Goal: Task Accomplishment & Management: Manage account settings

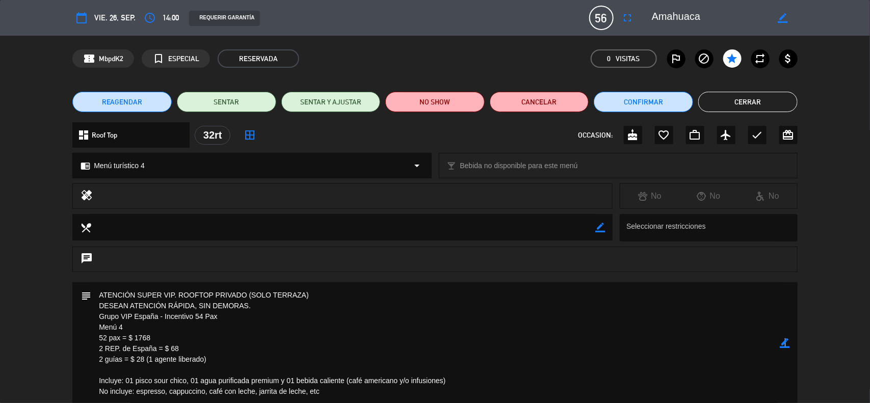
click at [785, 343] on icon "border_color" at bounding box center [785, 343] width 10 height 10
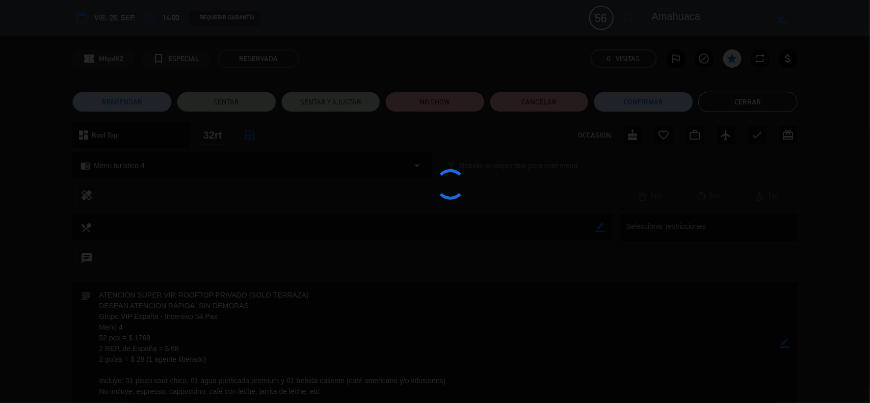
click at [785, 343] on div at bounding box center [435, 201] width 870 height 403
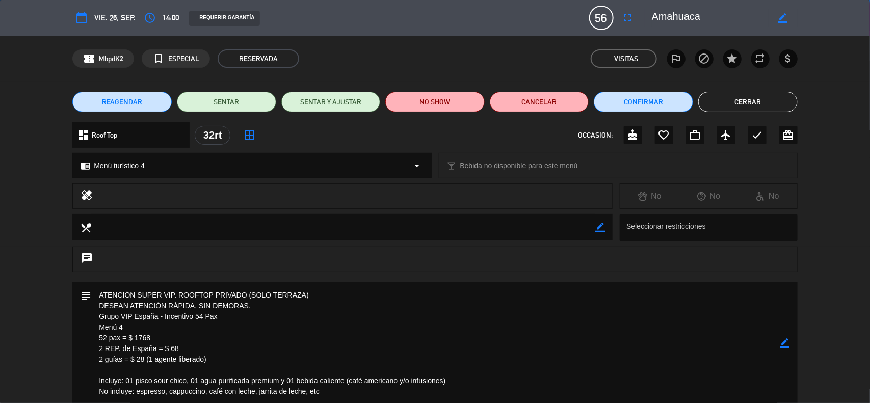
click at [743, 105] on button "Cerrar" at bounding box center [747, 102] width 99 height 20
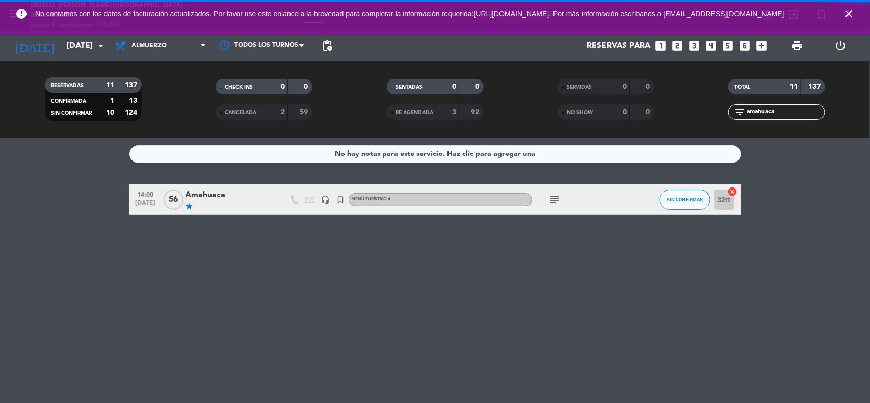
click at [845, 15] on icon "close" at bounding box center [849, 14] width 12 height 12
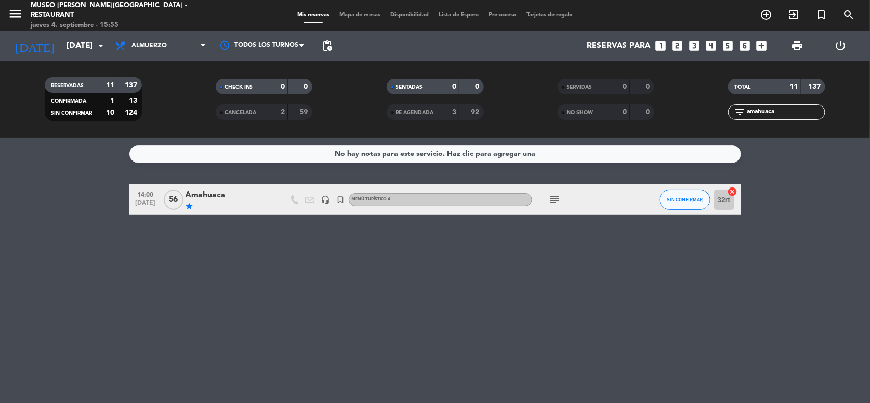
click at [791, 199] on bookings-row "14:00 [DATE] Amahuaca star headset_mic turned_in_not Menú turístico 4 subject S…" at bounding box center [435, 200] width 870 height 31
click at [87, 46] on input "[DATE]" at bounding box center [116, 46] width 108 height 20
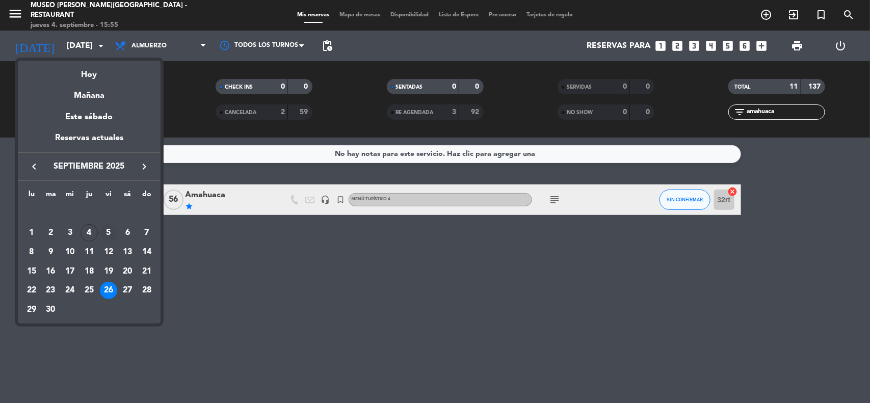
click at [111, 233] on div "5" at bounding box center [108, 232] width 17 height 17
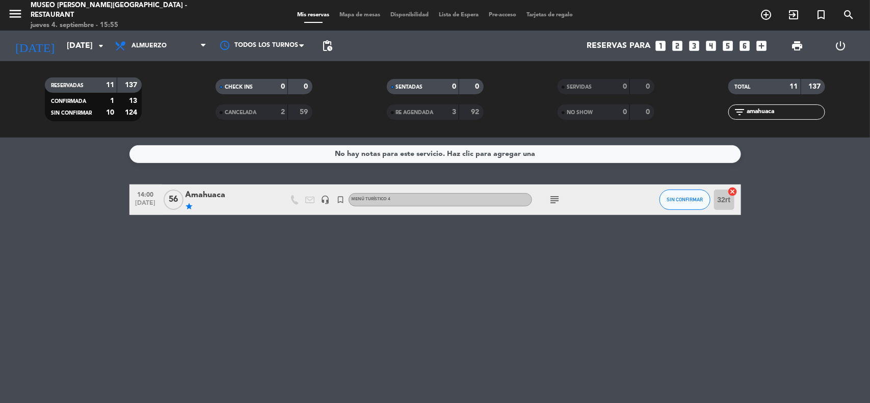
type input "[DATE]"
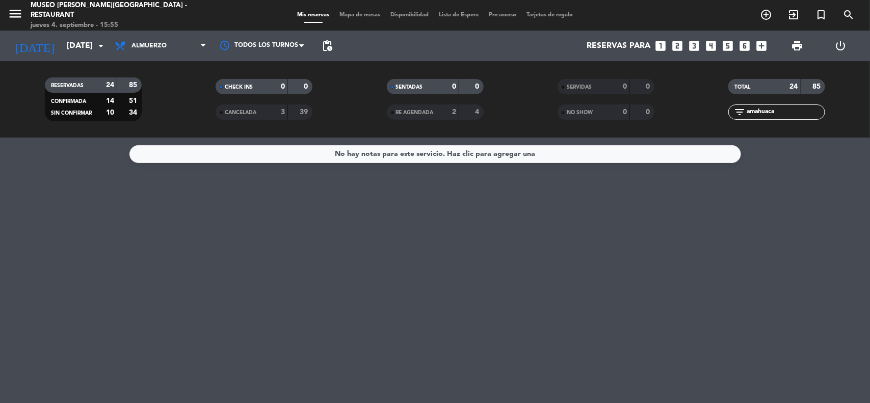
click at [727, 47] on icon "looks_5" at bounding box center [728, 45] width 13 height 13
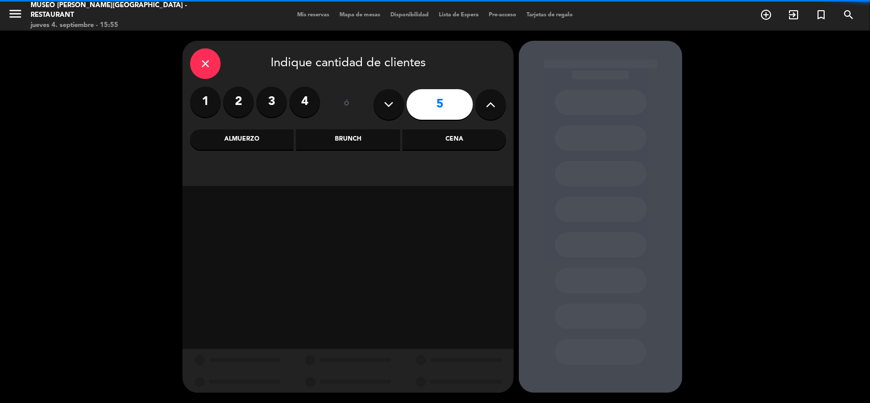
click at [266, 139] on div "Almuerzo" at bounding box center [241, 139] width 103 height 20
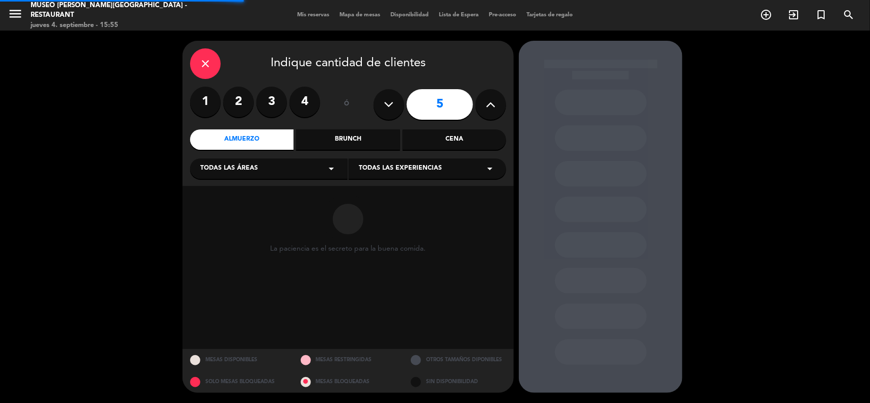
click at [247, 171] on span "Todas las áreas" at bounding box center [229, 169] width 58 height 10
click at [220, 208] on div "Jardines1" at bounding box center [268, 209] width 137 height 10
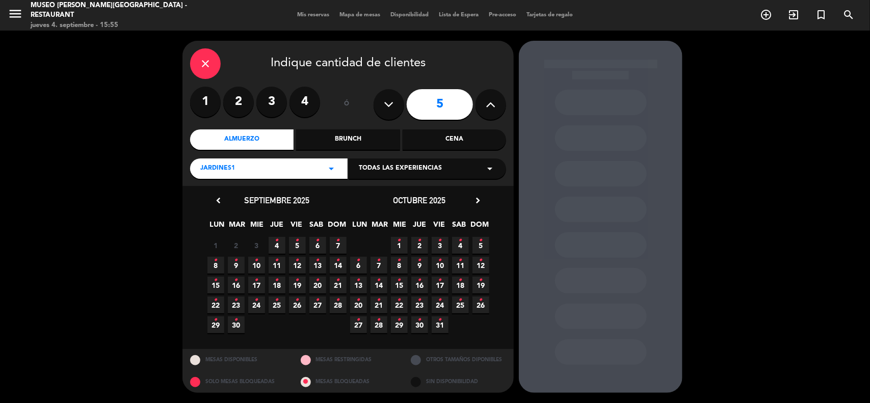
click at [293, 242] on span "5 •" at bounding box center [297, 245] width 17 height 17
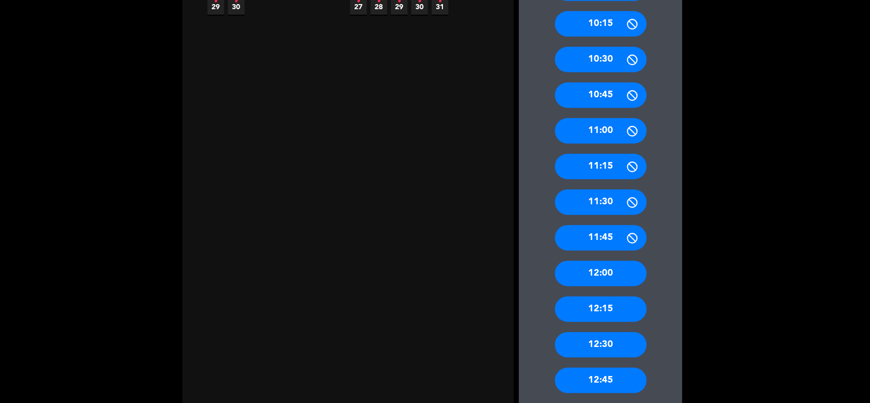
scroll to position [573, 0]
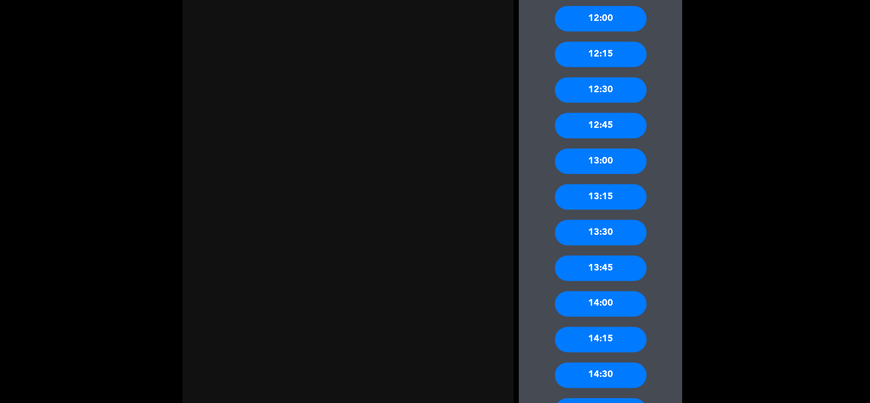
click at [617, 234] on div "13:30" at bounding box center [601, 232] width 92 height 25
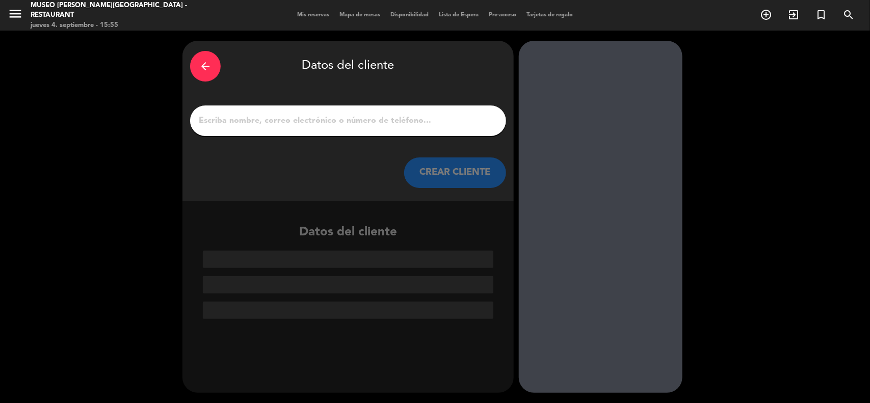
scroll to position [0, 0]
click at [199, 62] on icon "arrow_back" at bounding box center [205, 66] width 12 height 12
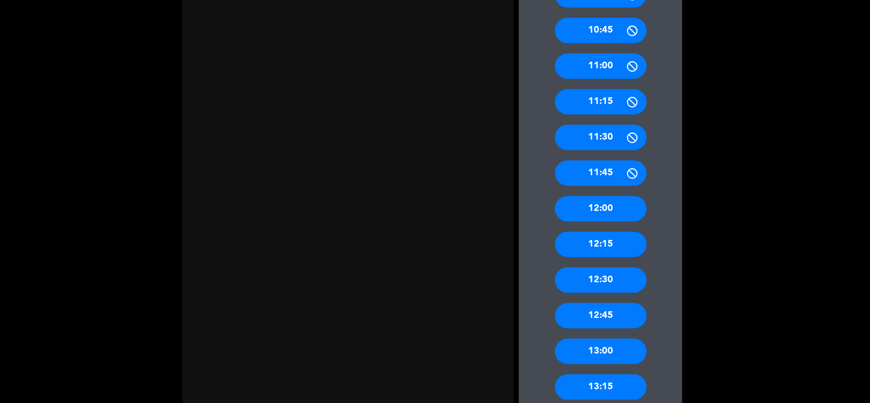
scroll to position [510, 0]
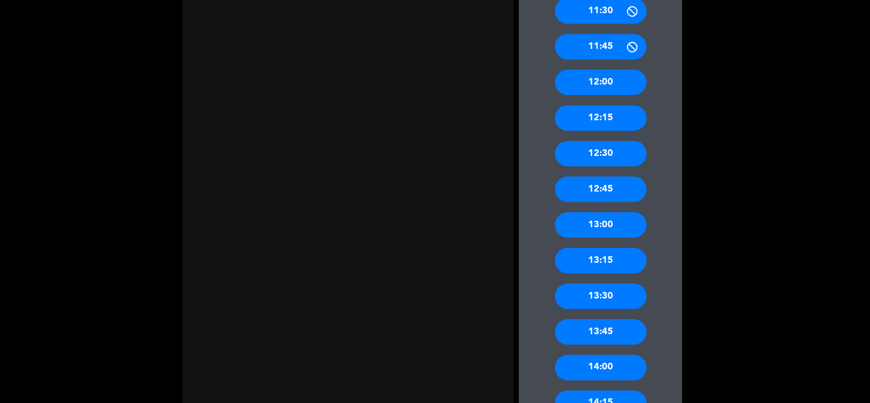
click at [604, 302] on div "13:30" at bounding box center [601, 296] width 92 height 25
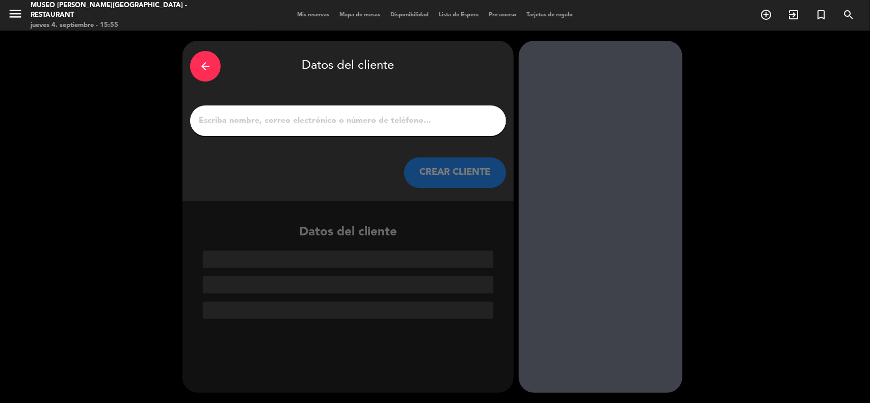
scroll to position [0, 0]
drag, startPoint x: 316, startPoint y: 134, endPoint x: 312, endPoint y: 130, distance: 5.4
click at [313, 133] on div at bounding box center [348, 121] width 316 height 31
click at [312, 128] on div at bounding box center [348, 121] width 316 height 31
click at [310, 124] on input "1" at bounding box center [348, 121] width 301 height 14
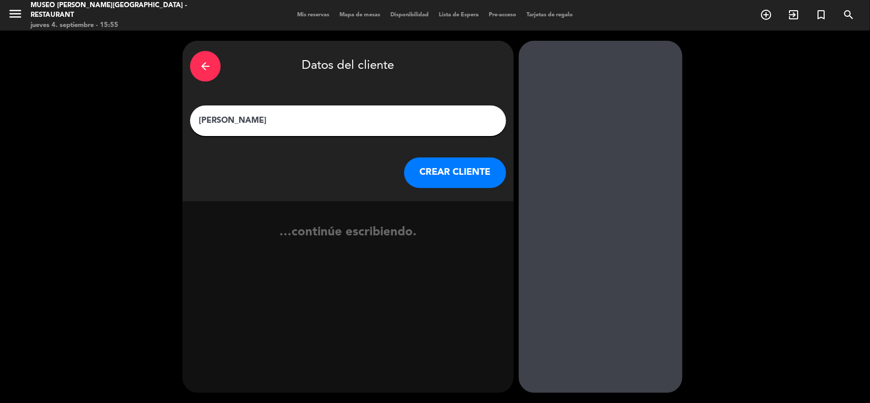
type input "[PERSON_NAME]"
click at [454, 179] on button "CREAR CLIENTE" at bounding box center [455, 172] width 102 height 31
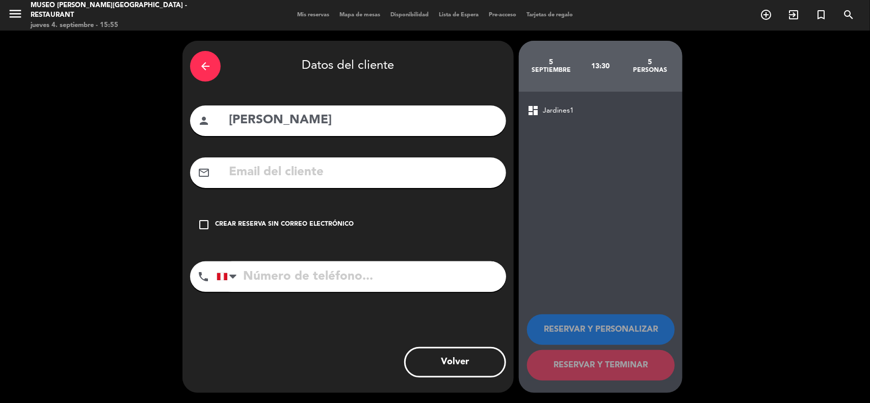
click at [302, 174] on input "text" at bounding box center [363, 172] width 271 height 21
click at [278, 173] on input "text" at bounding box center [363, 172] width 271 height 21
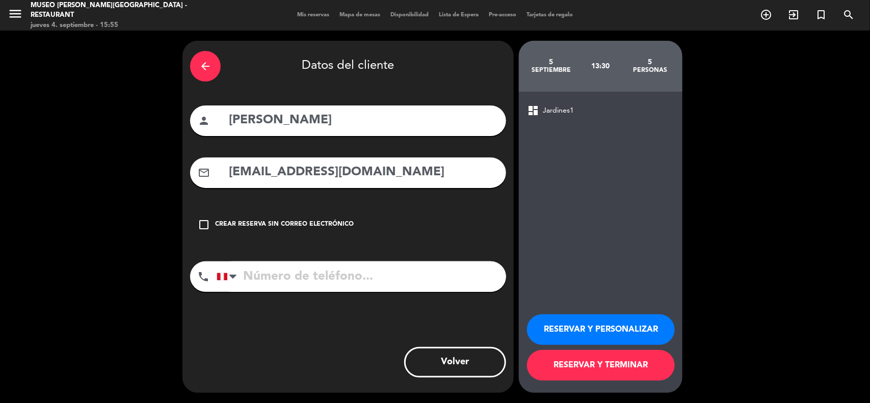
type input "[EMAIL_ADDRESS][DOMAIN_NAME]"
drag, startPoint x: 367, startPoint y: 282, endPoint x: 364, endPoint y: 263, distance: 19.0
click at [367, 281] on input "tel" at bounding box center [362, 276] width 290 height 31
type input "939111679"
click at [623, 327] on button "RESERVAR Y PERSONALIZAR" at bounding box center [601, 329] width 148 height 31
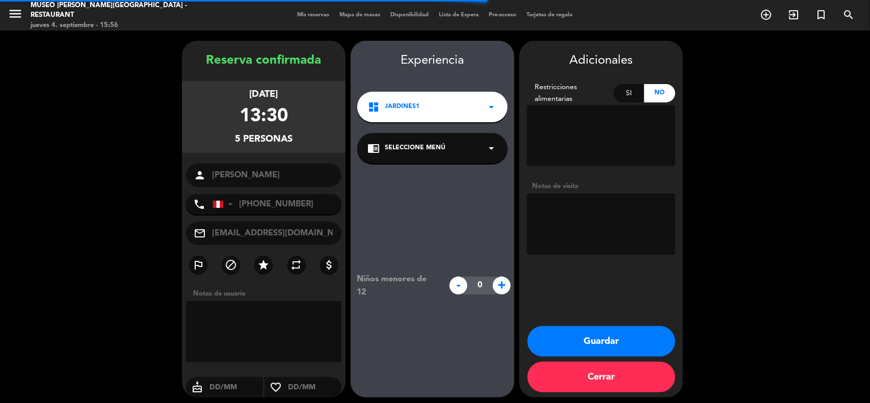
scroll to position [4, 0]
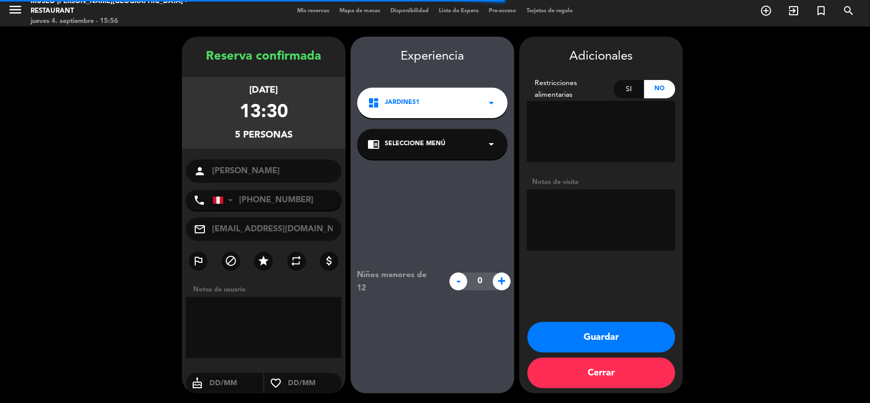
click at [417, 144] on span "Seleccione Menú" at bounding box center [415, 144] width 61 height 10
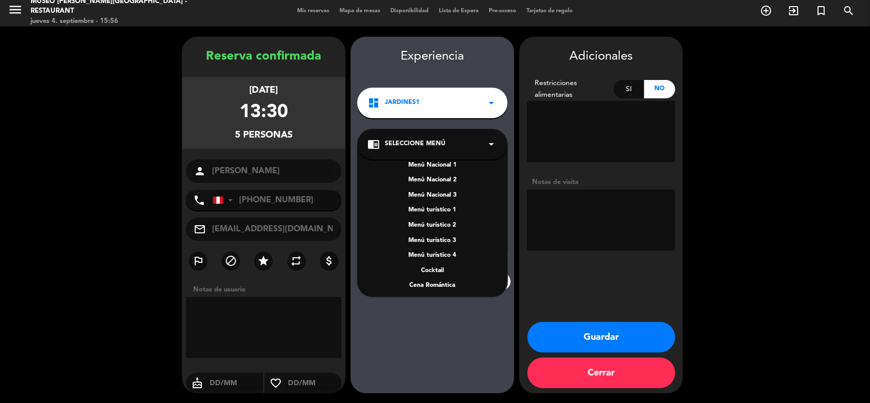
scroll to position [0, 0]
click at [436, 169] on div "A la Carte" at bounding box center [432, 172] width 130 height 10
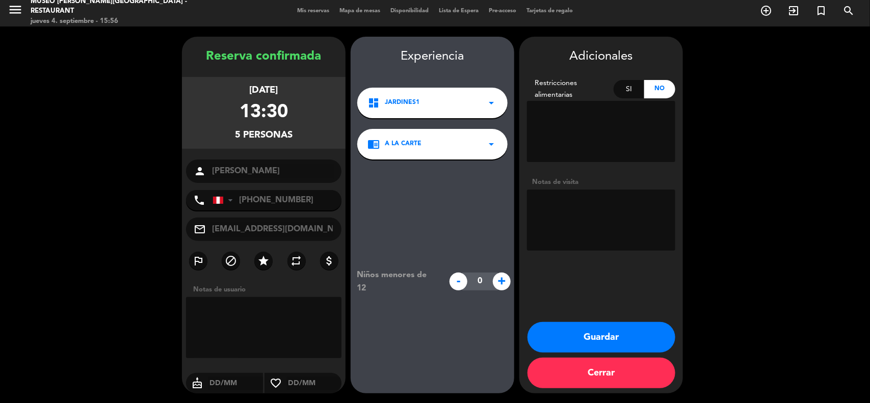
click at [566, 205] on textarea at bounding box center [601, 220] width 148 height 61
click at [585, 220] on textarea at bounding box center [601, 220] width 148 height 61
click at [538, 238] on textarea at bounding box center [601, 220] width 148 height 61
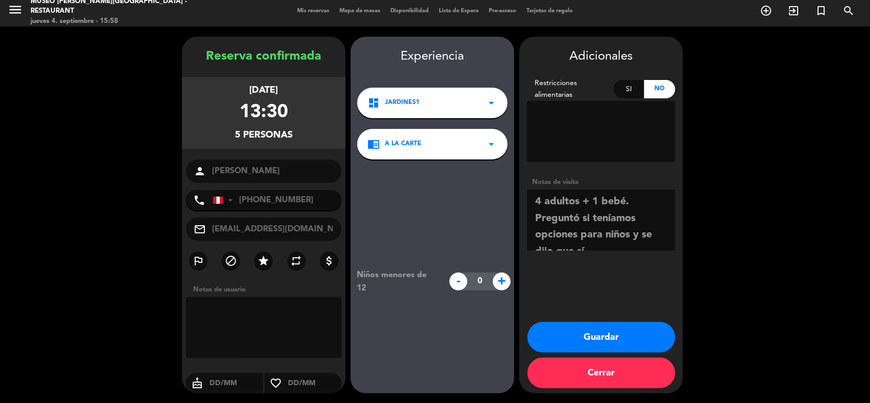
type textarea "4 adultos + 1 bebé. Preguntó si teníamos opciones para niños y se dijo que sí. …"
click at [612, 332] on button "Guardar" at bounding box center [602, 337] width 148 height 31
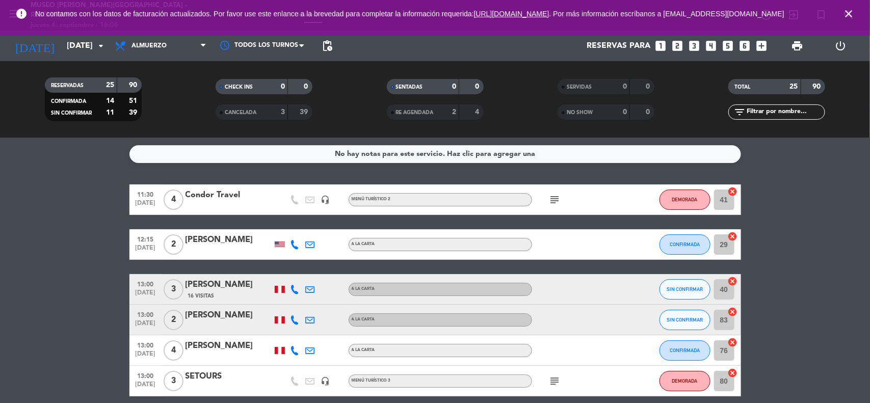
click at [845, 13] on icon "close" at bounding box center [849, 14] width 12 height 12
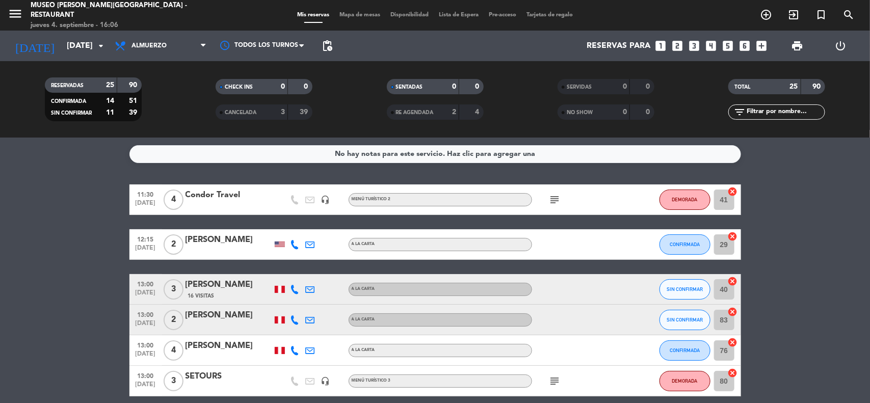
click at [62, 44] on input "[DATE]" at bounding box center [116, 46] width 108 height 20
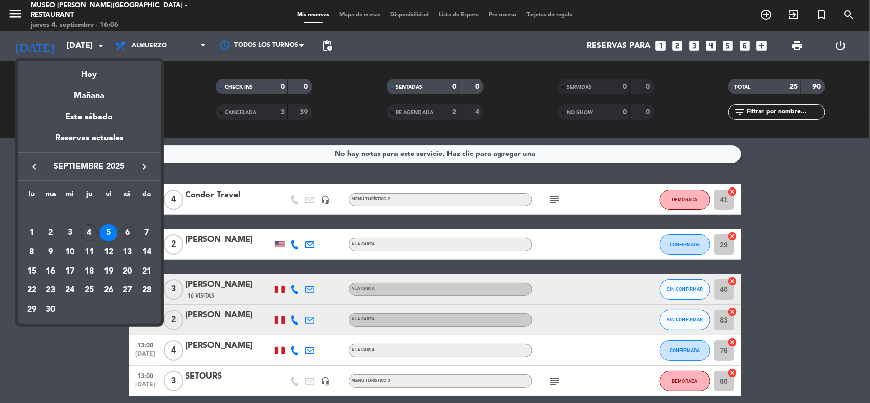
click at [128, 232] on div "6" at bounding box center [127, 232] width 17 height 17
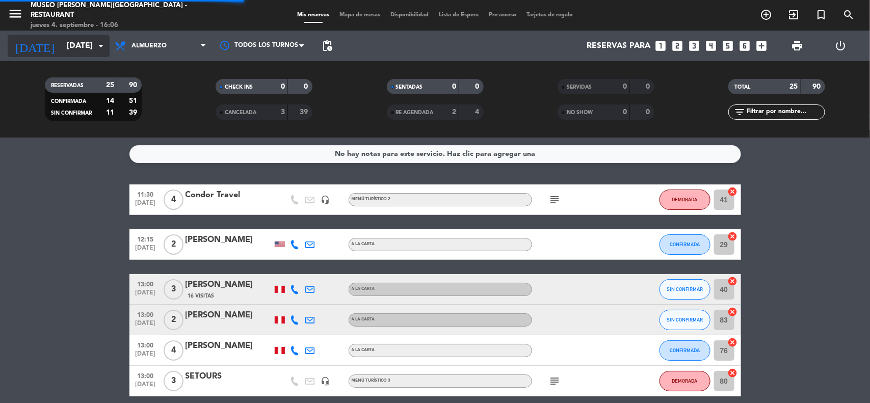
click at [74, 44] on input "[DATE]" at bounding box center [116, 46] width 108 height 20
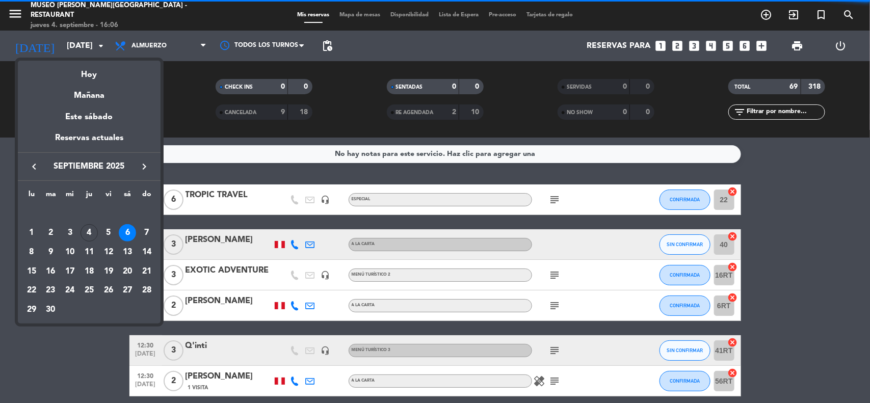
click at [146, 162] on icon "keyboard_arrow_right" at bounding box center [144, 167] width 12 height 12
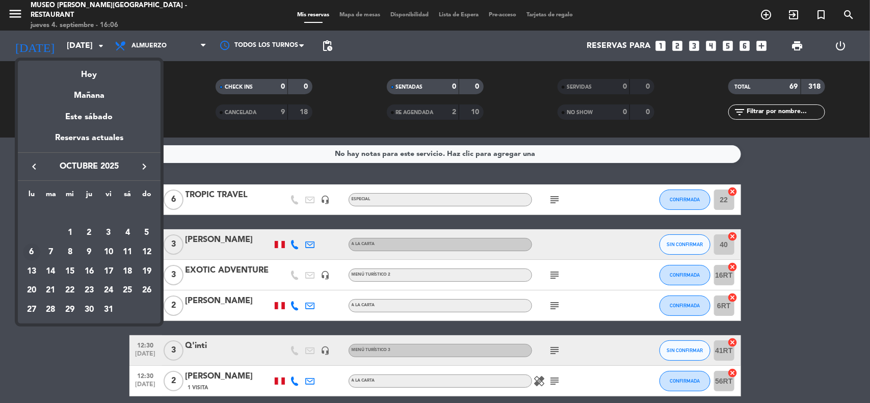
click at [32, 251] on div "6" at bounding box center [31, 252] width 17 height 17
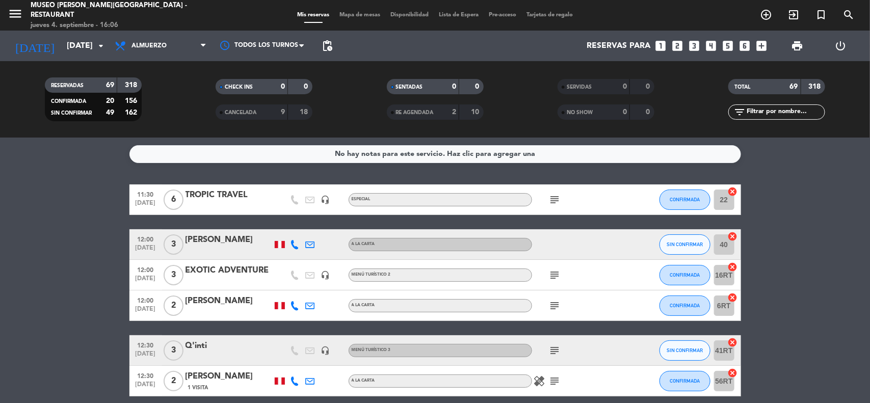
type input "[DATE]"
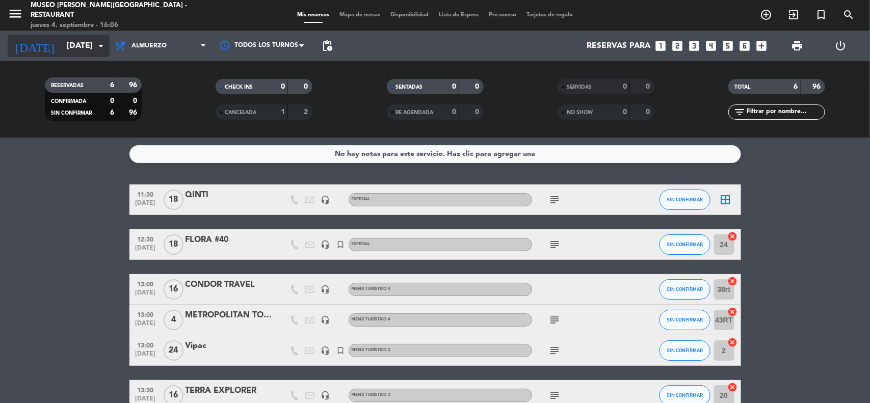
click at [62, 42] on input "[DATE]" at bounding box center [116, 46] width 108 height 20
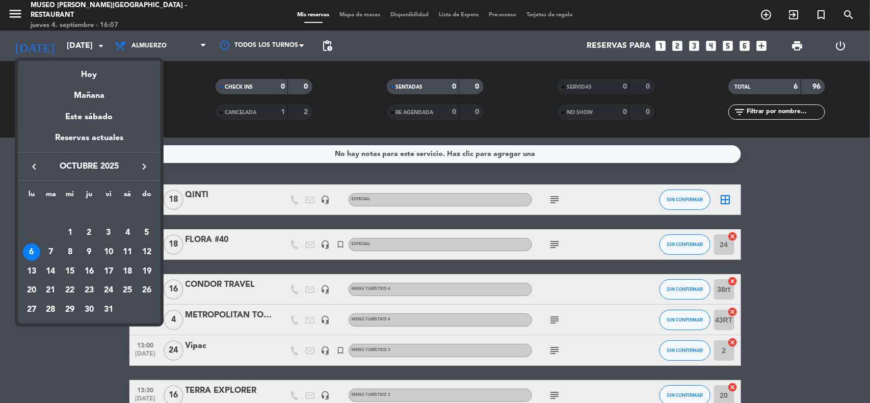
click at [31, 251] on div "6" at bounding box center [31, 252] width 17 height 17
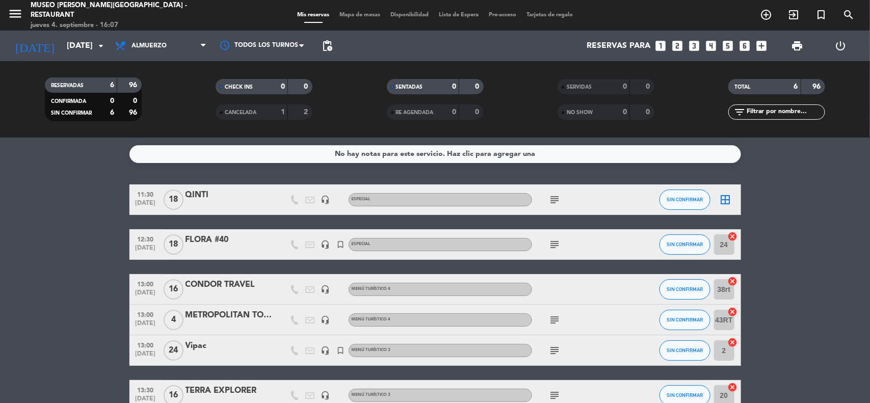
click at [798, 282] on bookings-row "11:30 [DATE] QINTI headset_mic Especial subject SIN CONFIRMAR border_all 12:30 …" at bounding box center [435, 298] width 870 height 226
click at [727, 44] on icon "looks_5" at bounding box center [728, 45] width 13 height 13
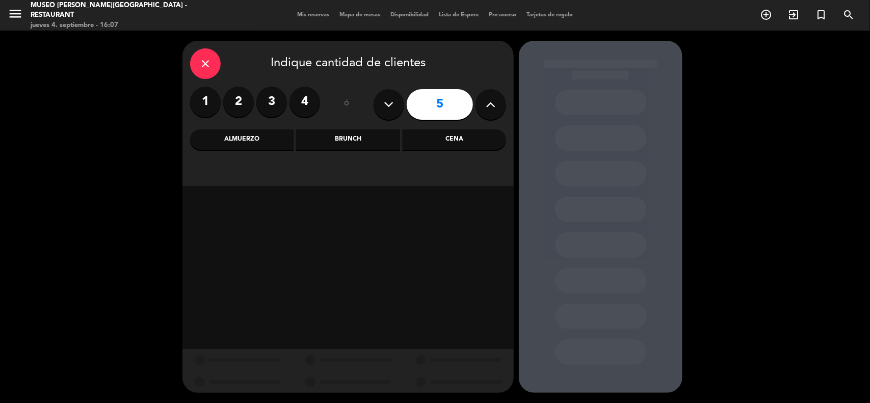
click at [452, 138] on div "Cena" at bounding box center [454, 139] width 103 height 20
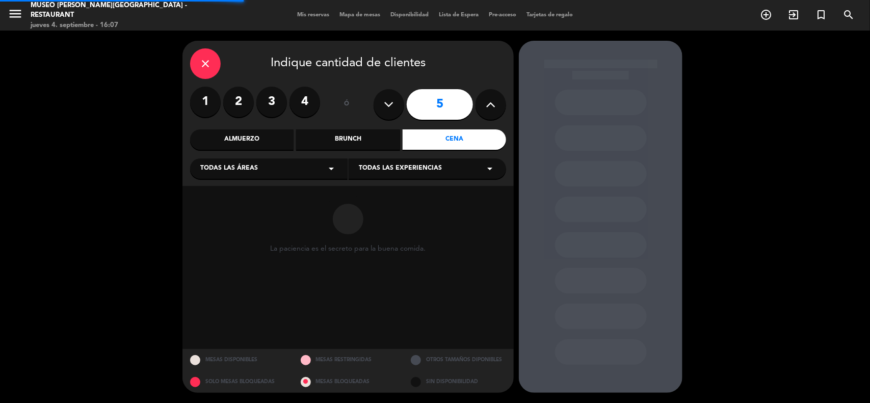
click at [283, 174] on div "Todas las áreas arrow_drop_down" at bounding box center [268, 169] width 157 height 20
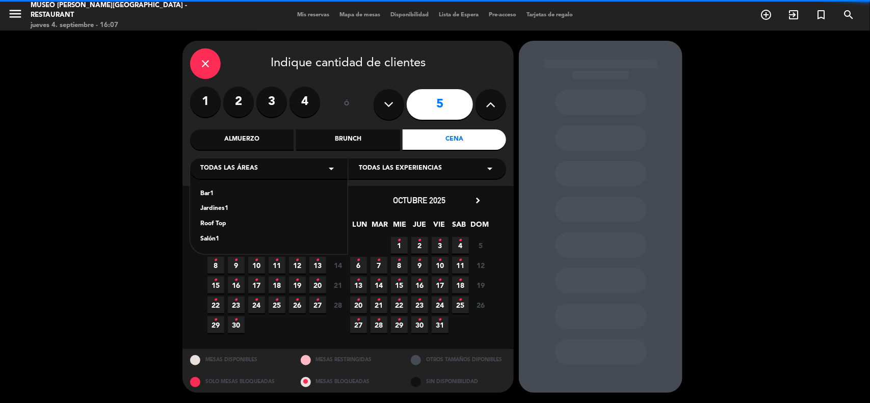
click at [220, 208] on div "Jardines1" at bounding box center [268, 209] width 137 height 10
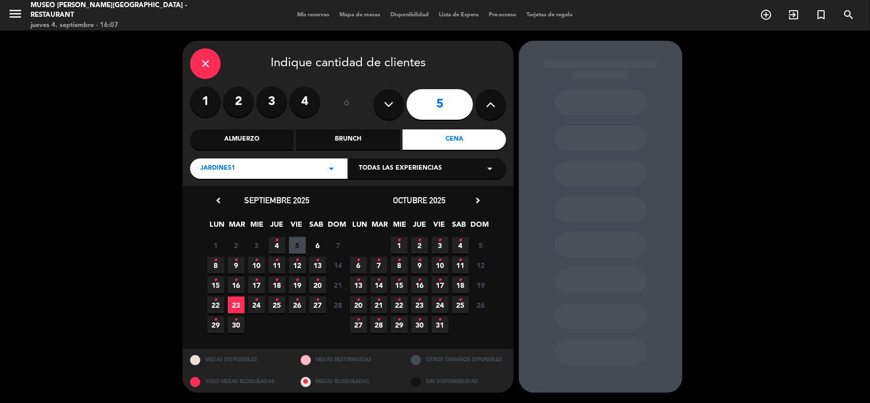
click at [360, 268] on icon "•" at bounding box center [359, 260] width 4 height 16
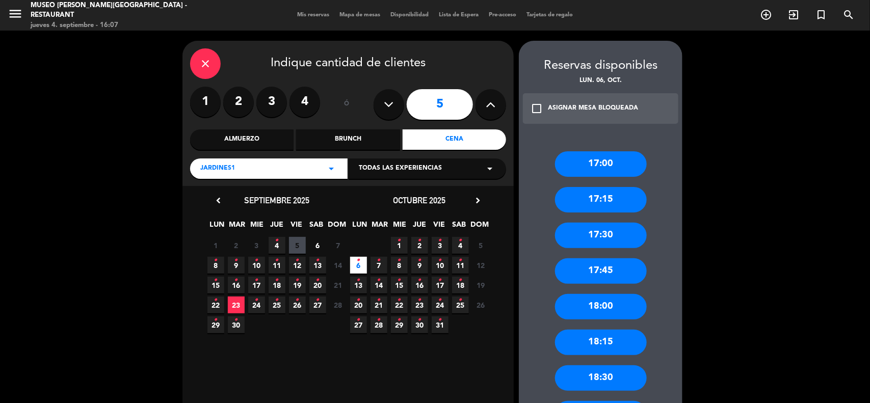
click at [604, 235] on div "17:30" at bounding box center [601, 235] width 92 height 25
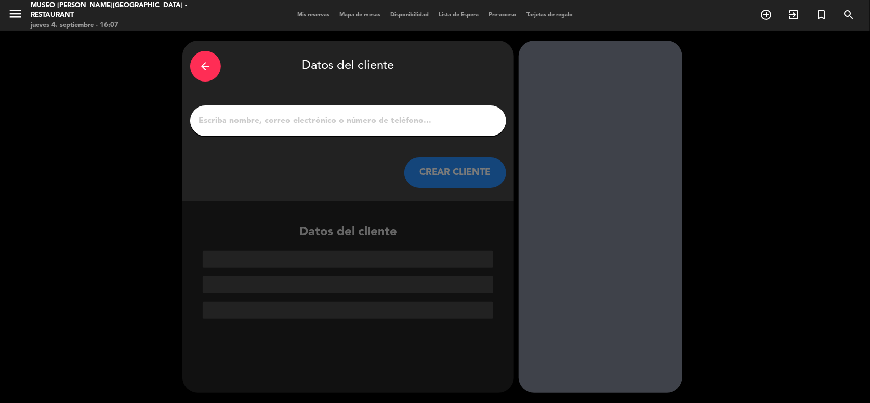
click at [313, 120] on input "1" at bounding box center [348, 121] width 301 height 14
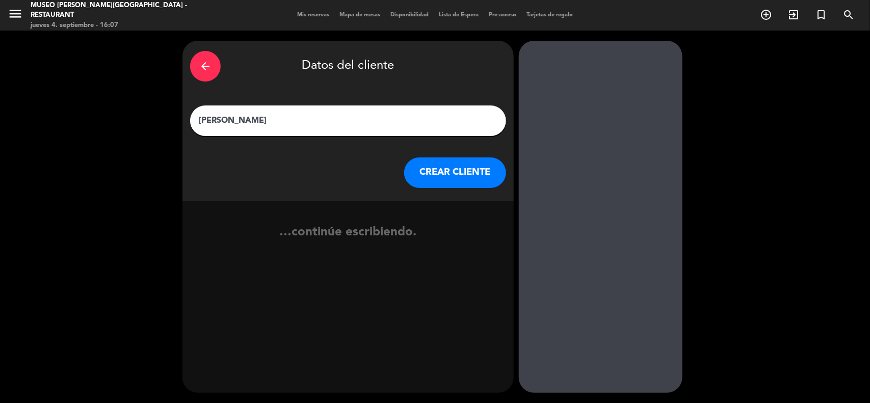
click at [228, 121] on input "[PERSON_NAME]" at bounding box center [348, 121] width 301 height 14
type input "[PERSON_NAME]"
click at [418, 174] on button "CREAR CLIENTE" at bounding box center [455, 172] width 102 height 31
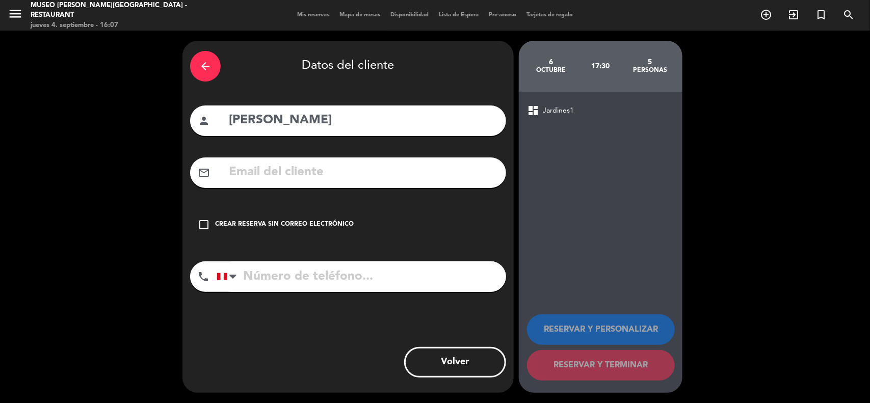
click at [324, 172] on input "text" at bounding box center [363, 172] width 271 height 21
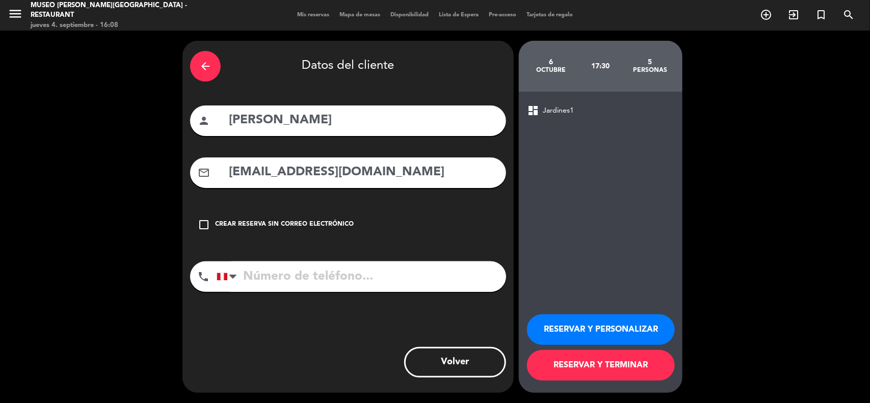
type input "[EMAIL_ADDRESS][DOMAIN_NAME]"
click at [284, 273] on input "tel" at bounding box center [362, 276] width 290 height 31
type input "975479591"
click at [622, 325] on button "RESERVAR Y PERSONALIZAR" at bounding box center [601, 329] width 148 height 31
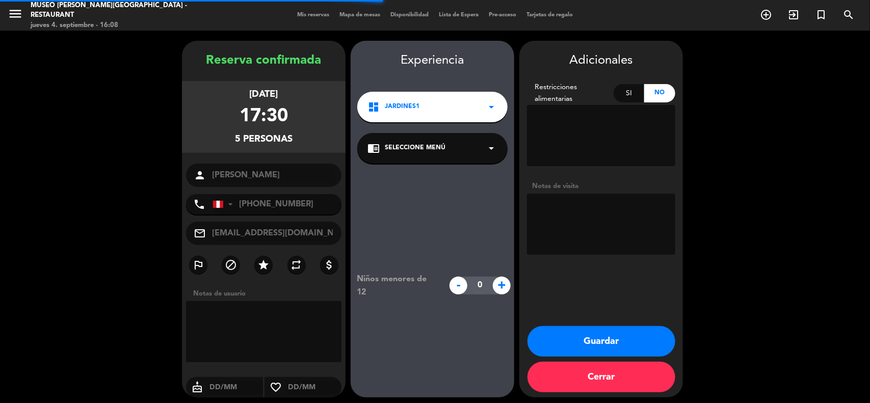
scroll to position [4, 0]
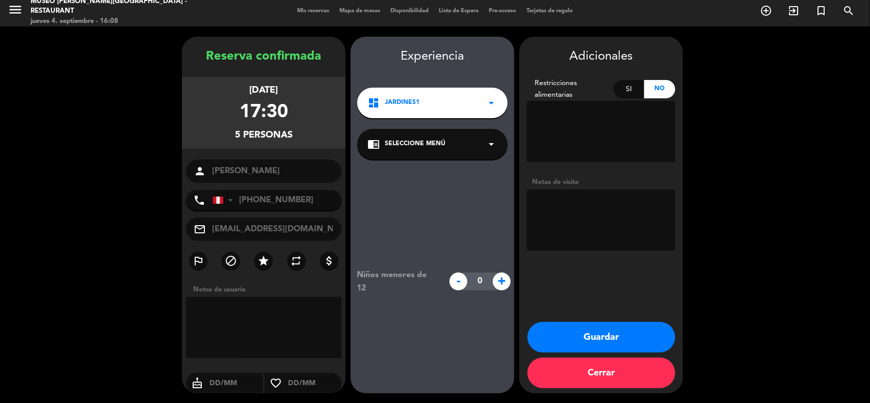
click at [442, 149] on div "chrome_reader_mode Seleccione Menú arrow_drop_down" at bounding box center [432, 144] width 150 height 31
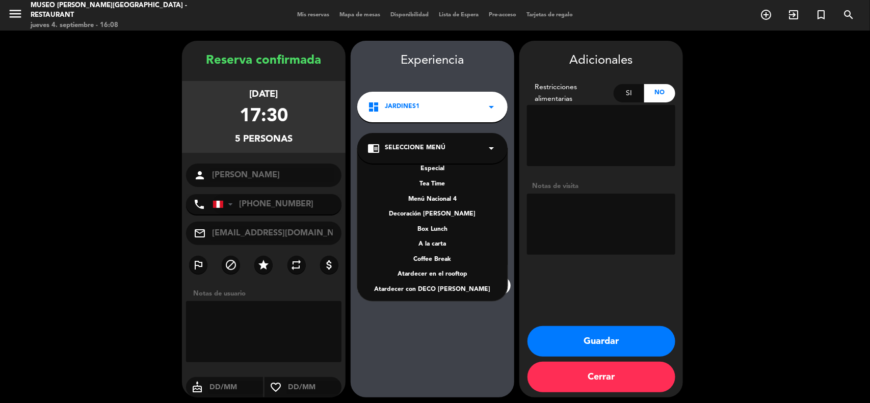
scroll to position [146, 0]
click at [436, 238] on div "A la carta" at bounding box center [432, 241] width 130 height 10
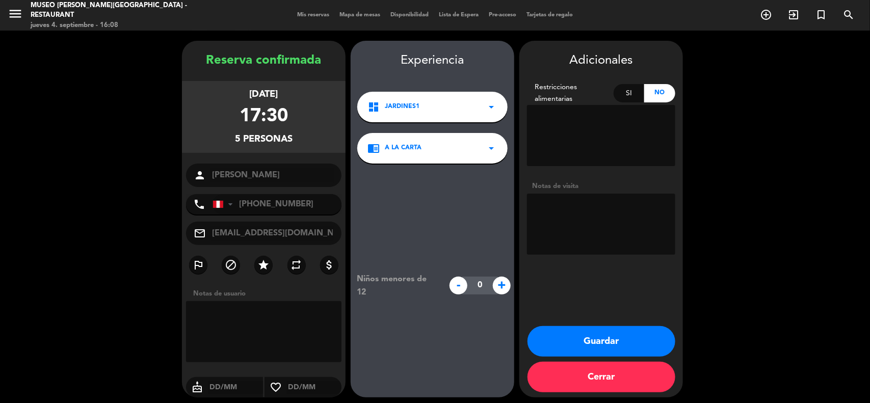
click at [560, 215] on textarea at bounding box center [601, 224] width 148 height 61
click at [622, 334] on button "Guardar" at bounding box center [602, 341] width 148 height 31
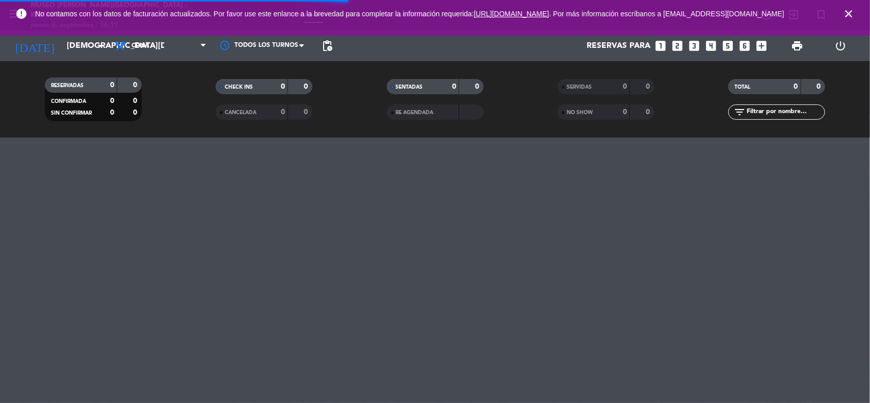
click at [853, 14] on icon "close" at bounding box center [849, 14] width 12 height 12
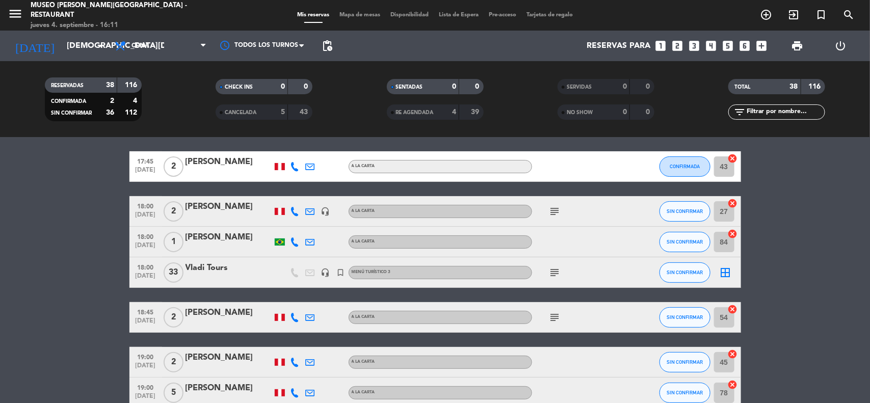
scroll to position [64, 0]
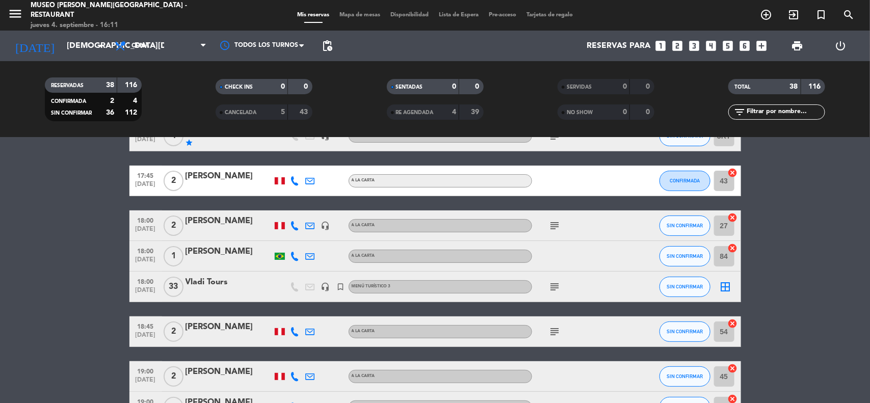
click at [556, 288] on icon "subject" at bounding box center [555, 287] width 12 height 12
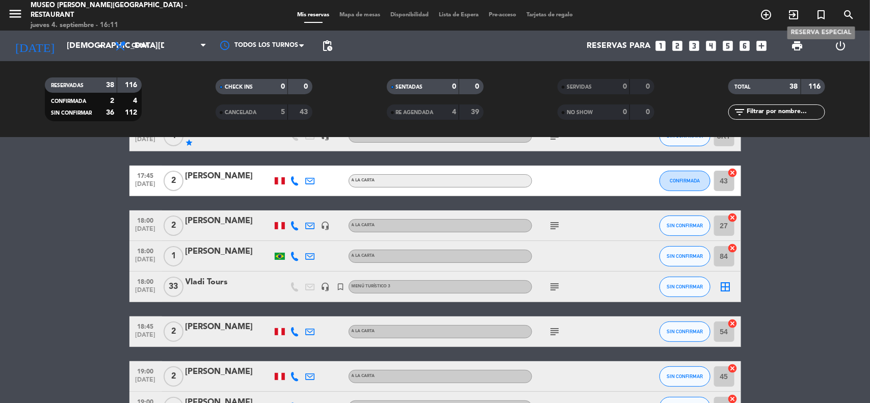
click at [822, 15] on icon "turned_in_not" at bounding box center [821, 15] width 12 height 12
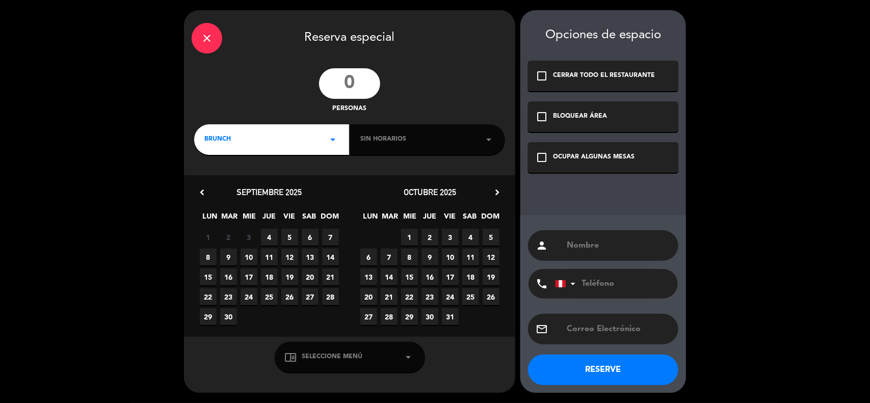
click at [357, 82] on input "number" at bounding box center [349, 83] width 61 height 31
type input "26"
click at [584, 245] on input "text" at bounding box center [618, 246] width 105 height 14
type input "Coltur"
click at [271, 275] on span "18" at bounding box center [269, 277] width 17 height 17
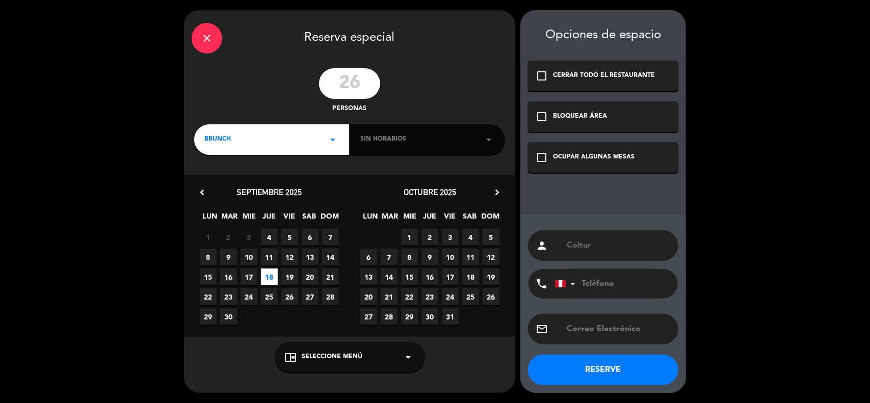
click at [337, 358] on span "Seleccione Menú" at bounding box center [332, 357] width 61 height 10
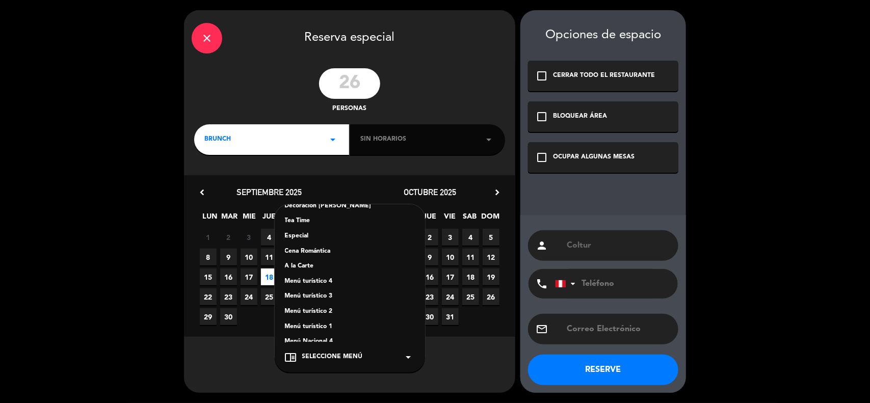
click at [301, 234] on div "Especial" at bounding box center [350, 236] width 130 height 10
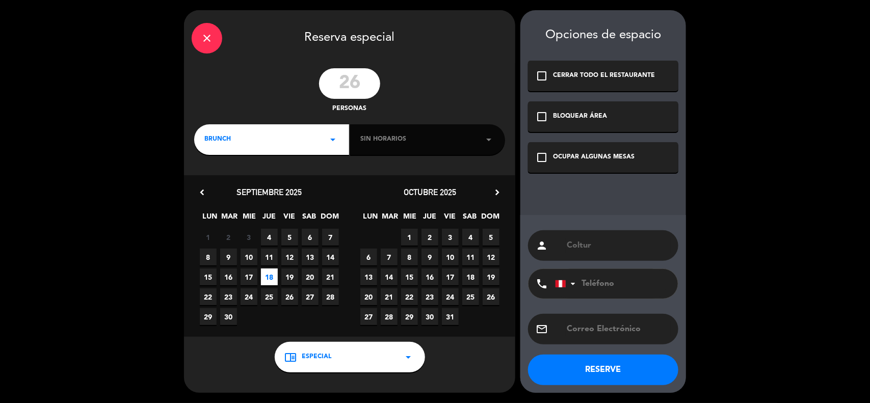
click at [543, 158] on icon "check_box_outline_blank" at bounding box center [542, 157] width 12 height 12
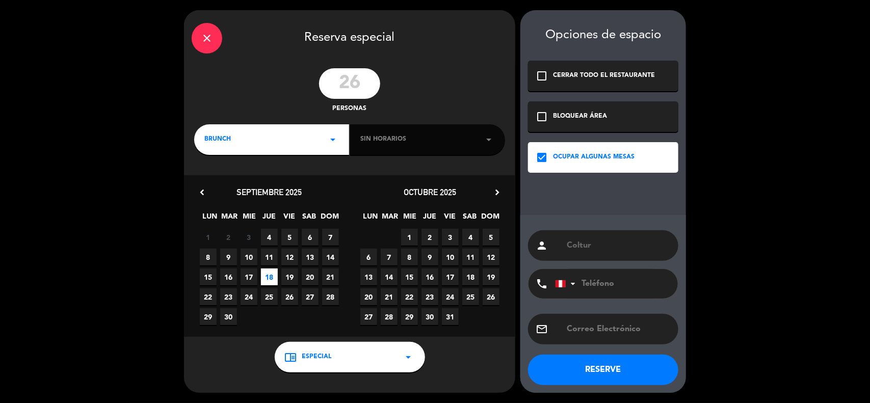
click at [241, 144] on div "BRUNCH arrow_drop_down" at bounding box center [271, 139] width 155 height 31
click at [213, 195] on div "Cena" at bounding box center [271, 198] width 135 height 10
click at [378, 146] on div "Sin horarios arrow_drop_down" at bounding box center [427, 139] width 155 height 31
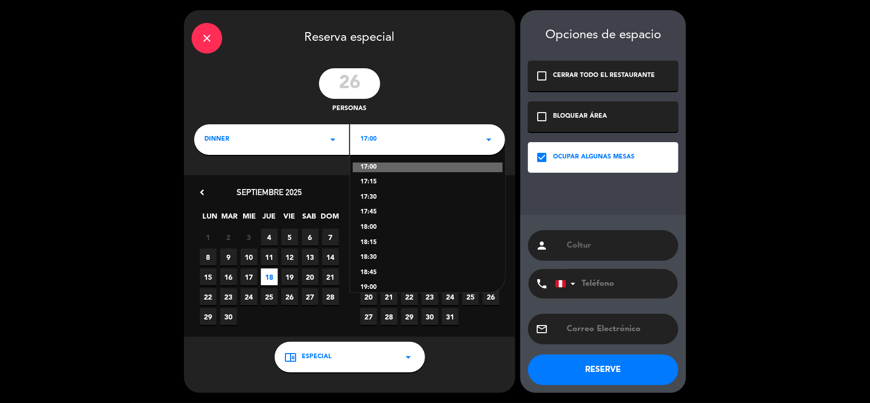
click at [369, 255] on div "18:30" at bounding box center [427, 258] width 135 height 10
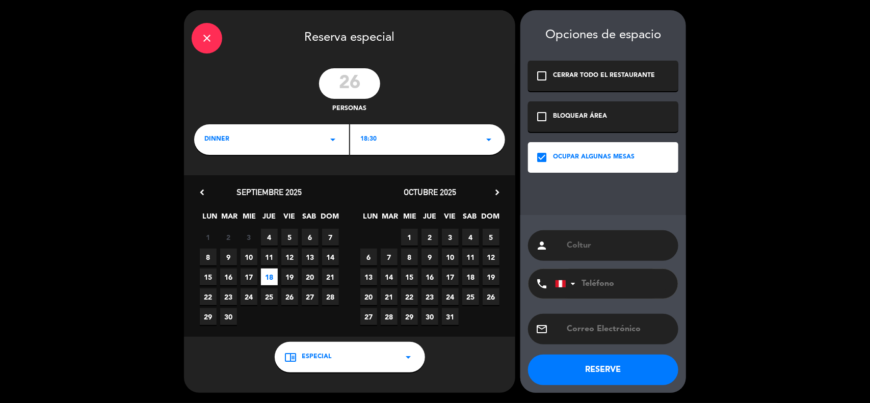
click at [608, 367] on button "RESERVE" at bounding box center [603, 370] width 150 height 31
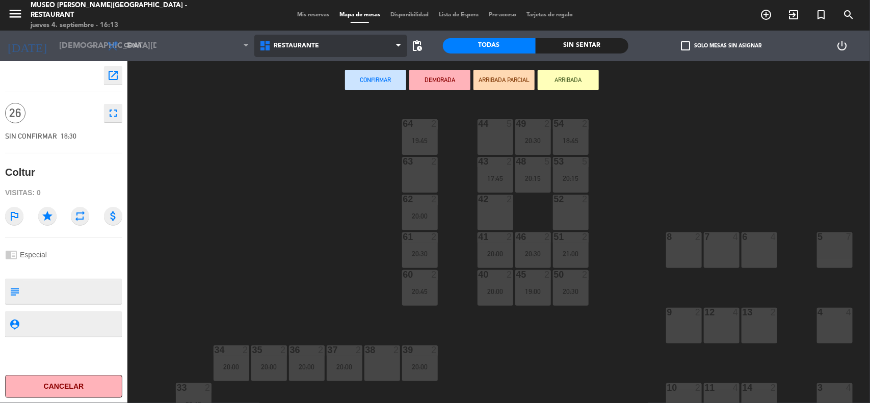
click at [332, 51] on span "Restaurante" at bounding box center [330, 46] width 152 height 22
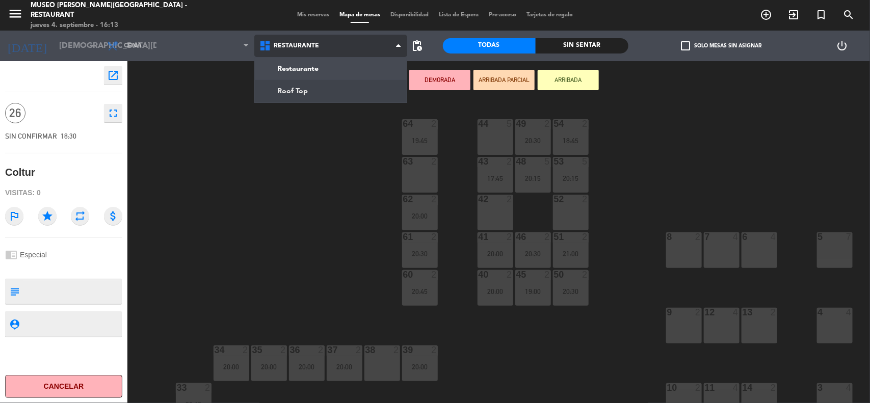
click at [332, 94] on ng-component "menu Museo Larco Café - Restaurant jueves 4. septiembre - 16:13 Mis reservas Ma…" at bounding box center [435, 202] width 870 height 405
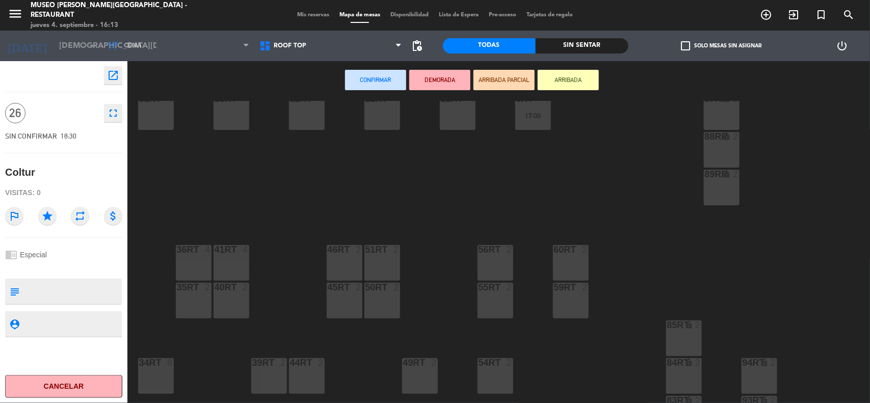
scroll to position [382, 0]
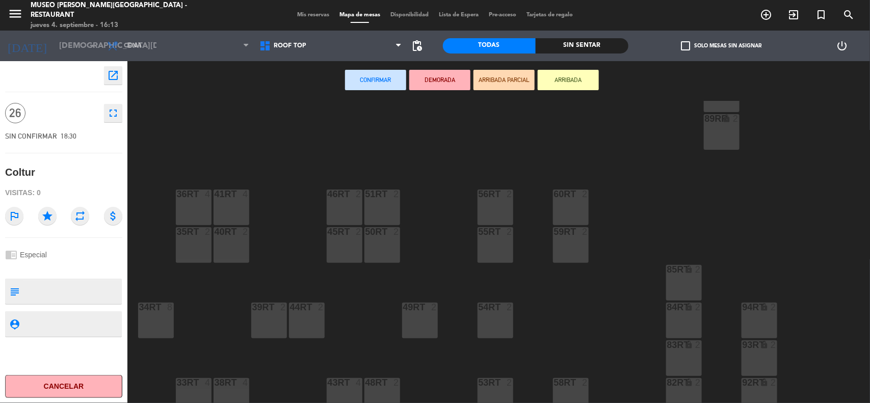
click at [239, 221] on div "41RT 4" at bounding box center [232, 208] width 36 height 36
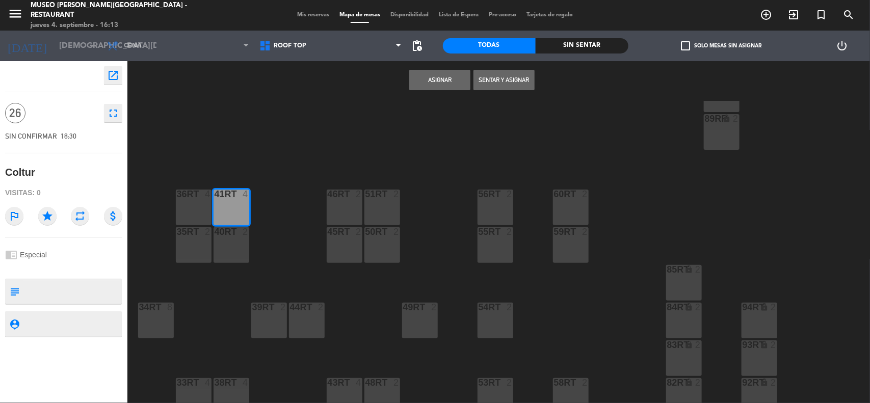
click at [235, 245] on div "40RT 2" at bounding box center [232, 245] width 36 height 36
drag, startPoint x: 191, startPoint y: 241, endPoint x: 194, endPoint y: 209, distance: 31.2
click at [190, 241] on div "35rt 2" at bounding box center [194, 245] width 36 height 36
click at [194, 209] on div "36rt 4" at bounding box center [194, 208] width 36 height 36
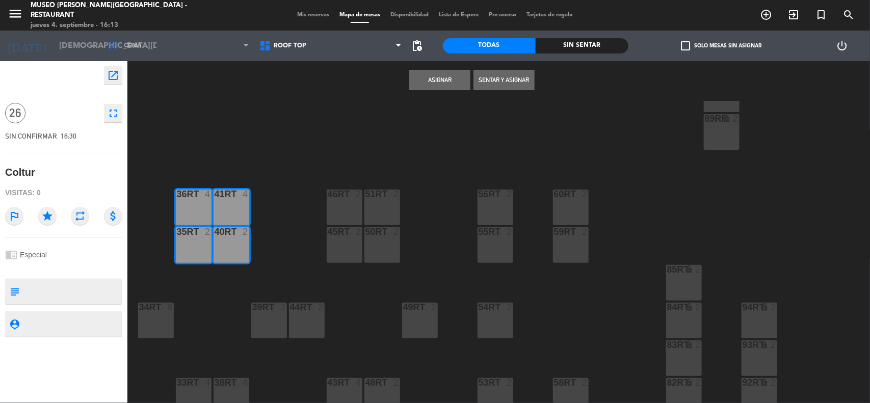
click at [156, 315] on div "34rt 8" at bounding box center [156, 321] width 36 height 36
click at [432, 81] on button "Asignar" at bounding box center [439, 80] width 61 height 20
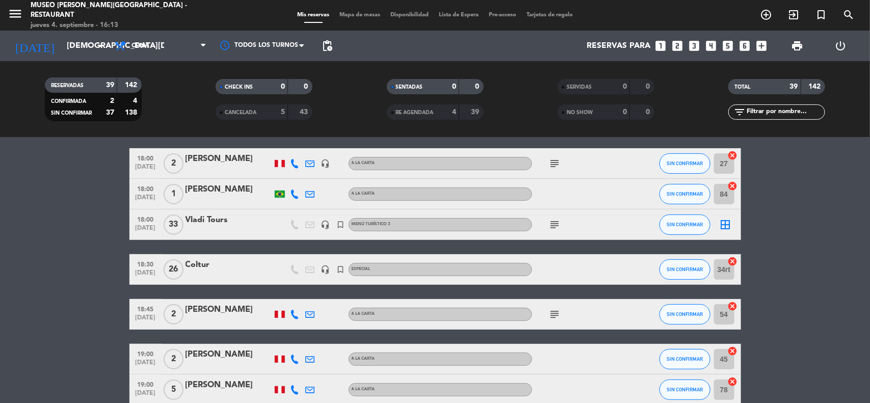
scroll to position [127, 0]
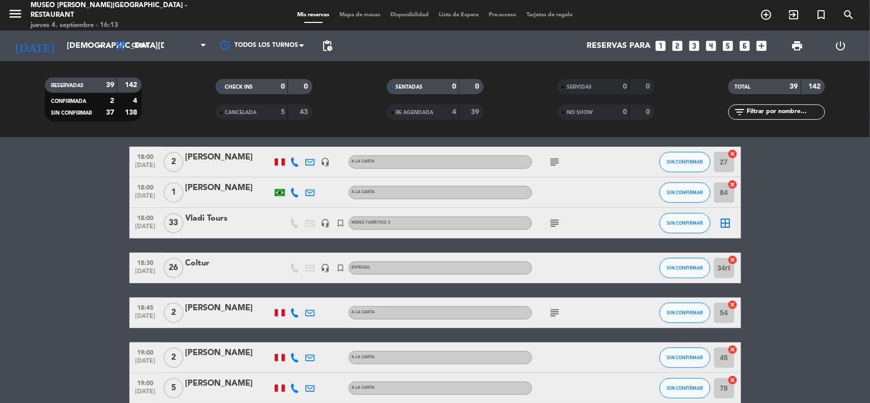
click at [204, 263] on div "Coltur" at bounding box center [229, 263] width 87 height 13
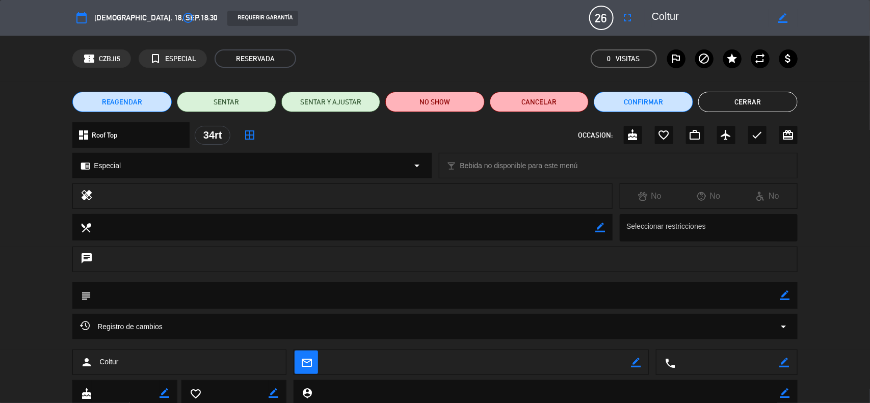
click at [785, 293] on icon "border_color" at bounding box center [785, 296] width 10 height 10
click at [740, 297] on textarea at bounding box center [435, 295] width 689 height 26
paste textarea "RECONFIRMACION FILE : R09/0552/25 - PER - Treasures of Peru 2025 #25 (In: 17 se…"
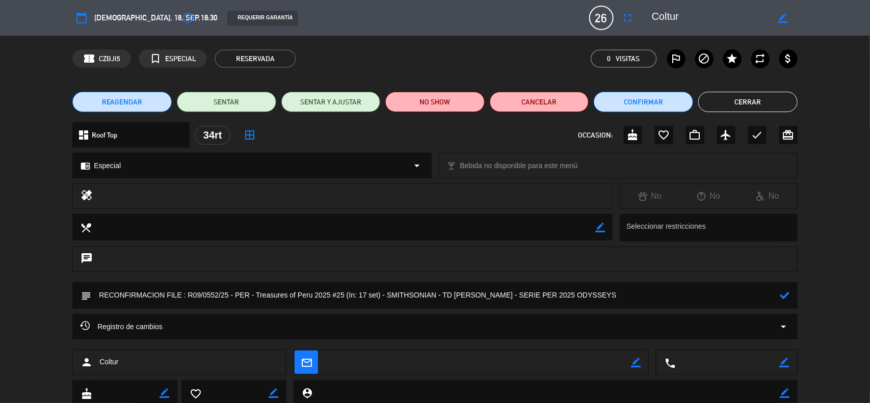
click at [625, 297] on textarea at bounding box center [435, 295] width 689 height 26
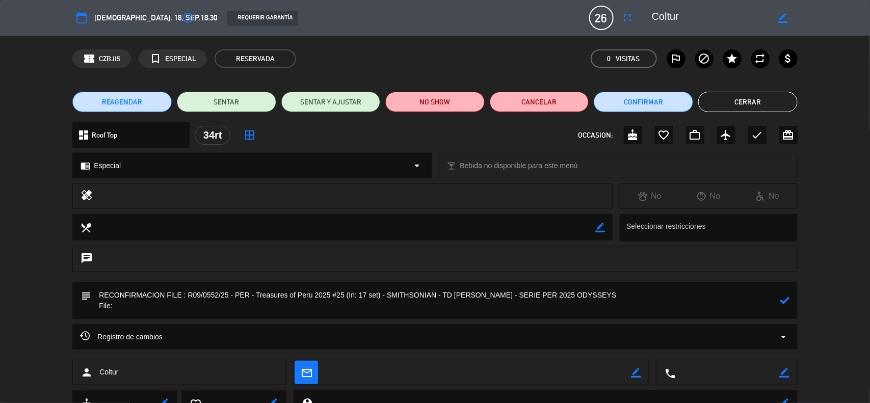
drag, startPoint x: 228, startPoint y: 294, endPoint x: 188, endPoint y: 294, distance: 40.8
click at [188, 294] on textarea at bounding box center [435, 300] width 689 height 37
click at [120, 309] on textarea at bounding box center [435, 300] width 689 height 37
paste textarea "R09/0552/25"
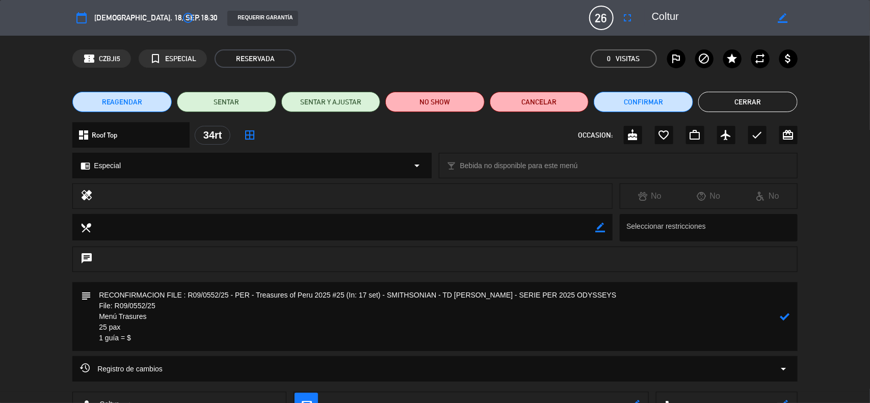
click at [133, 327] on textarea at bounding box center [435, 316] width 689 height 69
click at [152, 345] on textarea at bounding box center [435, 316] width 689 height 69
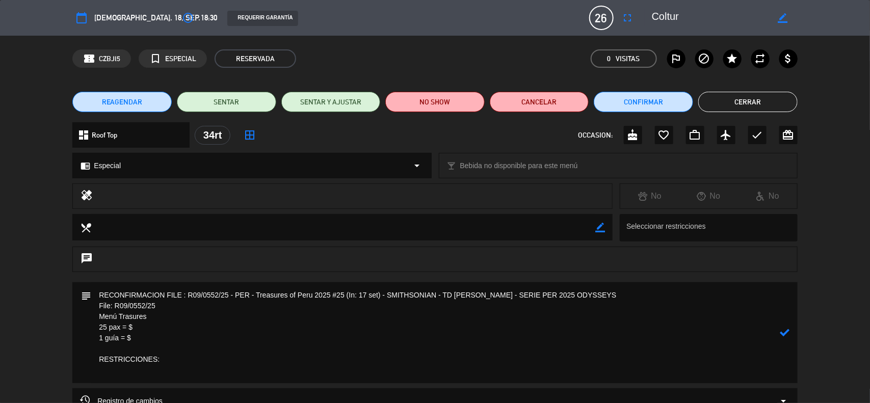
paste textarea "CHLOE EDWARDS BIRD Allergies: Hay fever, Other (Allergies: kiwi & chicken. Also…"
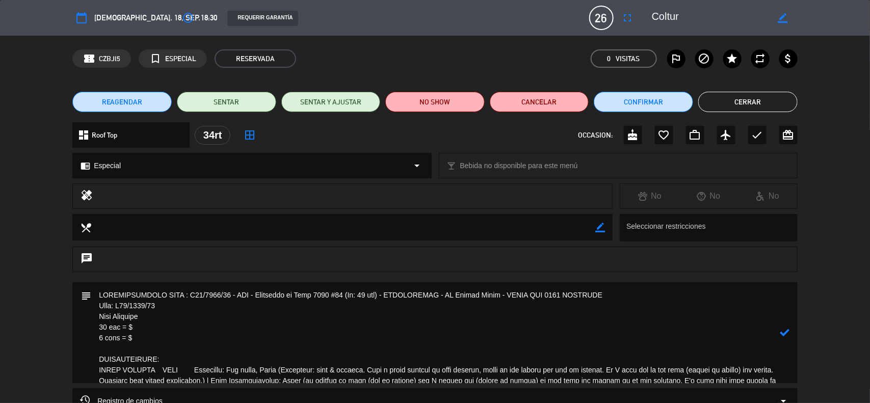
scroll to position [99, 0]
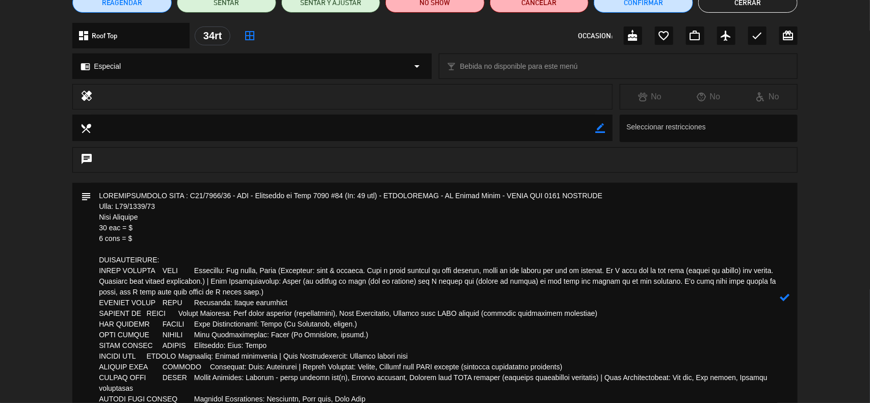
click at [177, 271] on textarea at bounding box center [435, 297] width 689 height 229
click at [196, 271] on textarea at bounding box center [435, 297] width 689 height 229
click at [164, 304] on textarea at bounding box center [435, 297] width 689 height 229
click at [177, 304] on textarea at bounding box center [435, 297] width 689 height 229
click at [147, 317] on textarea at bounding box center [435, 297] width 689 height 229
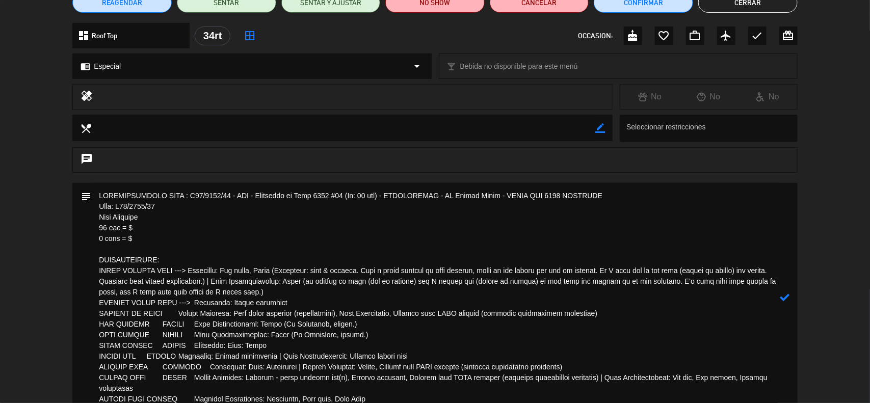
click at [291, 304] on textarea at bounding box center [435, 297] width 689 height 229
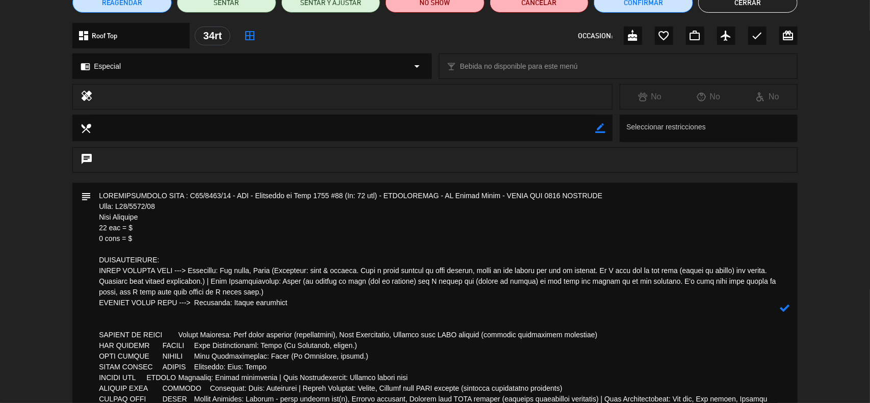
drag, startPoint x: 369, startPoint y: 345, endPoint x: 97, endPoint y: 347, distance: 271.7
click at [97, 347] on textarea at bounding box center [435, 308] width 689 height 251
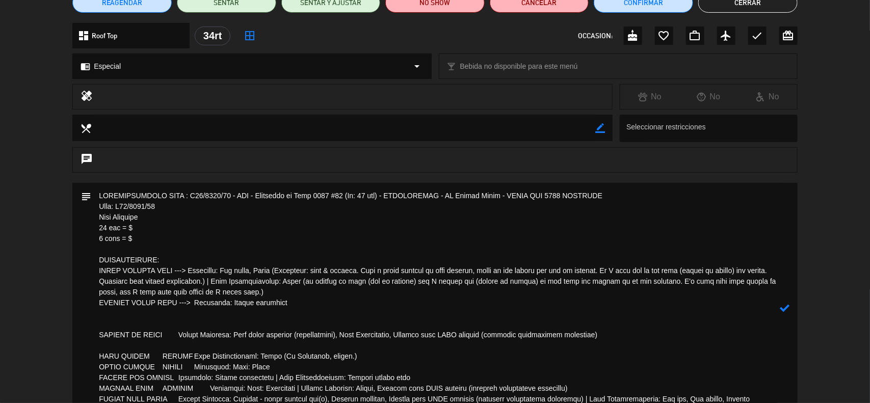
drag, startPoint x: 111, startPoint y: 306, endPoint x: 108, endPoint y: 311, distance: 5.5
click at [111, 307] on textarea at bounding box center [435, 308] width 689 height 251
click at [106, 313] on textarea at bounding box center [435, 308] width 689 height 251
paste textarea "SAM WENDELL BARLEY Meal Considerations: Other (No Mushrooms, please.)"
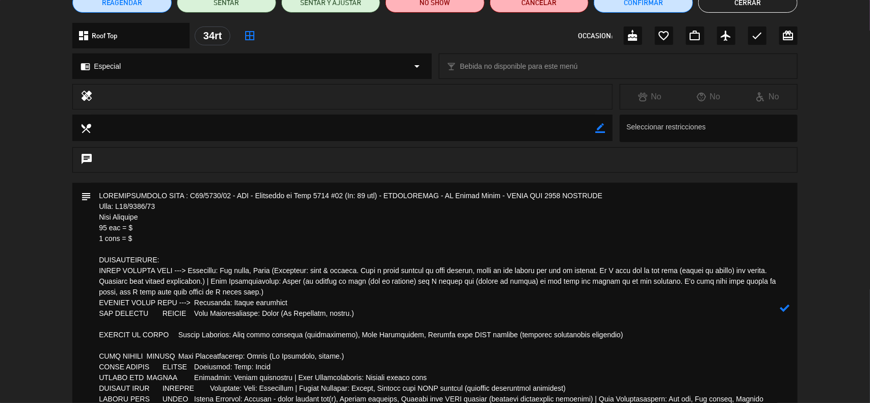
click at [162, 315] on textarea at bounding box center [435, 308] width 689 height 251
click at [194, 312] on textarea at bounding box center [435, 308] width 689 height 251
click at [195, 305] on textarea at bounding box center [435, 308] width 689 height 251
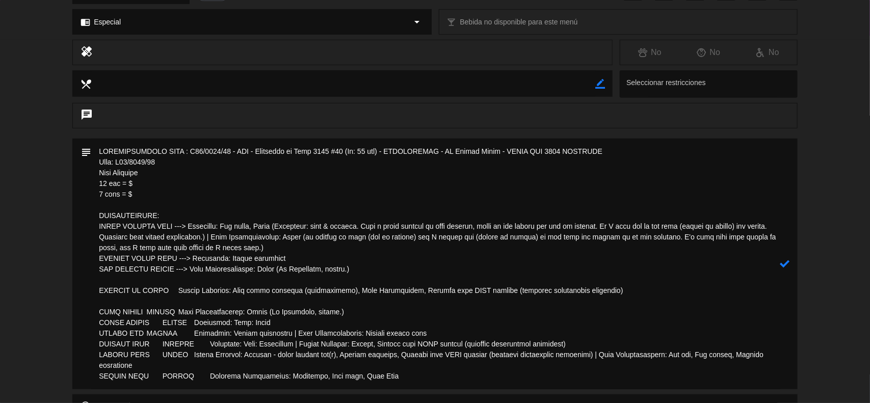
scroll to position [163, 0]
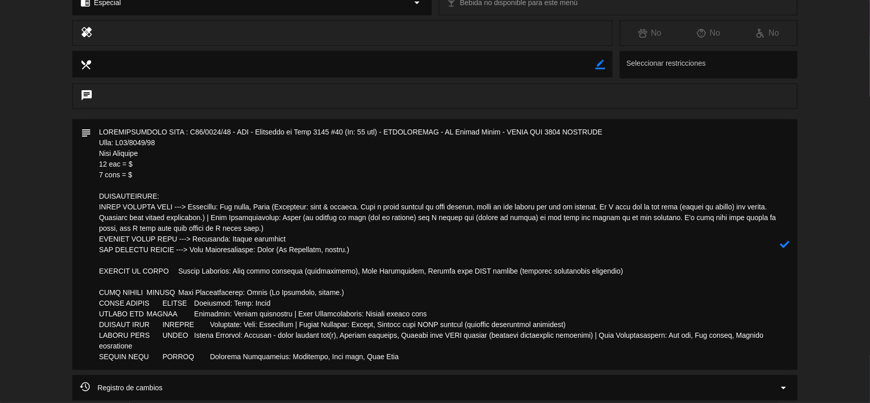
drag, startPoint x: 359, startPoint y: 294, endPoint x: 100, endPoint y: 294, distance: 259.4
click at [100, 294] on textarea at bounding box center [435, 244] width 689 height 251
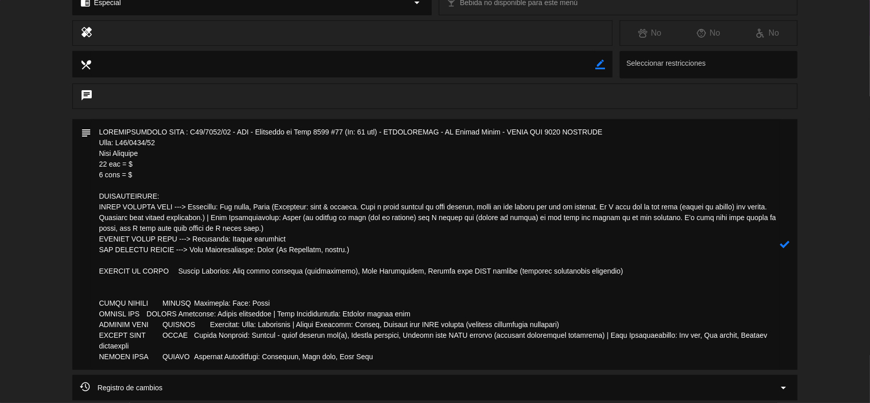
click at [376, 254] on textarea at bounding box center [435, 244] width 689 height 251
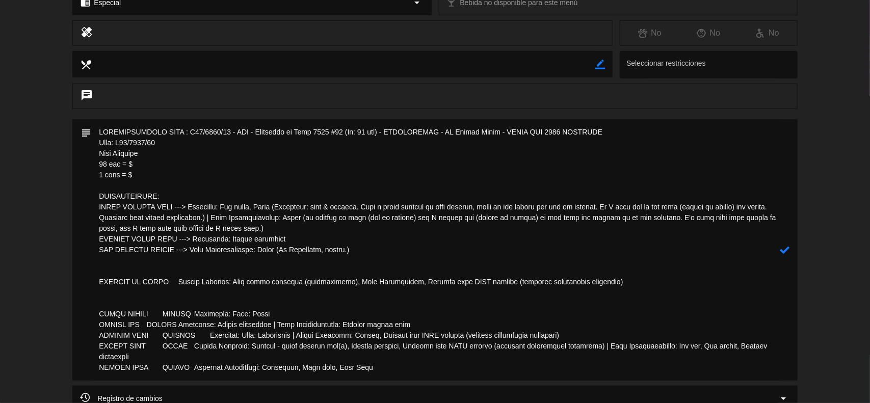
paste textarea "NINA ANJALI BARLEY Meal Considerations: Other (No Mushrooms, please.)"
click at [148, 264] on textarea at bounding box center [435, 249] width 689 height 261
click at [177, 260] on textarea at bounding box center [435, 249] width 689 height 261
drag, startPoint x: 269, startPoint y: 312, endPoint x: 95, endPoint y: 318, distance: 174.4
click at [95, 318] on textarea at bounding box center [435, 249] width 689 height 261
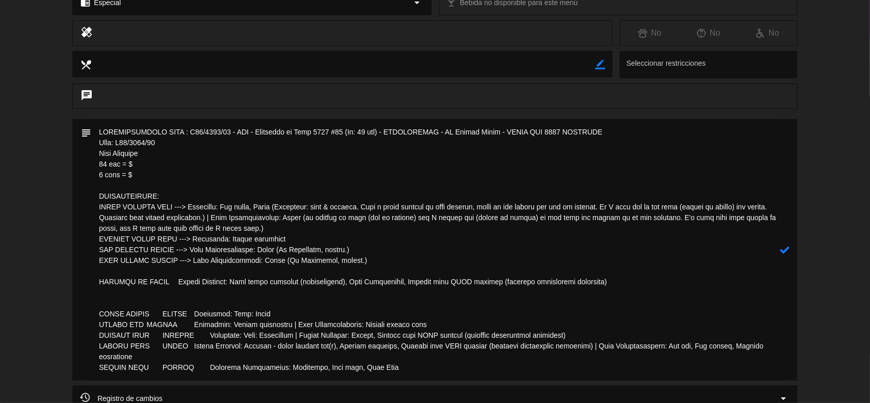
drag, startPoint x: 413, startPoint y: 322, endPoint x: 88, endPoint y: 325, distance: 324.7
click at [88, 325] on div "subject" at bounding box center [434, 249] width 725 height 261
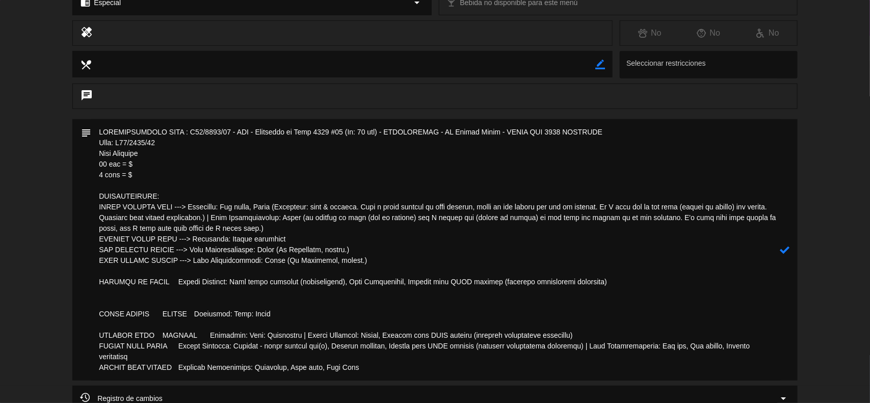
click at [371, 260] on textarea at bounding box center [435, 249] width 689 height 261
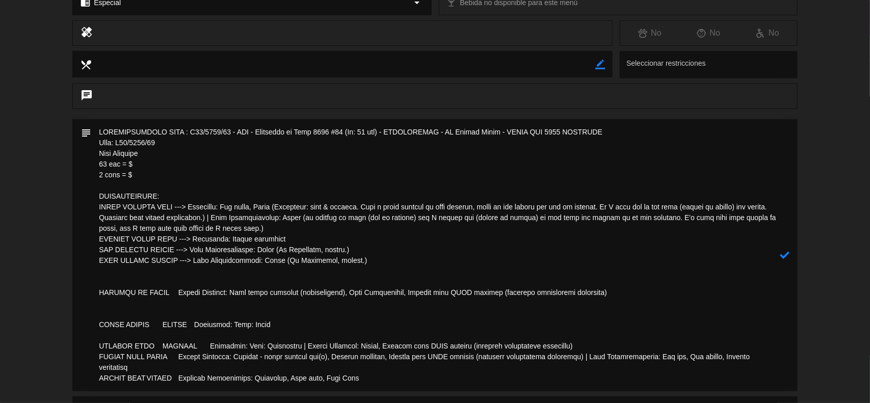
paste textarea "MARCIE LEE HEDMAN Allergies: Gluten intolerant | Meal Considerations: Prefers g…"
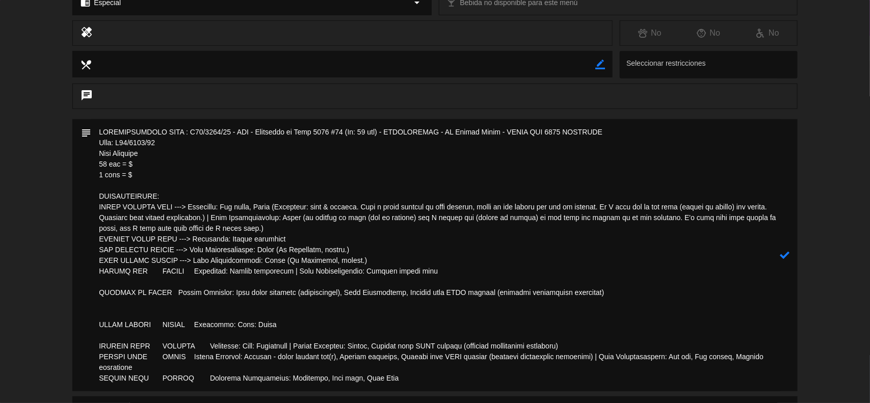
click at [95, 348] on textarea at bounding box center [435, 255] width 689 height 272
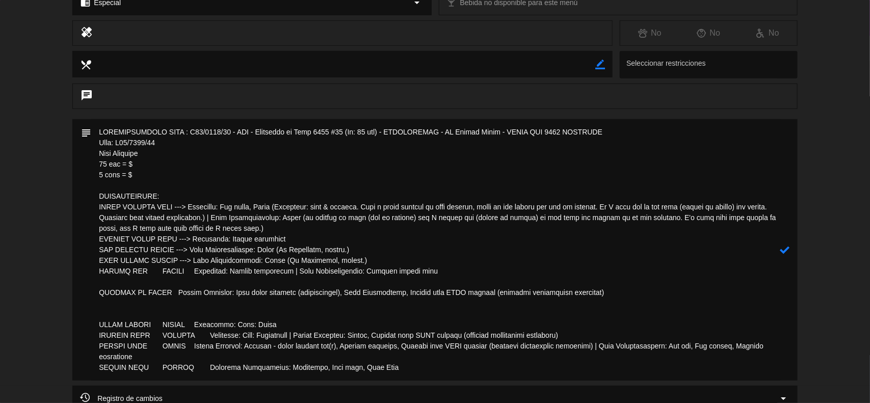
drag, startPoint x: 580, startPoint y: 345, endPoint x: 189, endPoint y: 338, distance: 391.0
click at [178, 345] on textarea at bounding box center [435, 249] width 689 height 261
click at [615, 355] on textarea at bounding box center [435, 249] width 689 height 261
drag, startPoint x: 174, startPoint y: 347, endPoint x: 97, endPoint y: 347, distance: 77.0
click at [97, 347] on textarea at bounding box center [435, 249] width 689 height 261
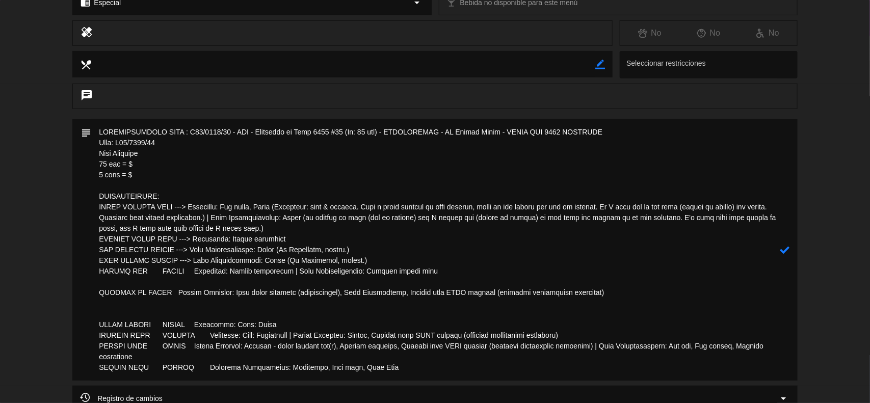
click at [416, 271] on textarea at bounding box center [435, 249] width 689 height 261
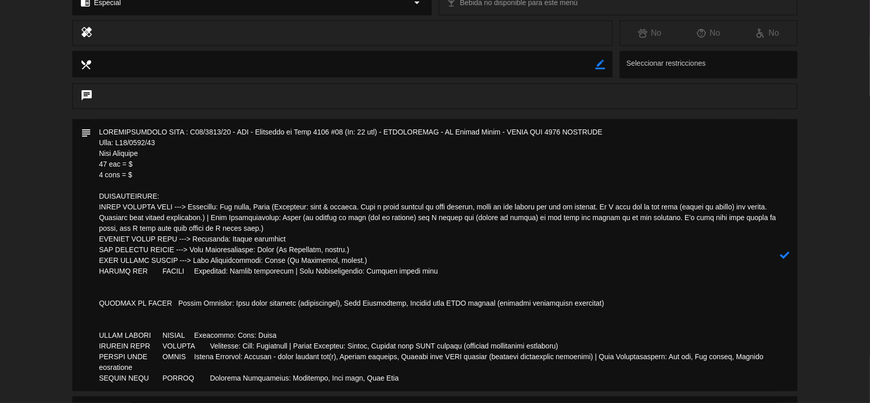
paste textarea "SYLVIA JANE BROWN"
drag, startPoint x: 584, startPoint y: 355, endPoint x: 780, endPoint y: 356, distance: 196.7
click at [780, 356] on div "subject" at bounding box center [434, 255] width 725 height 272
click at [192, 279] on textarea at bounding box center [435, 255] width 689 height 272
paste textarea "Meal Considerations: Low fat, Low sodium, Prefers vegetarian"
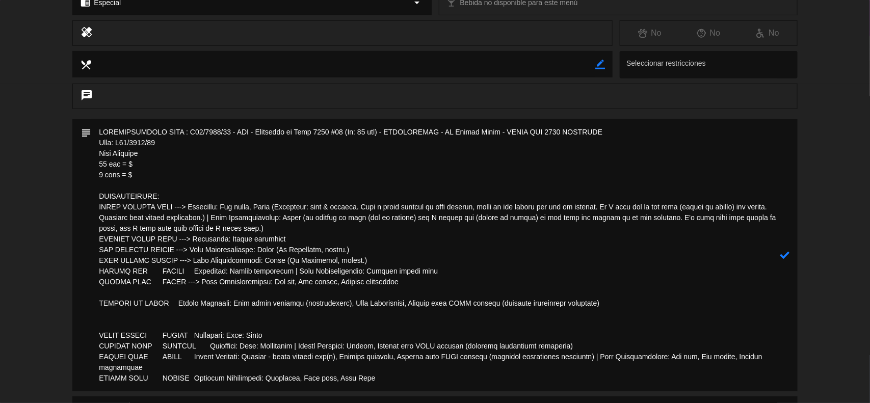
drag, startPoint x: 193, startPoint y: 272, endPoint x: 179, endPoint y: 272, distance: 13.8
click at [179, 272] on textarea at bounding box center [435, 255] width 689 height 272
drag, startPoint x: 577, startPoint y: 356, endPoint x: 783, endPoint y: 358, distance: 205.9
click at [783, 358] on div "subject" at bounding box center [434, 255] width 725 height 272
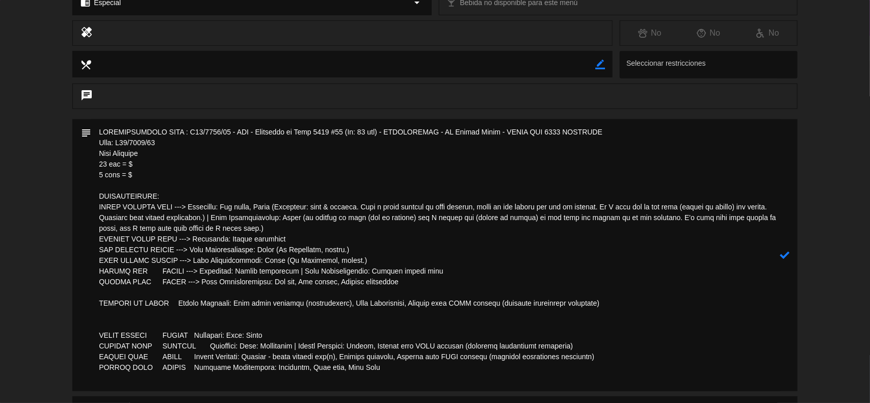
click at [115, 321] on textarea at bounding box center [435, 255] width 689 height 272
click at [98, 333] on textarea at bounding box center [435, 255] width 689 height 272
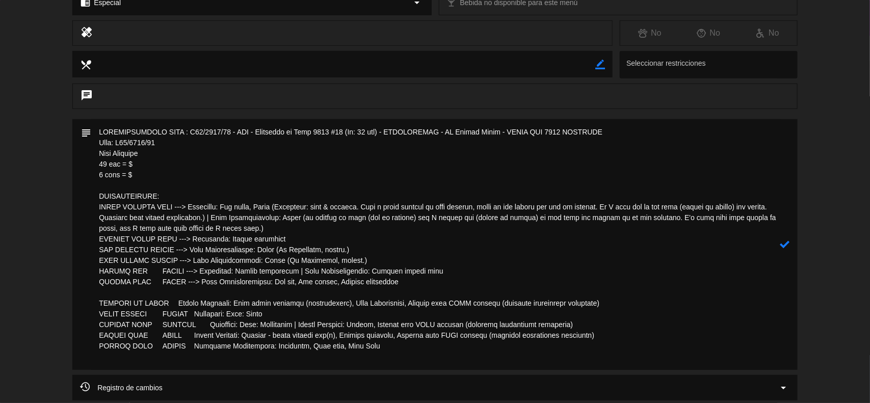
click at [400, 288] on textarea at bounding box center [435, 244] width 689 height 251
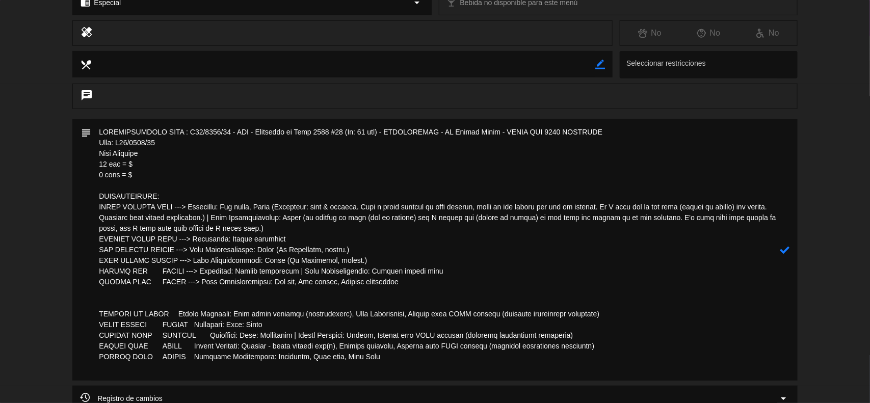
click at [108, 369] on textarea at bounding box center [435, 249] width 689 height 261
click at [115, 298] on textarea at bounding box center [435, 244] width 689 height 251
drag, startPoint x: 399, startPoint y: 283, endPoint x: 88, endPoint y: 197, distance: 322.1
click at [90, 199] on div "subject" at bounding box center [434, 244] width 725 height 251
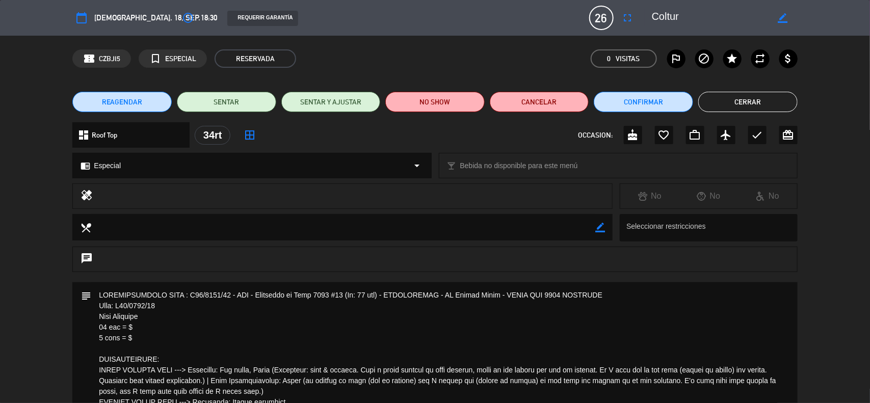
type textarea "RECONFIRMACION FILE : R09/0552/25 - PER - Treasures of Peru 2025 #25 (In: 17 se…"
click at [599, 223] on icon "border_color" at bounding box center [600, 228] width 10 height 10
click at [387, 227] on textarea at bounding box center [343, 227] width 504 height 26
paste textarea "RESTRICCIONES: CHLOE EDWARDS BIRD ---> Allergies: Hay fever, Other (Allergies: …"
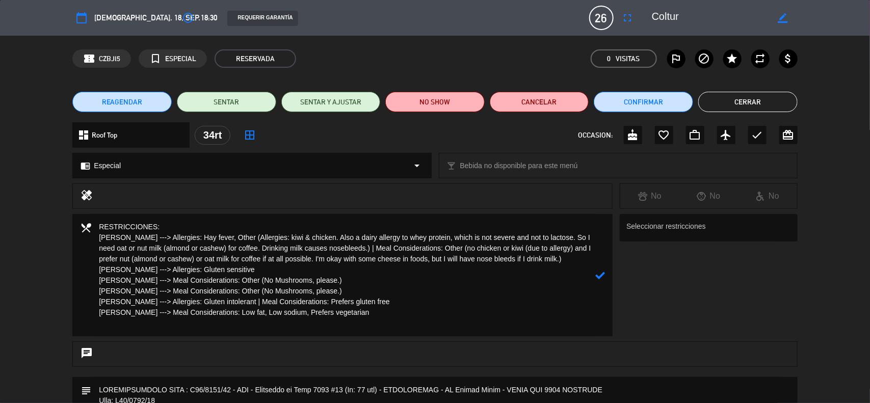
type textarea "RESTRICCIONES: CHLOE EDWARDS BIRD ---> Allergies: Hay fever, Other (Allergies: …"
click at [596, 273] on icon at bounding box center [600, 276] width 10 height 10
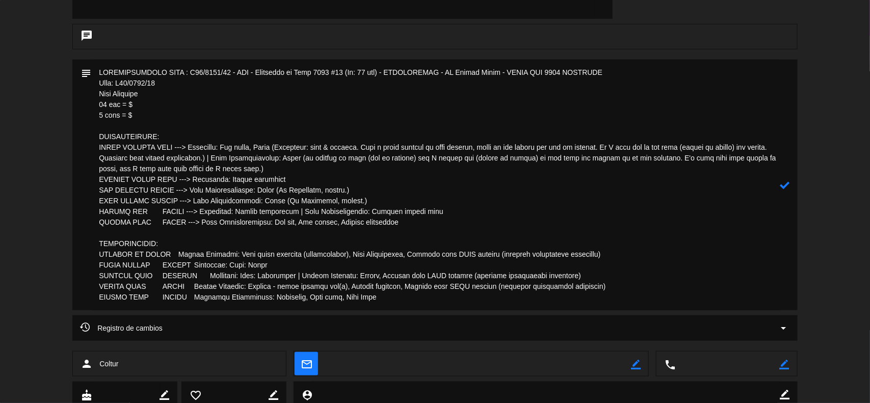
scroll to position [319, 0]
click at [175, 255] on textarea at bounding box center [435, 184] width 689 height 251
drag, startPoint x: 176, startPoint y: 255, endPoint x: 162, endPoint y: 255, distance: 14.8
click at [162, 255] on textarea at bounding box center [435, 184] width 689 height 251
drag, startPoint x: 176, startPoint y: 251, endPoint x: 170, endPoint y: 251, distance: 6.1
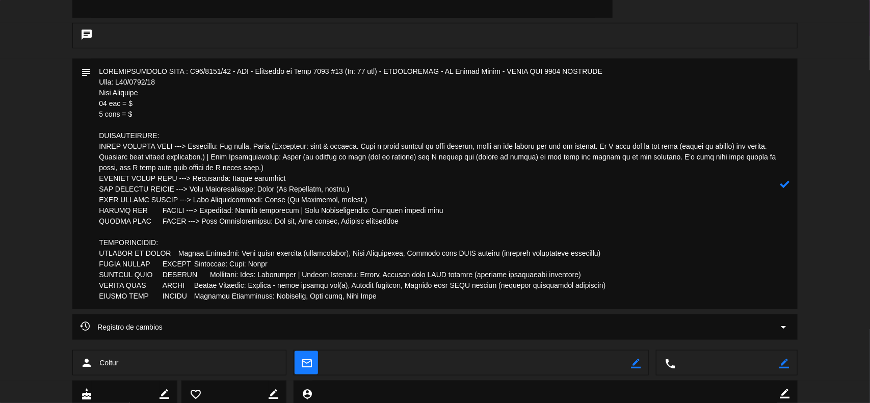
click at [170, 251] on textarea at bounding box center [435, 184] width 689 height 251
click at [161, 266] on textarea at bounding box center [435, 184] width 689 height 251
click at [194, 261] on textarea at bounding box center [435, 184] width 689 height 251
click at [164, 276] on textarea at bounding box center [435, 184] width 689 height 251
drag, startPoint x: 194, startPoint y: 276, endPoint x: 185, endPoint y: 276, distance: 9.7
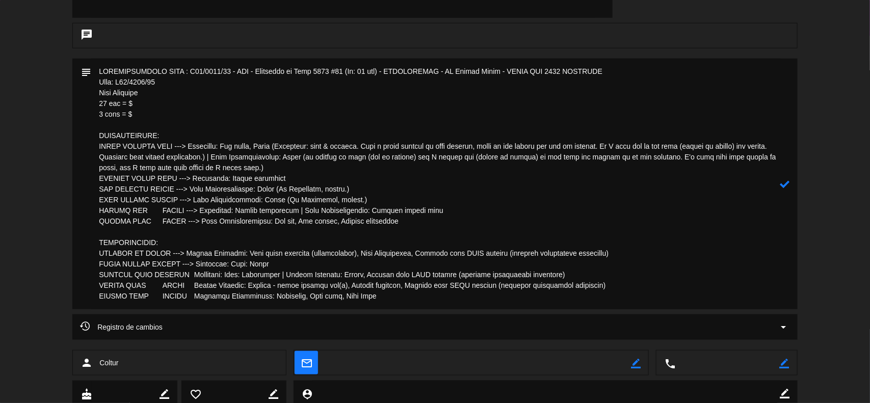
click at [185, 276] on textarea at bounding box center [435, 184] width 689 height 251
click at [180, 287] on textarea at bounding box center [435, 184] width 689 height 251
drag, startPoint x: 196, startPoint y: 297, endPoint x: 183, endPoint y: 301, distance: 13.4
click at [183, 301] on textarea at bounding box center [435, 184] width 689 height 251
type textarea "RECONFIRMACION FILE : R09/0552/25 - PER - Treasures of Peru 2025 #25 (In: 17 se…"
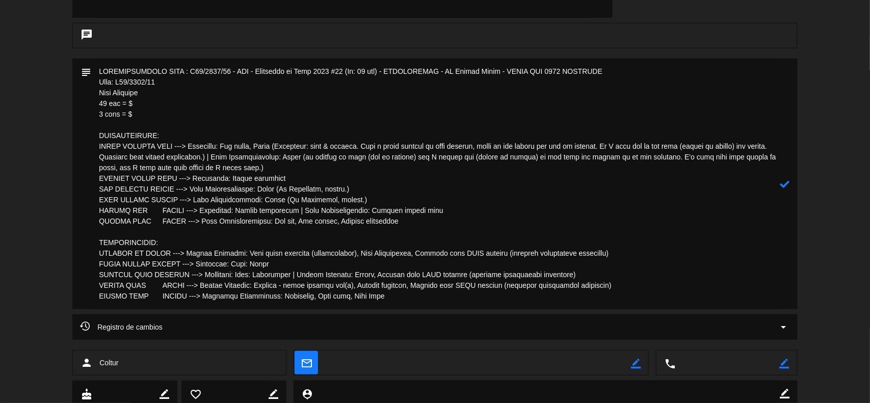
click at [793, 183] on div "subject" at bounding box center [434, 184] width 725 height 251
click at [786, 185] on icon at bounding box center [785, 184] width 10 height 10
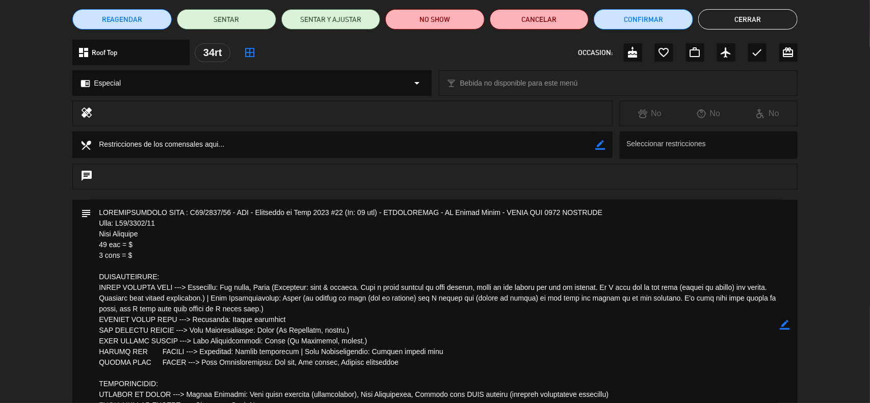
scroll to position [3, 0]
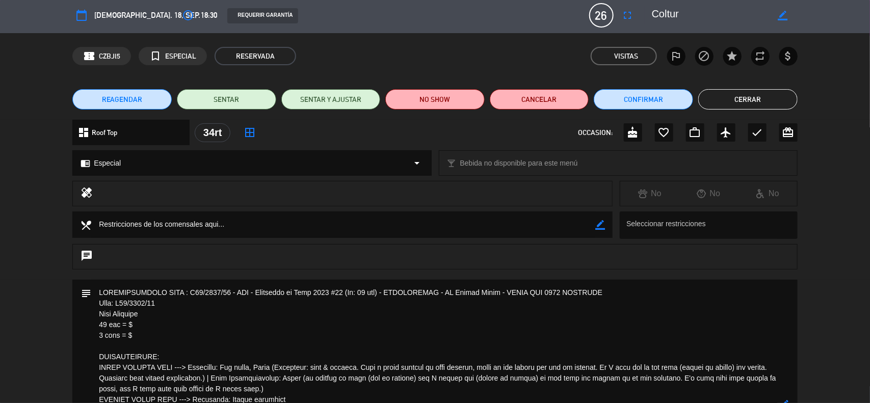
click at [140, 327] on textarea at bounding box center [435, 405] width 689 height 251
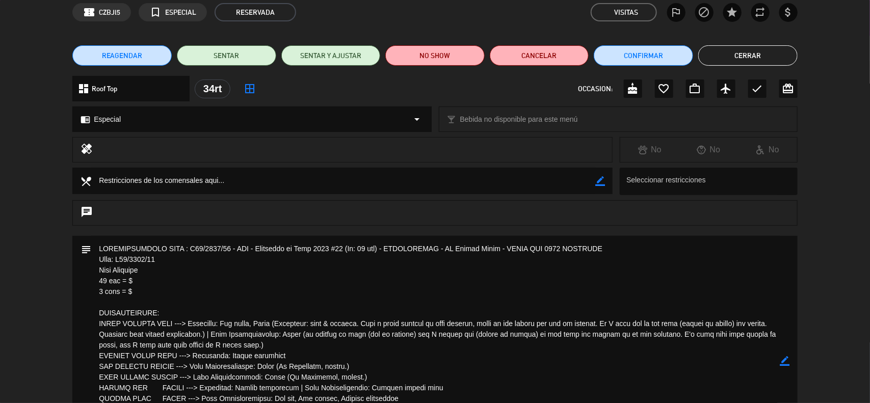
scroll to position [66, 0]
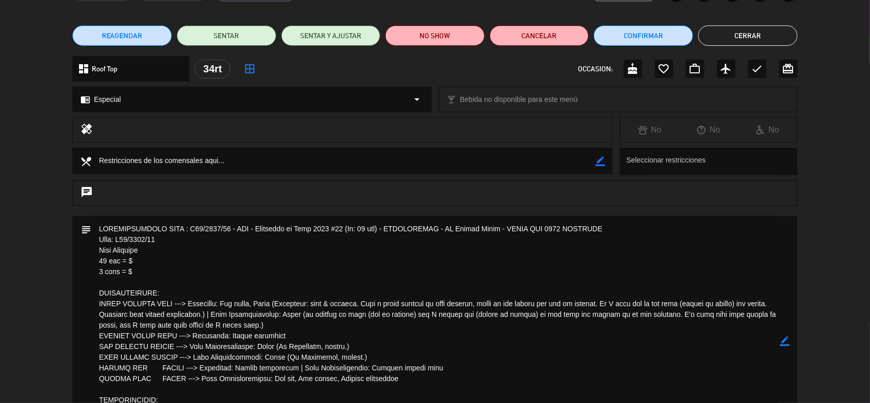
click at [788, 343] on icon "border_color" at bounding box center [785, 341] width 10 height 10
click at [144, 274] on textarea at bounding box center [435, 341] width 689 height 251
type textarea "RECONFIRMACION FILE : R09/0552/25 - PER - Treasures of Peru 2025 #25 (In: 17 se…"
click at [788, 339] on icon at bounding box center [785, 341] width 10 height 10
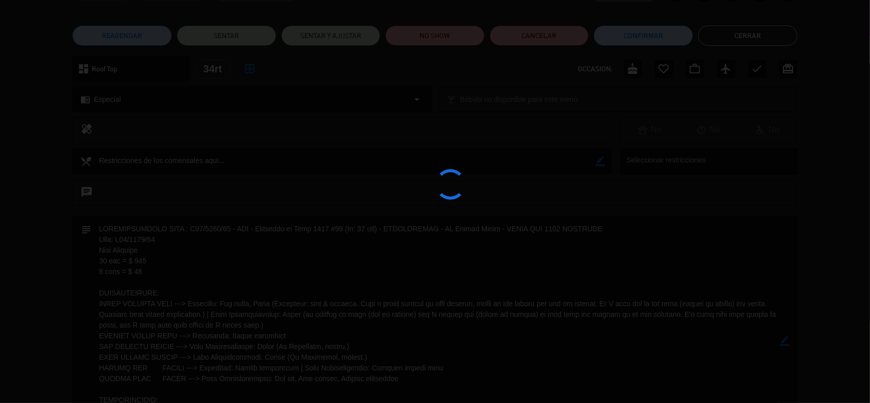
click at [788, 339] on div at bounding box center [435, 201] width 870 height 403
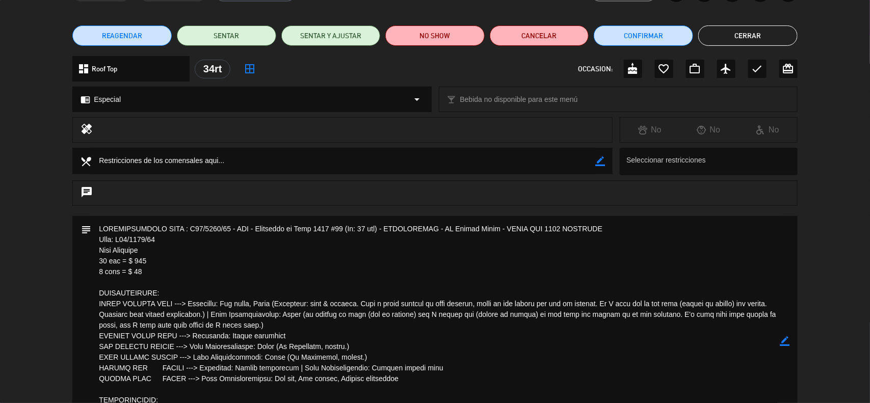
click at [234, 273] on textarea at bounding box center [435, 341] width 689 height 251
click at [784, 338] on icon "border_color" at bounding box center [785, 341] width 10 height 10
click at [785, 341] on icon at bounding box center [785, 341] width 10 height 10
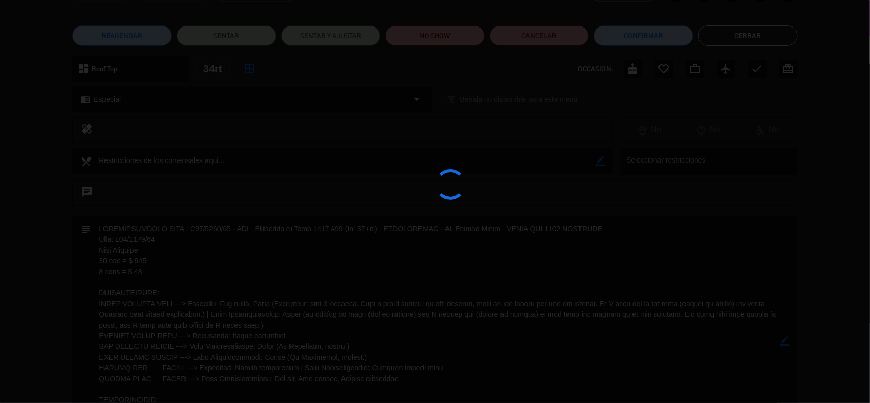
click at [785, 341] on div at bounding box center [435, 201] width 870 height 403
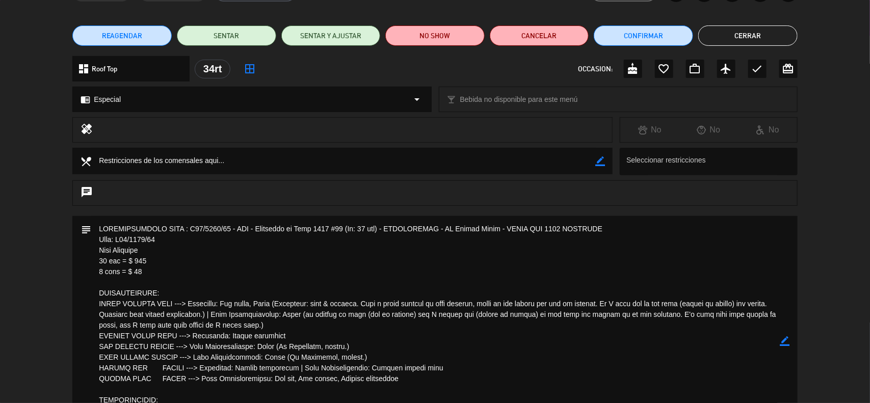
scroll to position [0, 0]
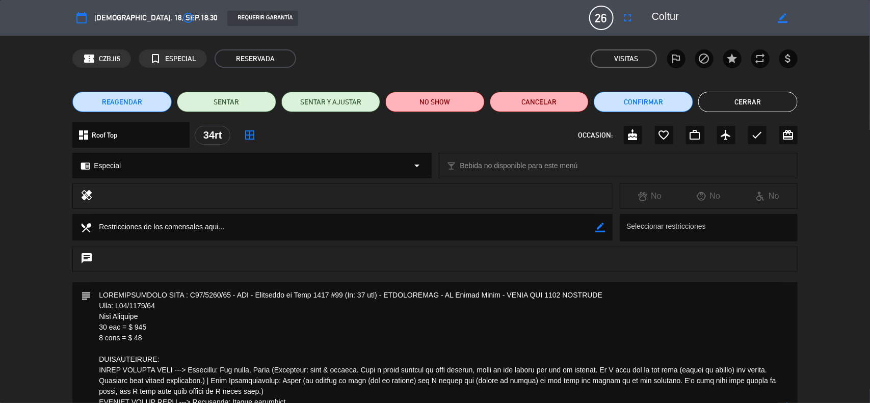
click at [722, 100] on button "Cerrar" at bounding box center [747, 102] width 99 height 20
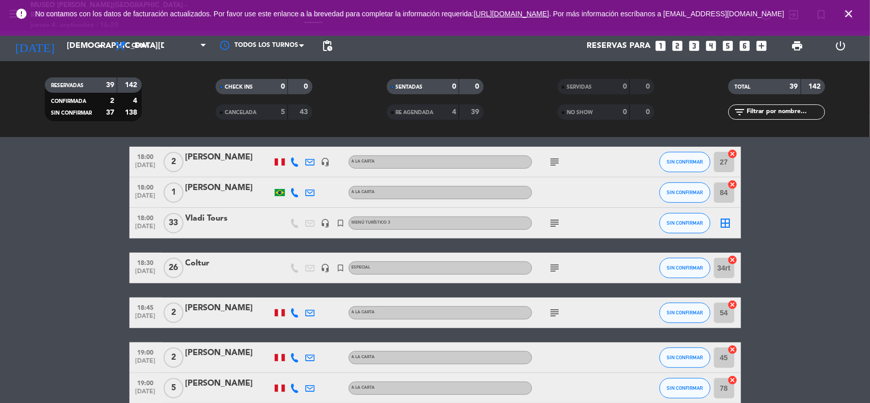
click at [199, 264] on div "Coltur" at bounding box center [229, 263] width 87 height 13
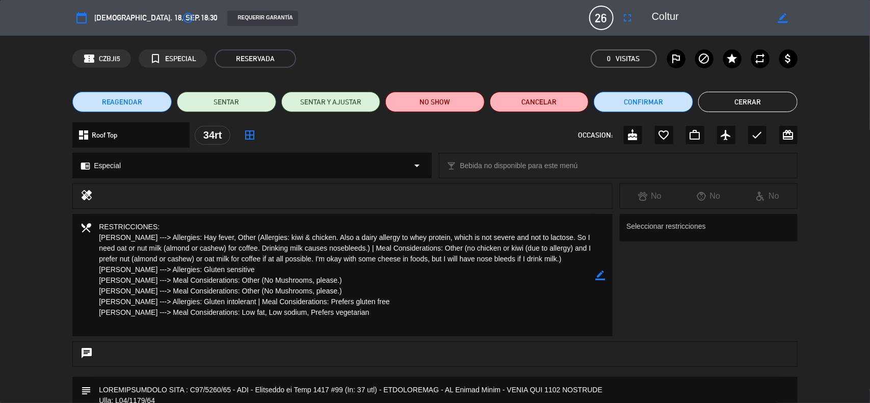
click at [729, 100] on button "Cerrar" at bounding box center [747, 102] width 99 height 20
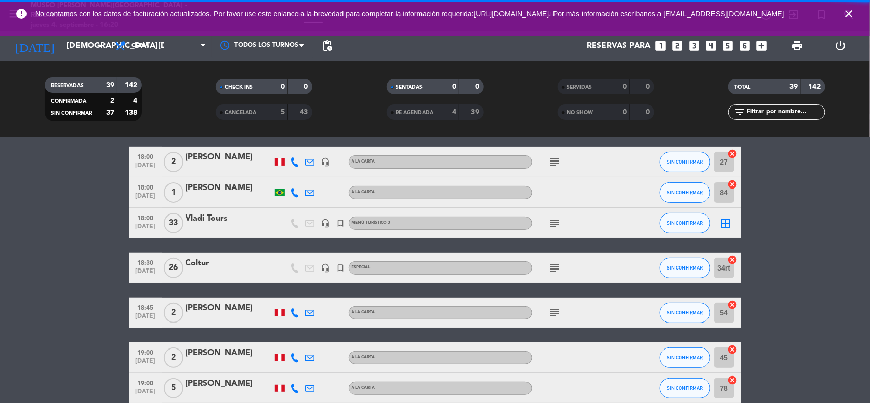
click at [325, 224] on icon "headset_mic" at bounding box center [325, 223] width 9 height 9
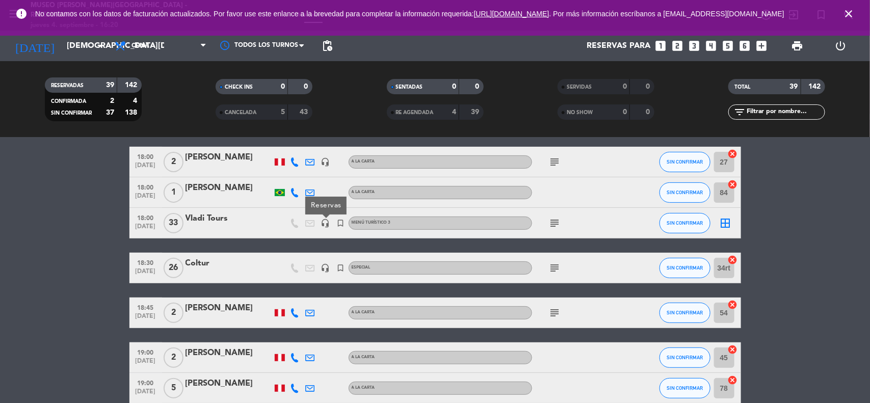
click at [553, 222] on icon "subject" at bounding box center [555, 223] width 12 height 12
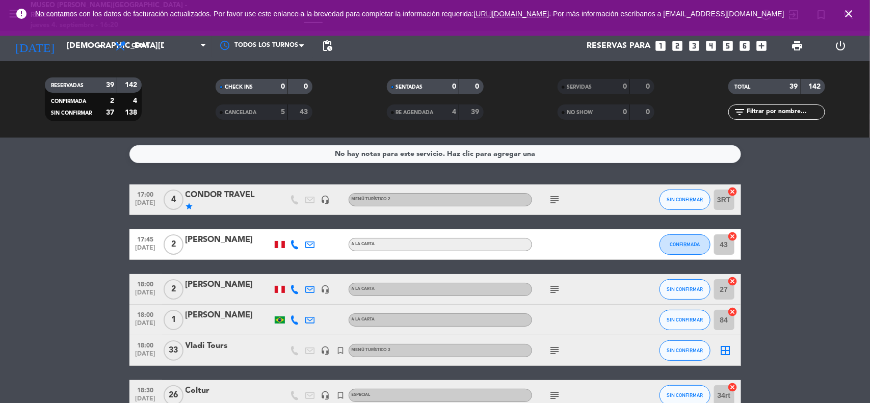
scroll to position [127, 0]
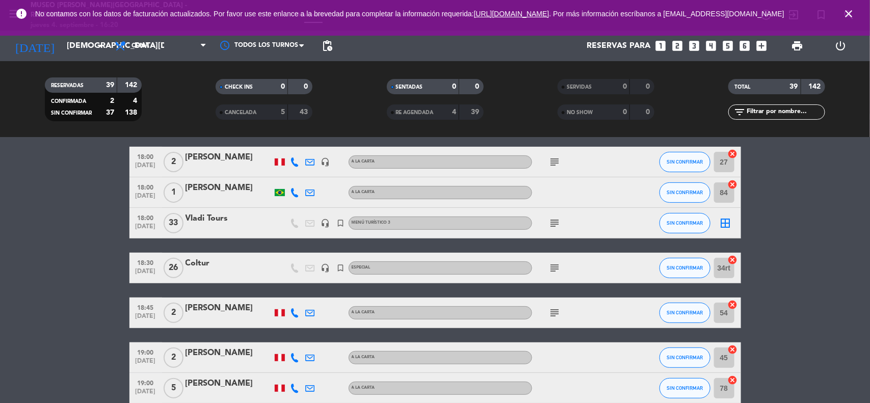
click at [731, 258] on icon "cancel" at bounding box center [733, 260] width 10 height 10
click at [847, 18] on icon "close" at bounding box center [849, 14] width 12 height 12
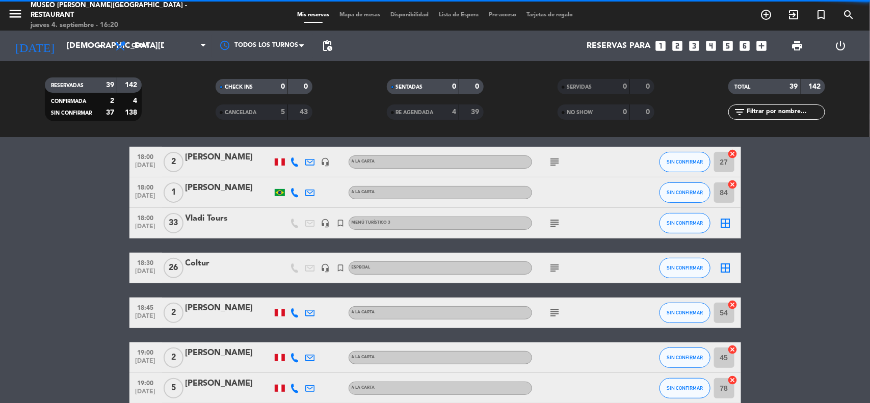
drag, startPoint x: 848, startPoint y: 213, endPoint x: 534, endPoint y: 99, distance: 333.7
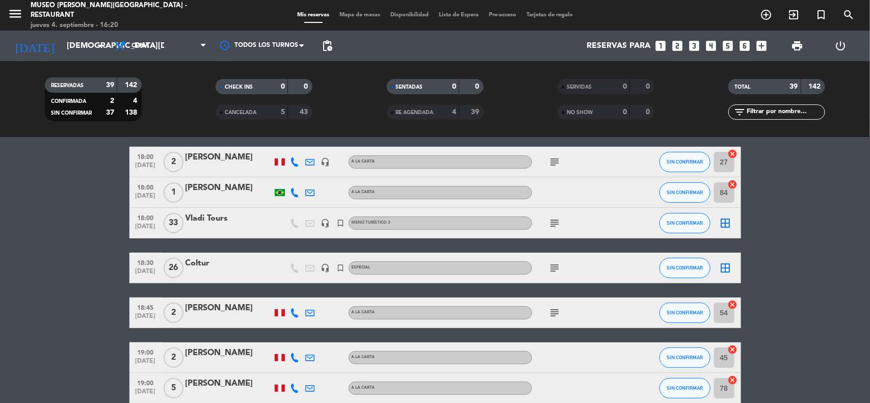
click at [357, 12] on span "Mapa de mesas" at bounding box center [359, 15] width 51 height 6
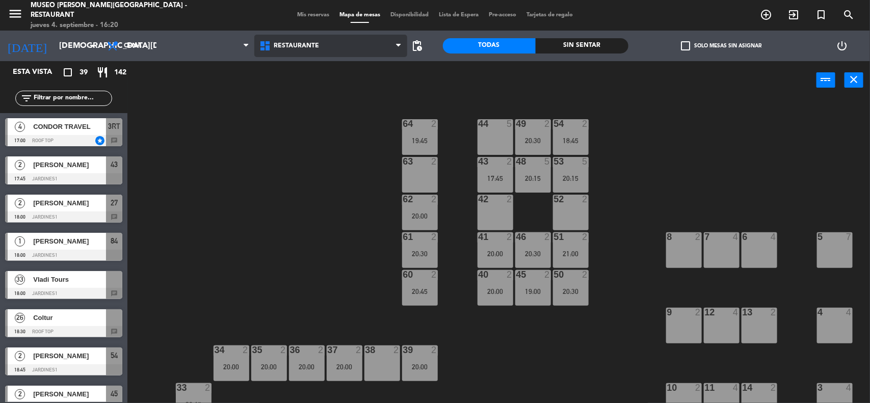
click at [314, 49] on span "Restaurante" at bounding box center [296, 45] width 45 height 7
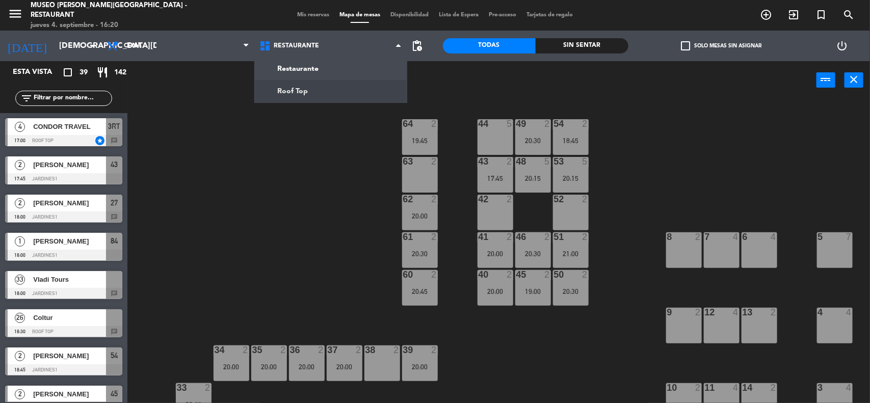
click at [312, 90] on ng-component "menu Museo Larco Café - Restaurant jueves 4. septiembre - 16:20 Mis reservas Ma…" at bounding box center [435, 202] width 870 height 405
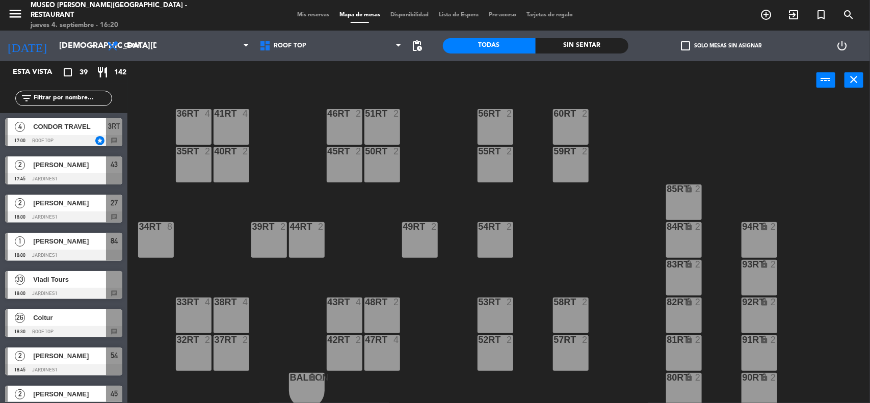
scroll to position [466, 0]
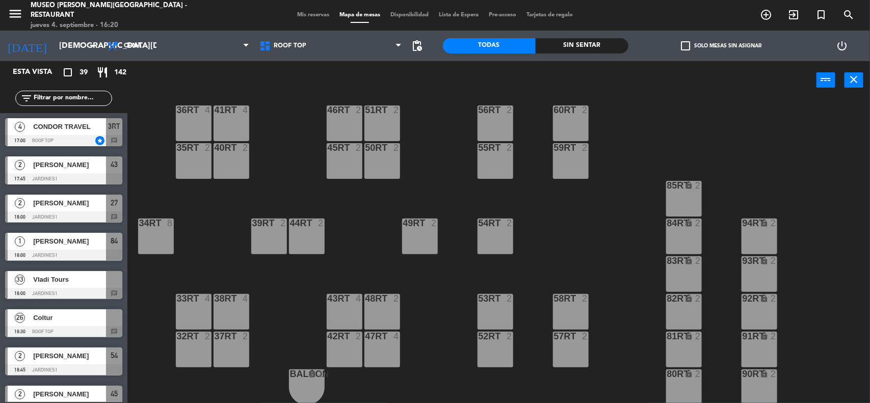
click at [69, 279] on span "Vladi Tours" at bounding box center [69, 279] width 73 height 11
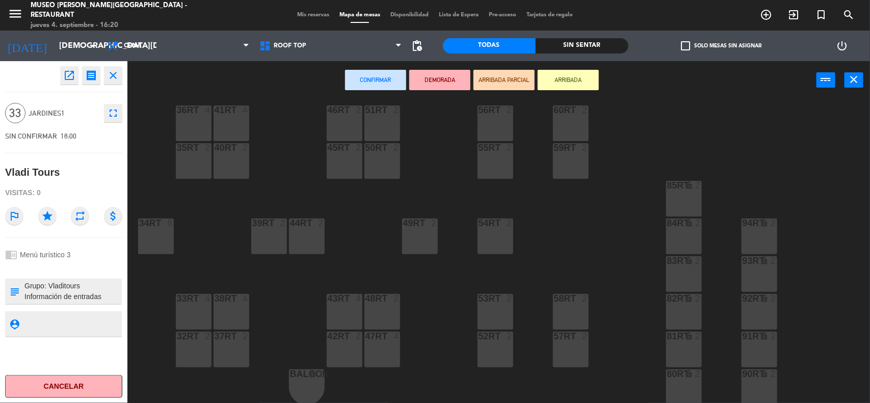
click at [190, 127] on div "36rt 4" at bounding box center [194, 124] width 36 height 36
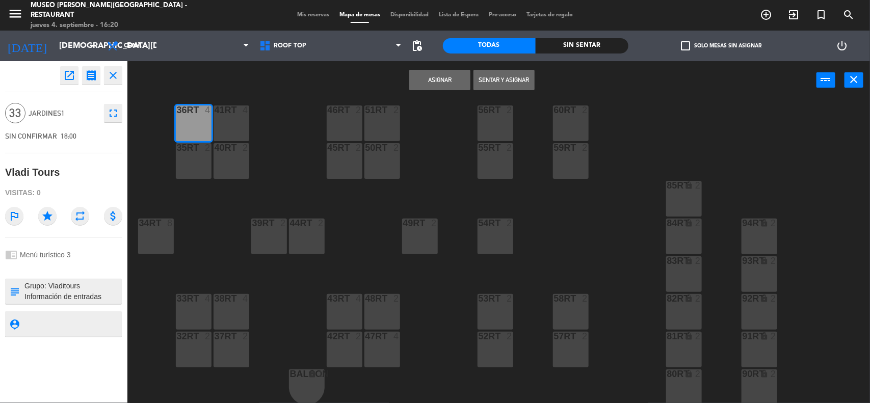
drag, startPoint x: 190, startPoint y: 150, endPoint x: 220, endPoint y: 154, distance: 30.9
click at [190, 151] on div at bounding box center [193, 147] width 17 height 9
click at [227, 157] on div "40RT 2" at bounding box center [232, 161] width 36 height 36
click at [228, 123] on div "41RT 4" at bounding box center [232, 124] width 36 height 36
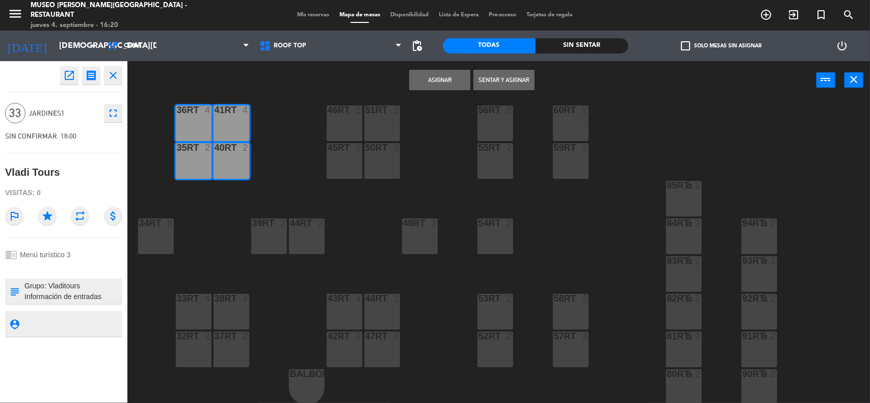
click at [156, 228] on div "34rt 8" at bounding box center [156, 224] width 36 height 10
click at [192, 314] on div "33rt 4" at bounding box center [194, 312] width 36 height 36
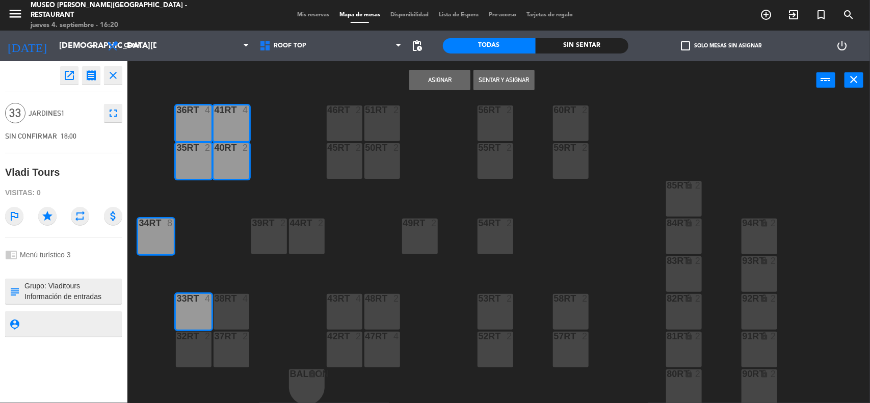
click at [188, 341] on div "32rt 2" at bounding box center [194, 337] width 36 height 10
click at [215, 345] on div "37rt 2" at bounding box center [232, 350] width 36 height 36
click at [215, 309] on div "38rt 4" at bounding box center [232, 312] width 36 height 36
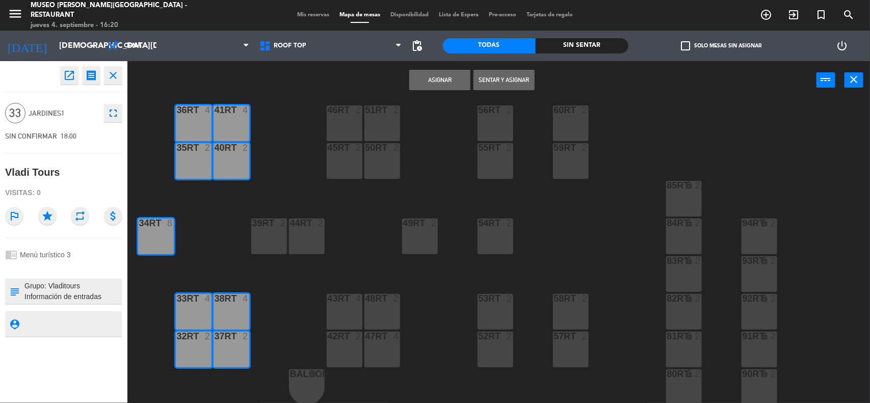
click at [227, 161] on div "40RT 2" at bounding box center [232, 161] width 36 height 36
click at [190, 159] on div "35rt 2" at bounding box center [194, 161] width 36 height 36
click at [193, 127] on div "36rt 4" at bounding box center [194, 124] width 36 height 36
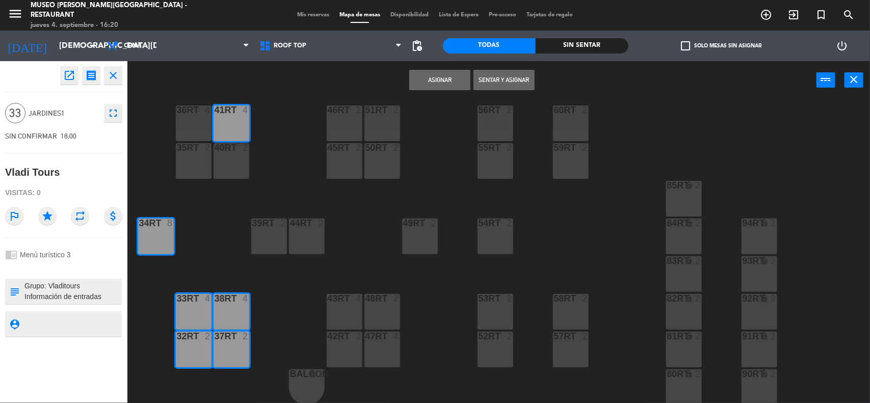
click at [220, 123] on div "41RT 4" at bounding box center [232, 124] width 36 height 36
click at [230, 164] on div "40RT 2" at bounding box center [232, 161] width 36 height 36
click at [196, 164] on div "35rt 2" at bounding box center [194, 161] width 36 height 36
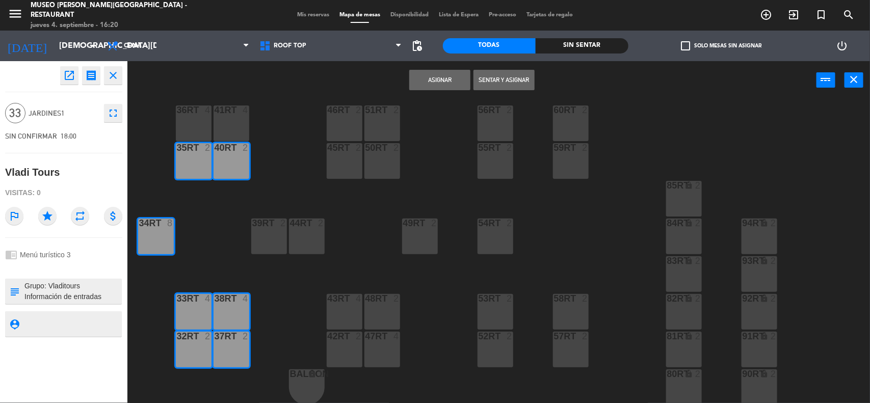
click at [192, 116] on div "36rt 4" at bounding box center [194, 124] width 36 height 36
click at [221, 115] on div "41RT 4" at bounding box center [232, 111] width 36 height 10
click at [432, 80] on button "Asignar" at bounding box center [439, 80] width 61 height 20
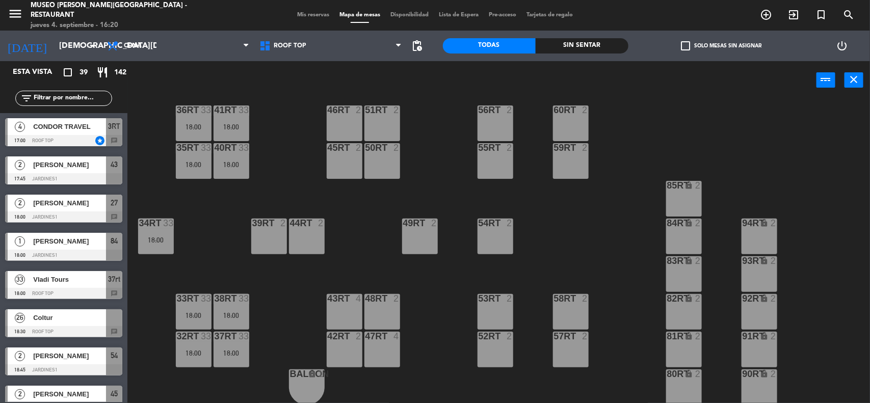
click at [44, 321] on span "Coltur" at bounding box center [69, 317] width 73 height 11
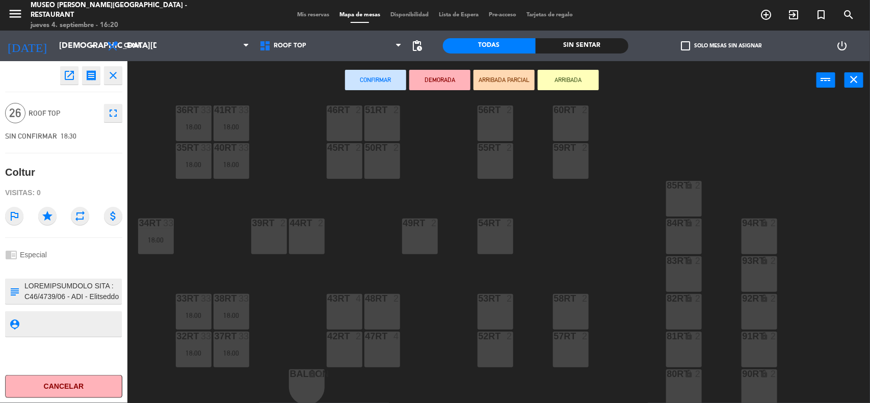
click at [350, 116] on div "46RT 2" at bounding box center [345, 124] width 36 height 36
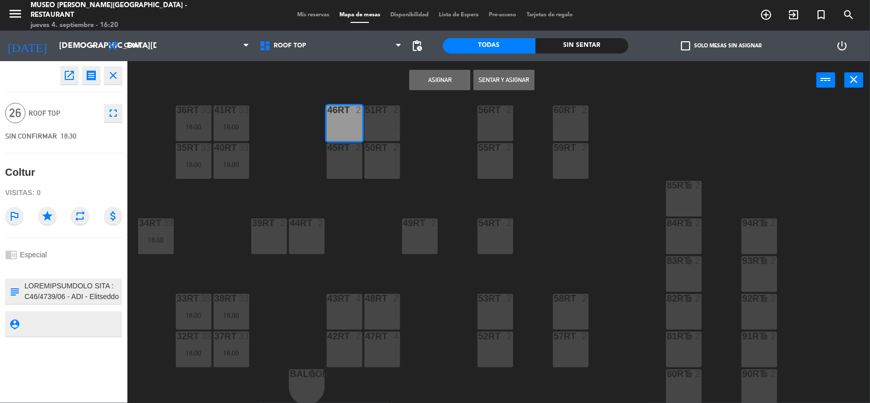
drag, startPoint x: 345, startPoint y: 159, endPoint x: 367, endPoint y: 161, distance: 22.0
click at [345, 159] on div "45RT 2" at bounding box center [345, 161] width 36 height 36
click at [367, 161] on div "50RT 2" at bounding box center [382, 161] width 36 height 36
click at [371, 124] on div "51RT 2" at bounding box center [382, 124] width 36 height 36
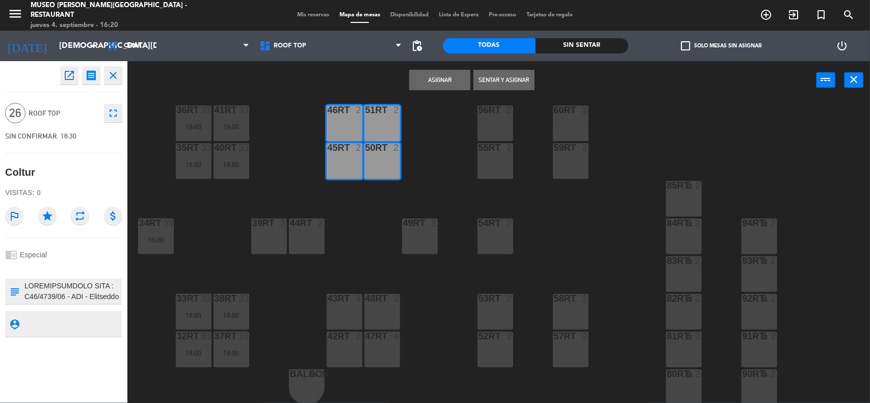
drag, startPoint x: 302, startPoint y: 231, endPoint x: 272, endPoint y: 226, distance: 31.0
click at [302, 232] on div "44RT 2" at bounding box center [307, 237] width 36 height 36
click at [272, 226] on div at bounding box center [268, 223] width 17 height 9
click at [444, 73] on button "Asignar" at bounding box center [439, 80] width 61 height 20
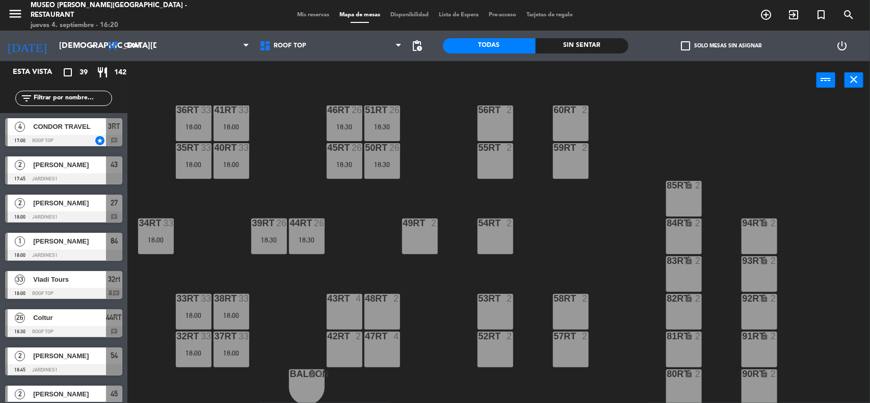
click at [648, 251] on div "18RT 4 16RT 4 28RT 2 80RR lock 2 27RT 5 7RT 5 S1RT lock 2 17RT 5 81RR lock 2 29…" at bounding box center [503, 253] width 734 height 304
click at [306, 17] on span "Mis reservas" at bounding box center [313, 15] width 42 height 6
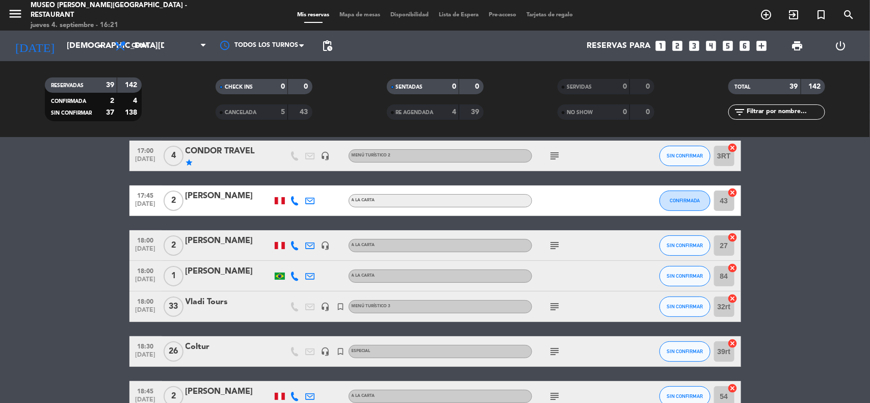
scroll to position [64, 0]
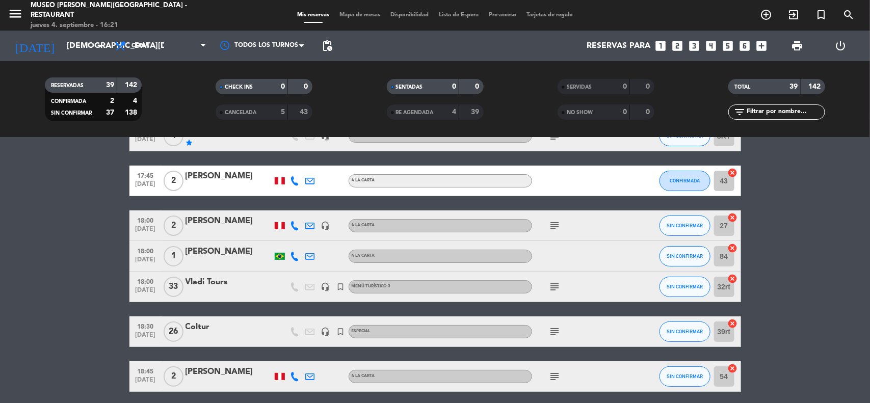
click at [199, 332] on div "Coltur" at bounding box center [229, 327] width 87 height 13
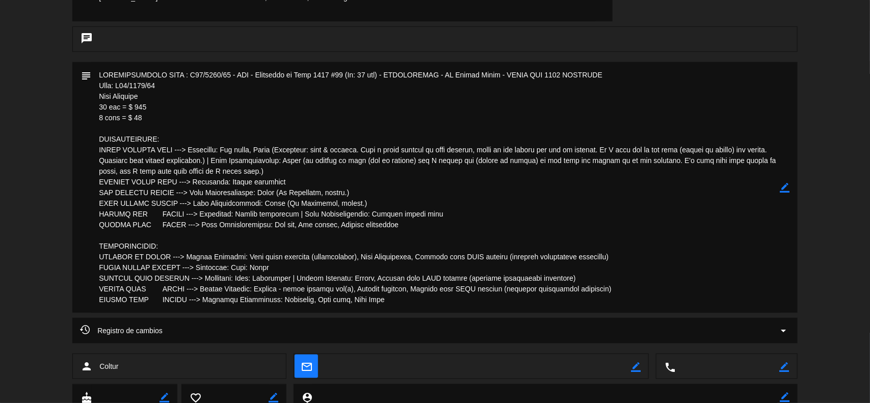
scroll to position [319, 0]
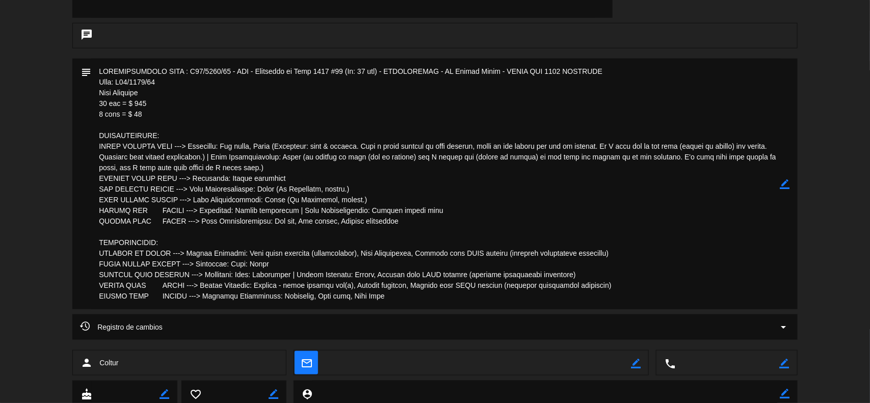
click at [783, 186] on icon "border_color" at bounding box center [785, 184] width 10 height 10
click at [373, 304] on textarea at bounding box center [435, 184] width 689 height 251
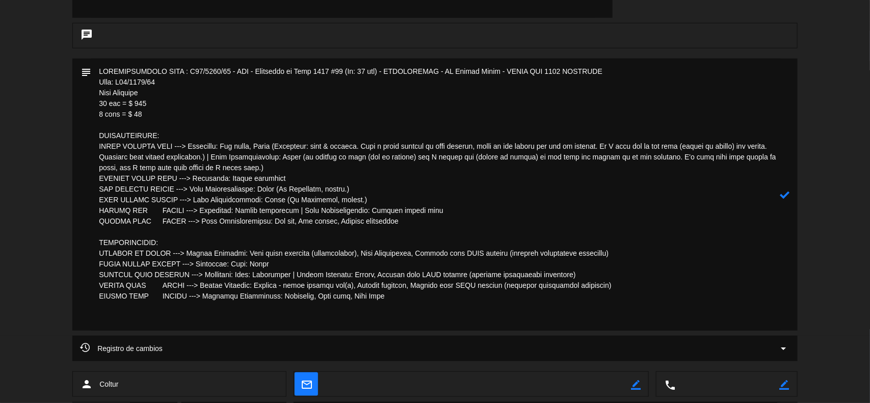
paste textarea "Guia: Ofelia Larco / Cel. 998 708 528"
click at [159, 116] on textarea at bounding box center [435, 195] width 689 height 272
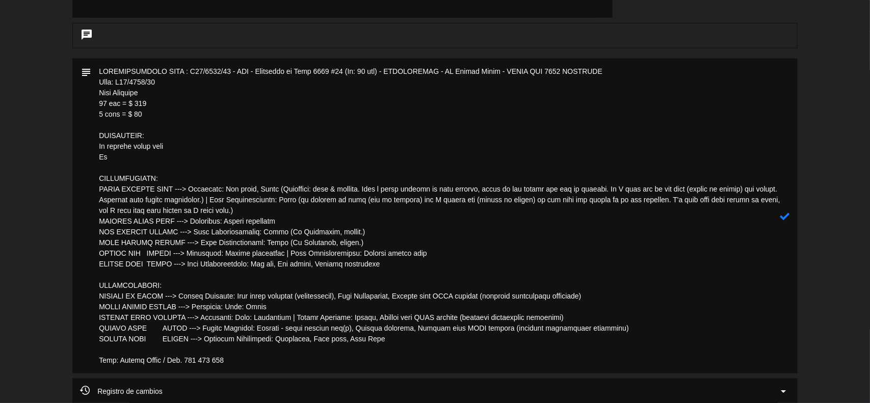
click at [172, 146] on textarea at bounding box center [435, 216] width 689 height 315
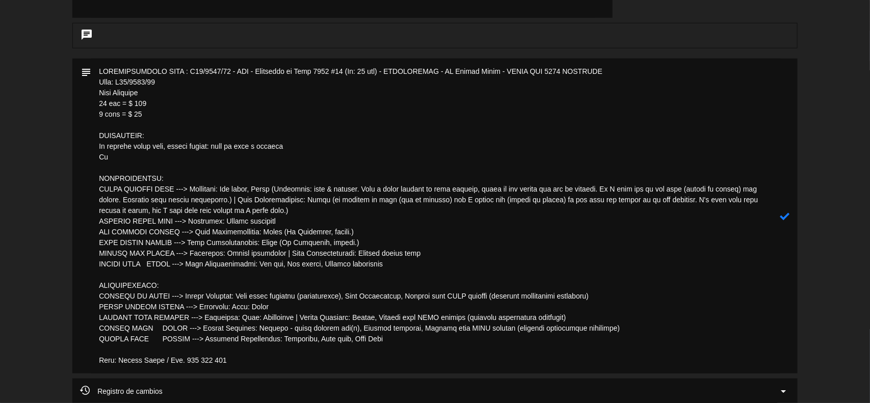
click at [133, 159] on textarea at bounding box center [435, 216] width 689 height 315
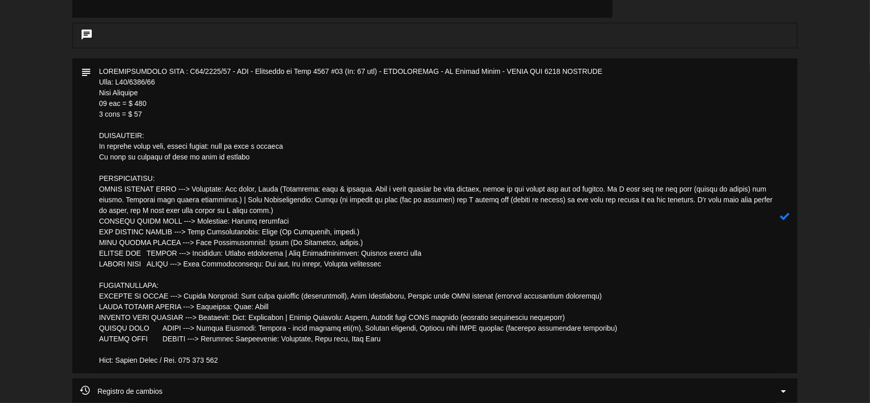
type textarea "RECONFIRMACION FILE : R09/0552/25 - PER - Treasures of Peru 2025 #25 (In: 17 se…"
click at [784, 217] on icon at bounding box center [785, 217] width 10 height 10
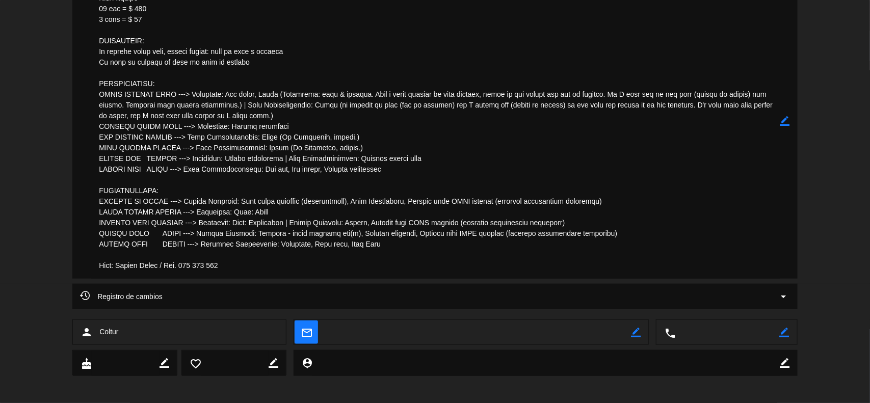
click at [783, 119] on icon "border_color" at bounding box center [785, 121] width 10 height 10
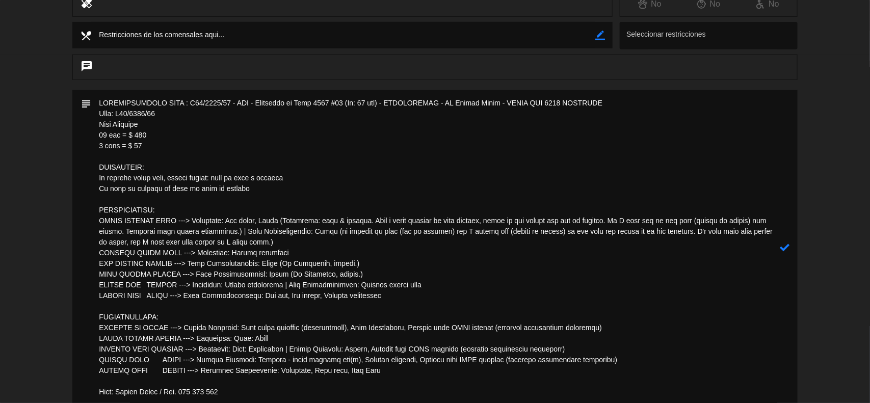
scroll to position [191, 0]
drag, startPoint x: 215, startPoint y: 181, endPoint x: 166, endPoint y: 180, distance: 48.4
click at [166, 180] on textarea at bounding box center [435, 248] width 689 height 315
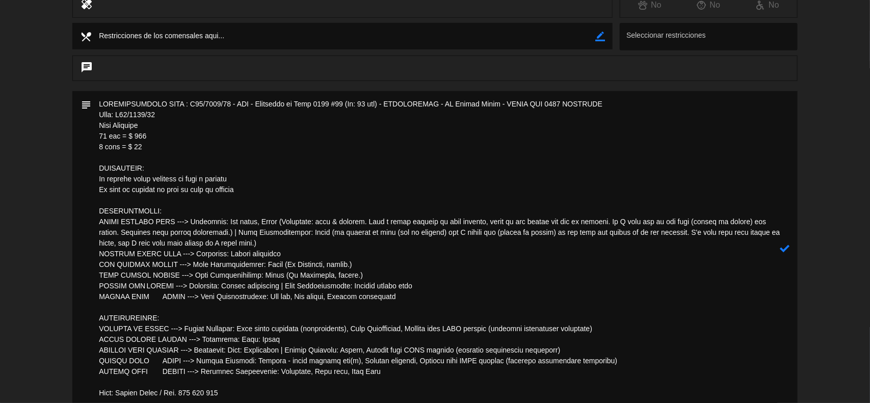
click at [157, 169] on textarea at bounding box center [435, 248] width 689 height 315
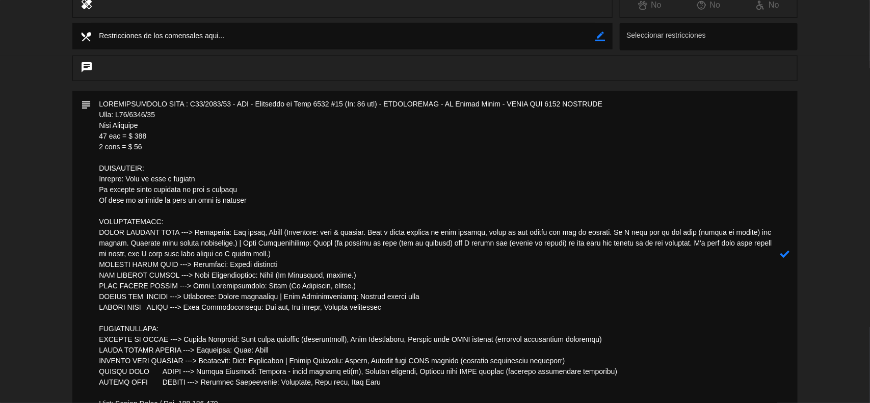
click at [169, 192] on textarea at bounding box center [435, 254] width 689 height 326
drag, startPoint x: 151, startPoint y: 127, endPoint x: 87, endPoint y: 126, distance: 64.2
click at [87, 126] on div "subject" at bounding box center [434, 254] width 725 height 326
drag, startPoint x: 159, startPoint y: 167, endPoint x: 101, endPoint y: 167, distance: 58.1
click at [102, 167] on textarea at bounding box center [435, 254] width 689 height 326
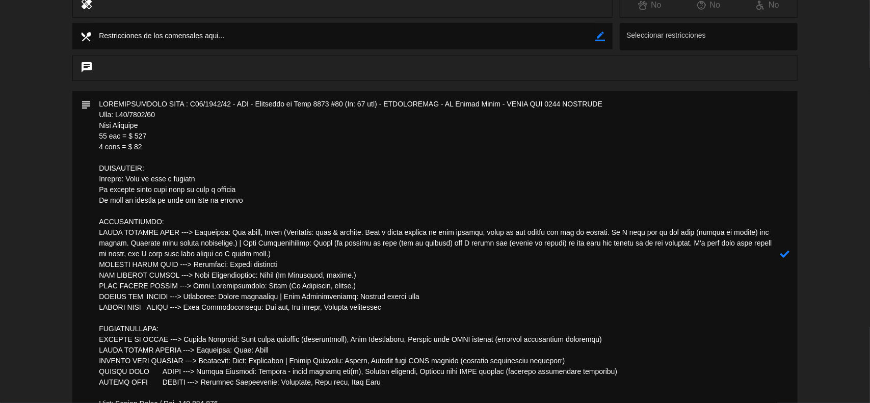
click at [133, 190] on textarea at bounding box center [435, 254] width 689 height 326
drag, startPoint x: 255, startPoint y: 189, endPoint x: 174, endPoint y: 187, distance: 80.6
click at [174, 187] on textarea at bounding box center [435, 254] width 689 height 326
click at [785, 251] on icon at bounding box center [785, 254] width 10 height 10
click at [783, 252] on icon "border_color" at bounding box center [785, 254] width 10 height 10
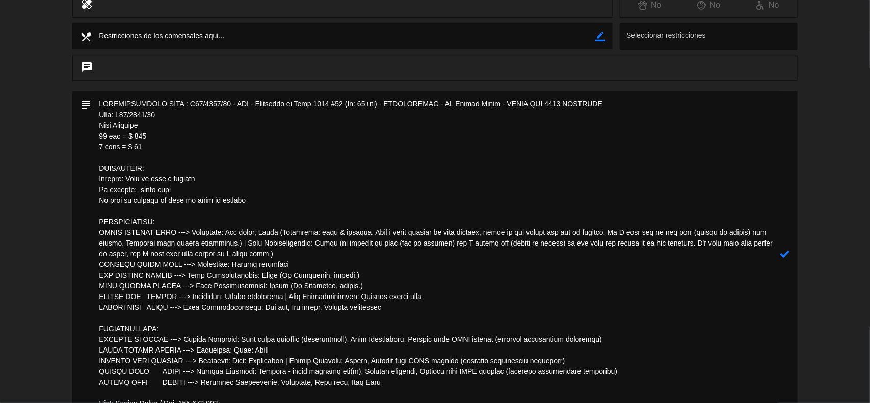
click at [159, 144] on textarea at bounding box center [435, 254] width 689 height 326
click at [783, 253] on icon at bounding box center [785, 254] width 10 height 10
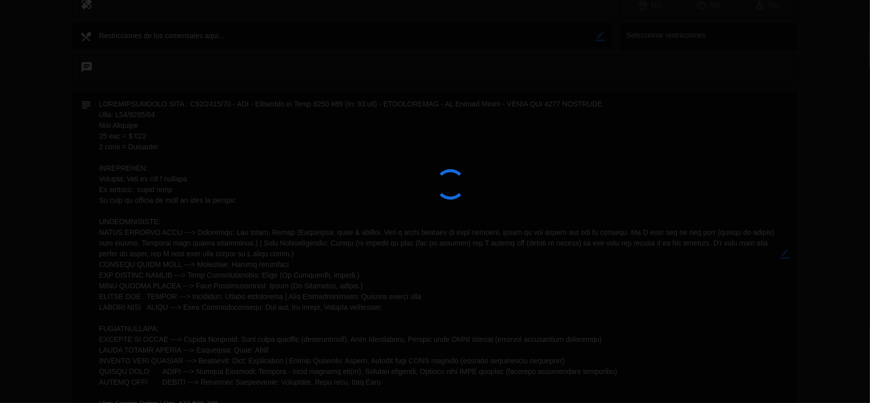
click at [783, 253] on div at bounding box center [435, 201] width 870 height 403
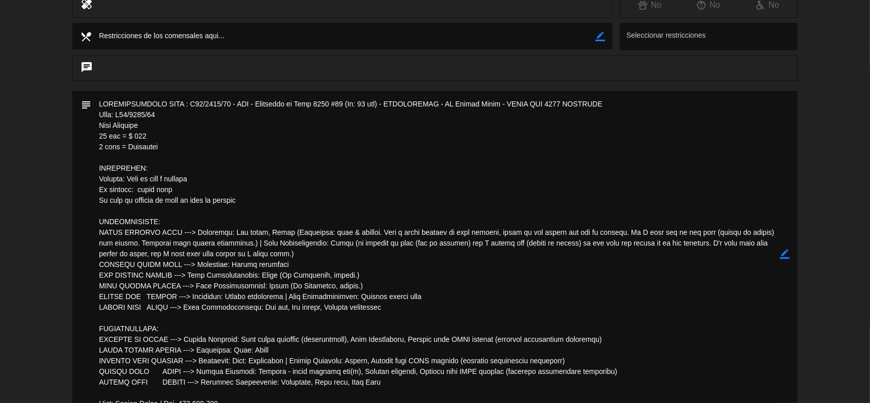
click at [786, 252] on icon "border_color" at bounding box center [785, 254] width 10 height 10
click at [786, 252] on icon at bounding box center [785, 254] width 10 height 10
click at [786, 251] on icon "border_color" at bounding box center [785, 254] width 10 height 10
click at [786, 251] on icon at bounding box center [785, 254] width 10 height 10
click at [0, 0] on div at bounding box center [0, 0] width 0 height 0
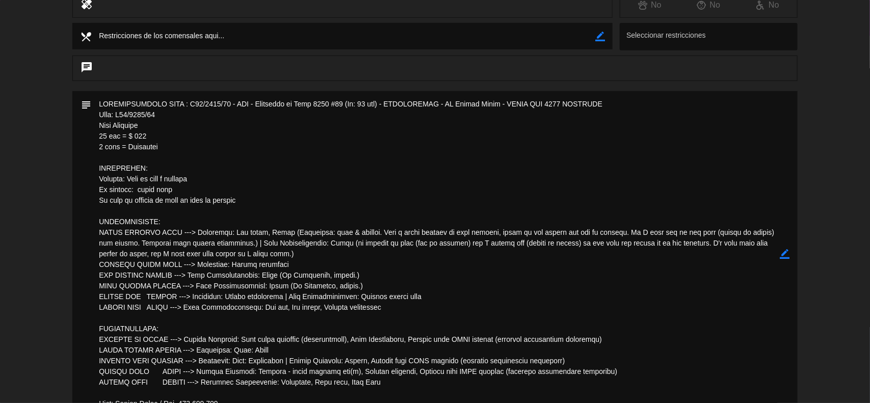
drag, startPoint x: 160, startPoint y: 145, endPoint x: 87, endPoint y: 119, distance: 77.6
click at [87, 119] on div "subject border_color" at bounding box center [434, 254] width 725 height 326
click at [785, 255] on icon "border_color" at bounding box center [785, 254] width 10 height 10
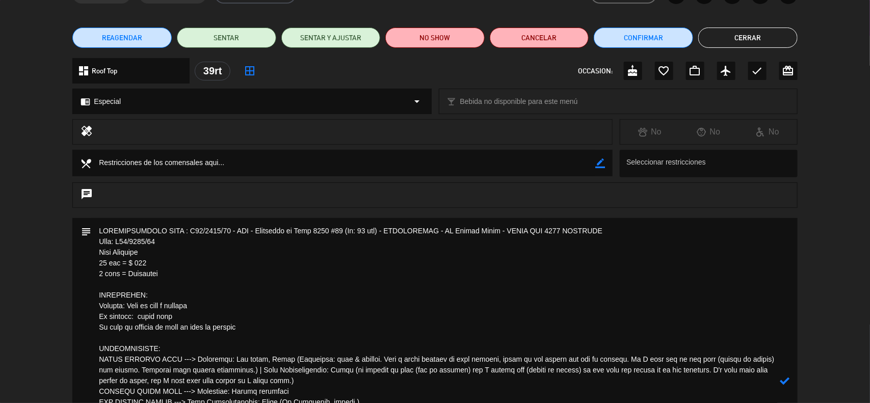
scroll to position [64, 0]
click at [101, 235] on textarea at bounding box center [435, 382] width 689 height 326
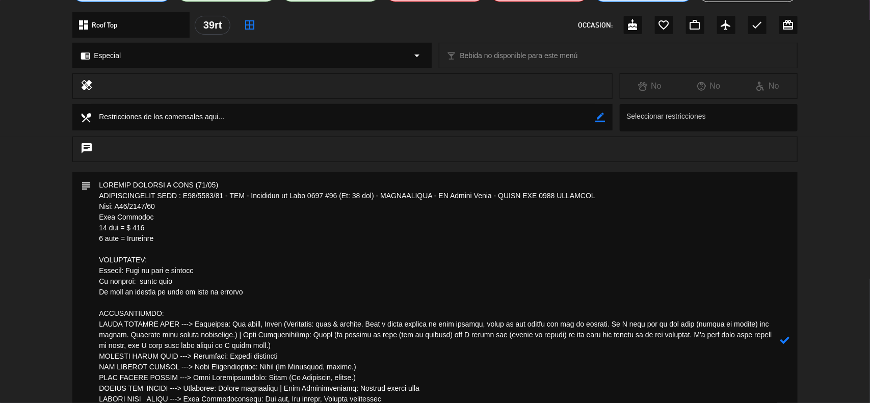
scroll to position [127, 0]
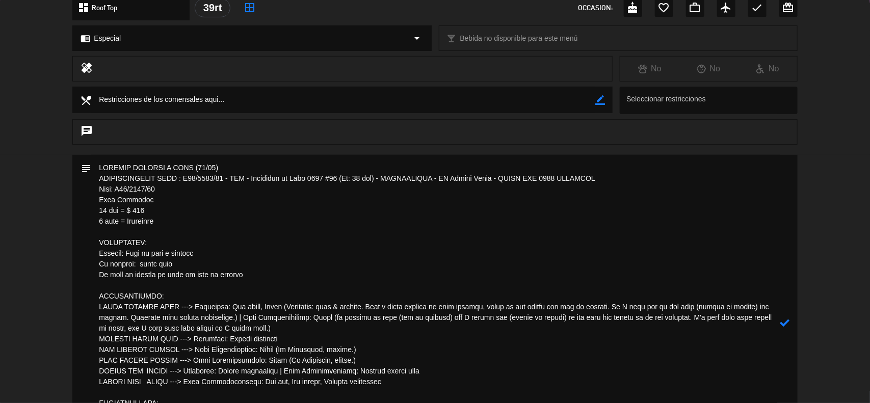
click at [790, 327] on icon at bounding box center [785, 323] width 10 height 10
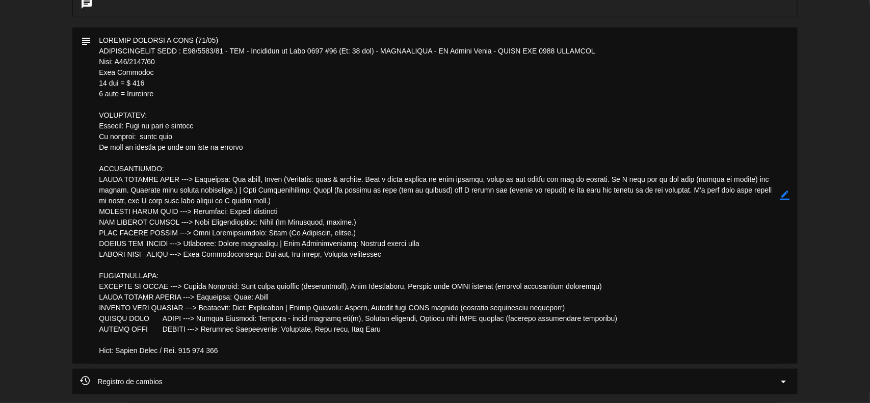
scroll to position [0, 0]
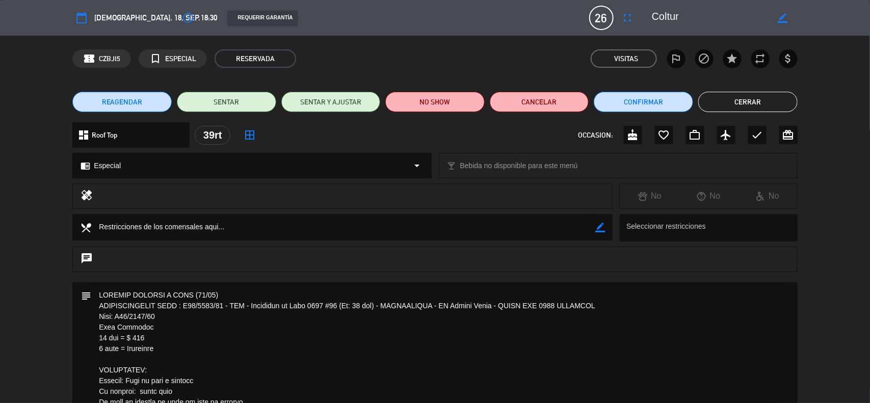
click at [623, 91] on div "REAGENDAR SENTAR SENTAR Y AJUSTAR NO SHOW Cancelar Confirmar Cerrar" at bounding box center [435, 102] width 870 height 41
click at [623, 94] on button "Confirmar" at bounding box center [643, 102] width 99 height 20
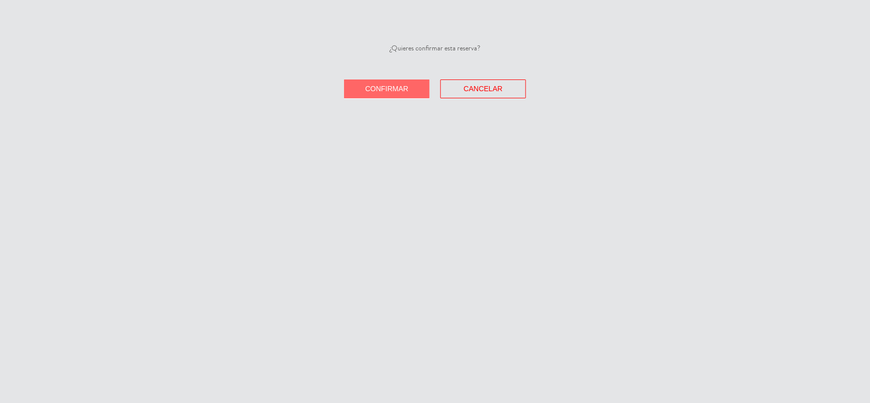
click at [402, 92] on span "Confirmar" at bounding box center [386, 89] width 43 height 8
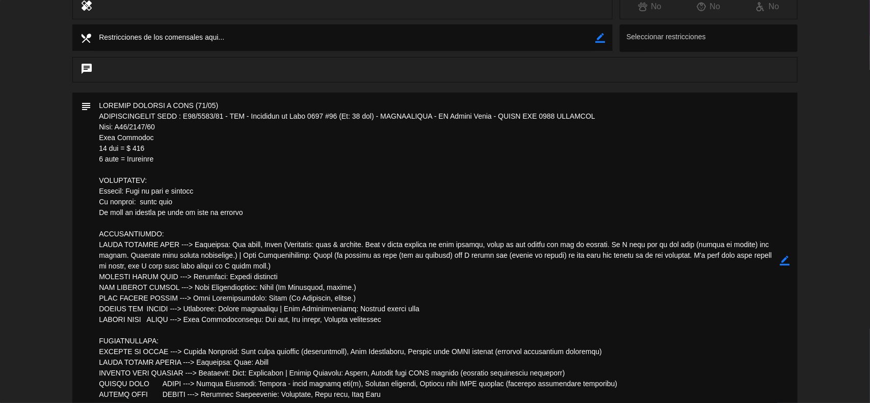
scroll to position [191, 0]
click at [785, 258] on icon "border_color" at bounding box center [785, 259] width 10 height 10
click at [247, 209] on textarea at bounding box center [435, 259] width 689 height 336
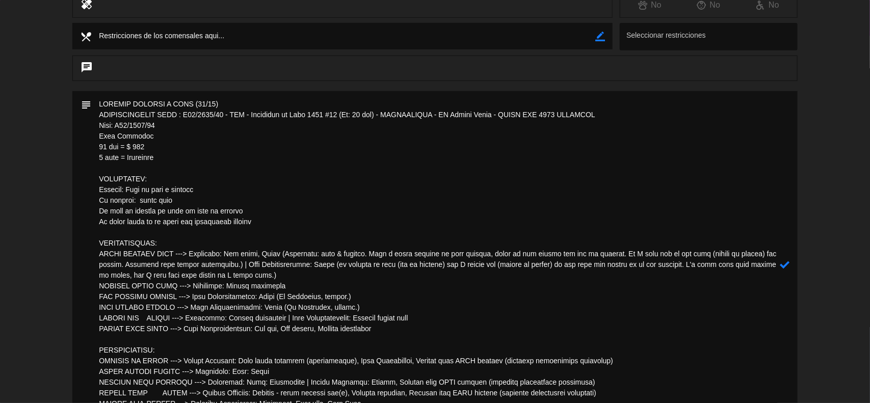
click at [204, 223] on textarea at bounding box center [435, 264] width 689 height 347
click at [786, 269] on icon at bounding box center [785, 265] width 10 height 10
click at [788, 265] on icon "border_color" at bounding box center [785, 265] width 10 height 10
click at [289, 226] on textarea at bounding box center [435, 264] width 689 height 347
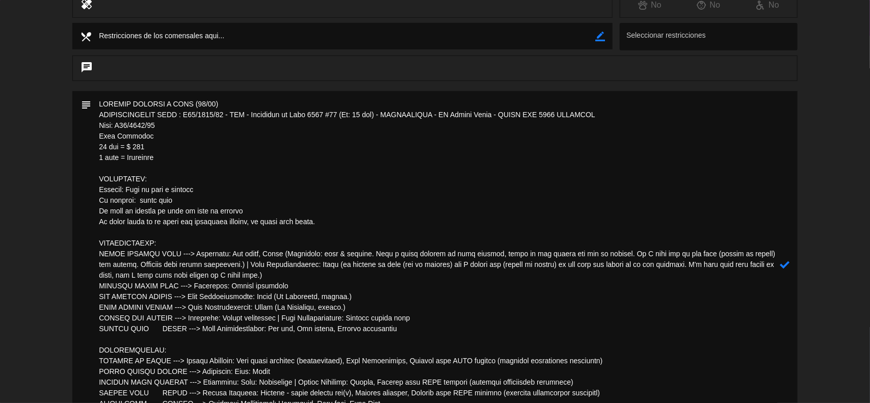
click at [786, 263] on icon at bounding box center [785, 265] width 10 height 10
click at [786, 263] on icon "border_color" at bounding box center [785, 265] width 10 height 10
click at [126, 138] on textarea at bounding box center [435, 264] width 689 height 347
type textarea "VOUCHER ENVIADO A CAJA (04/09) RECONFIRMACION FILE : R09/0552/25 - PER - Treasu…"
click at [782, 266] on icon at bounding box center [785, 265] width 10 height 10
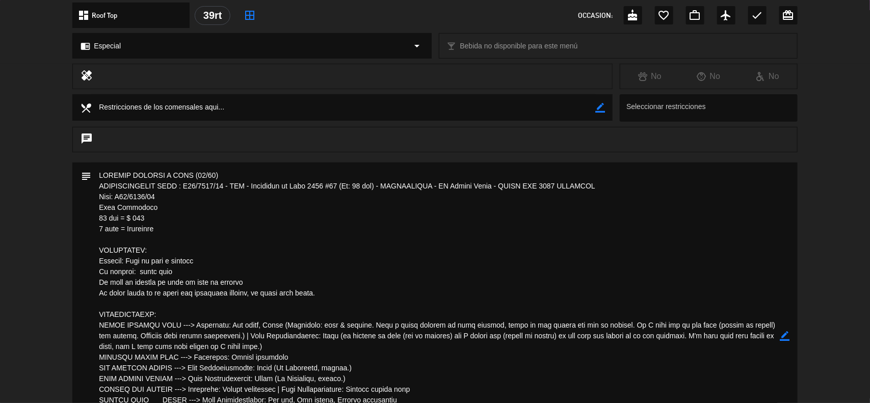
scroll to position [127, 0]
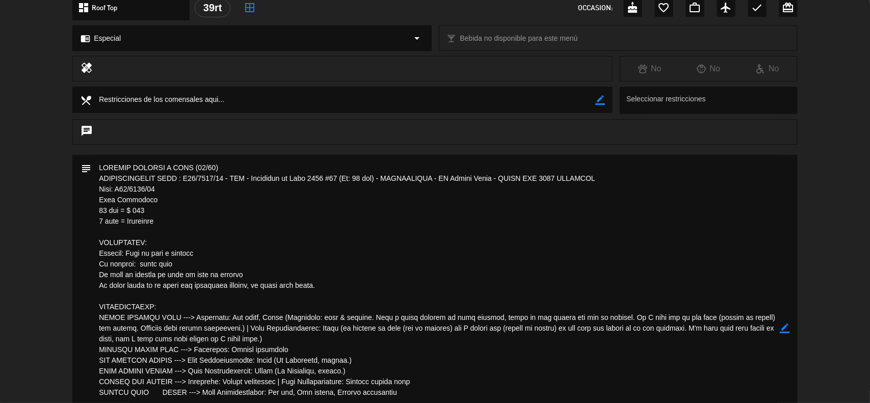
click at [785, 329] on icon "border_color" at bounding box center [785, 329] width 10 height 10
click at [785, 329] on icon at bounding box center [785, 329] width 10 height 10
click at [0, 0] on div at bounding box center [0, 0] width 0 height 0
click at [785, 330] on icon "border_color" at bounding box center [785, 329] width 10 height 10
click at [785, 330] on icon at bounding box center [785, 329] width 10 height 10
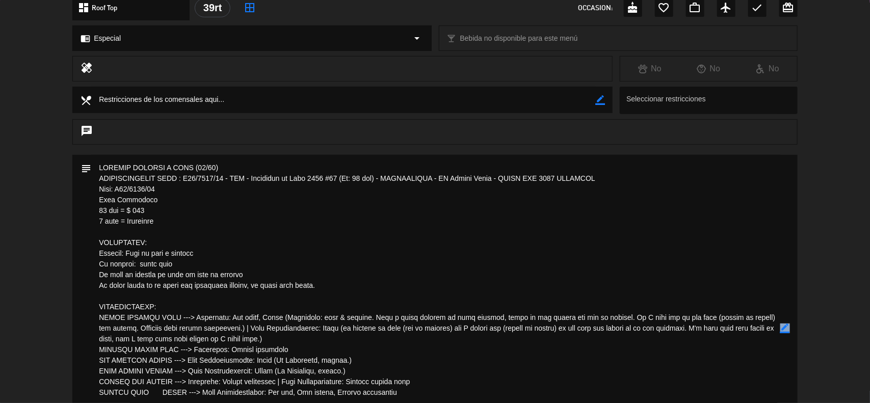
click at [785, 330] on icon "border_color" at bounding box center [785, 329] width 10 height 10
click at [785, 329] on icon "border_color" at bounding box center [785, 329] width 10 height 10
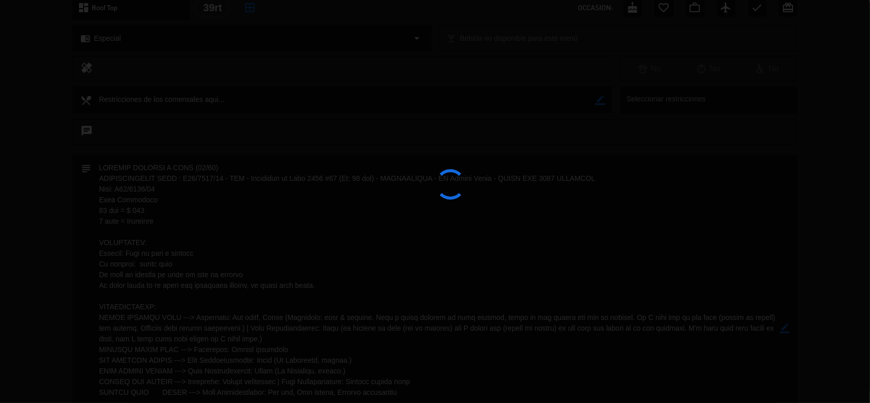
click at [785, 329] on div at bounding box center [435, 201] width 870 height 403
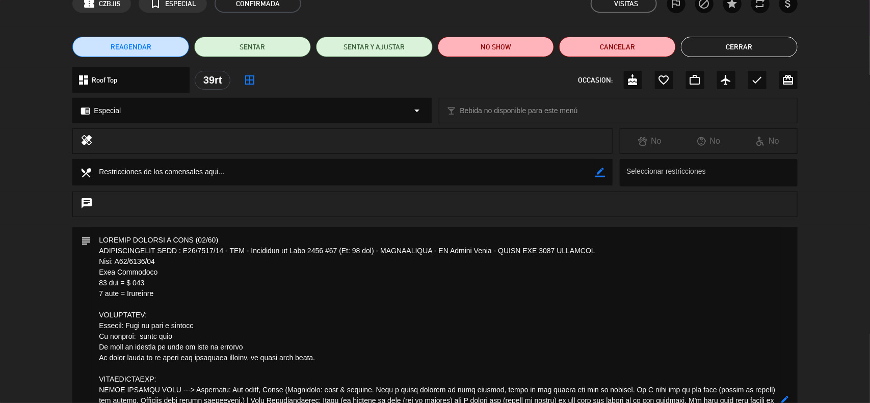
scroll to position [0, 0]
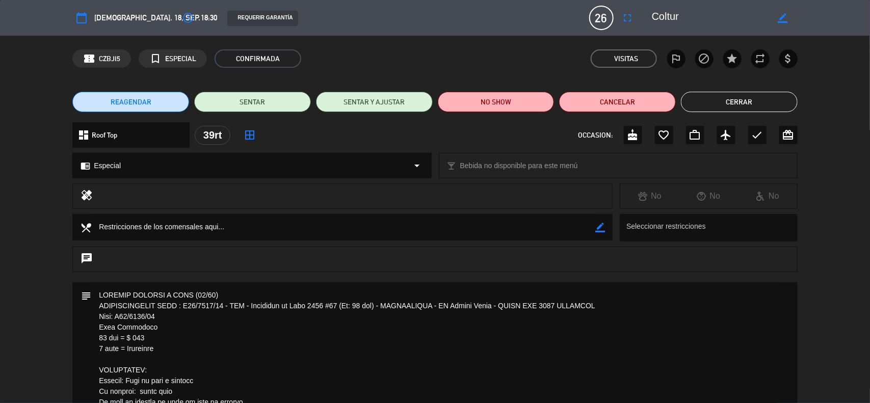
click at [730, 98] on button "Cerrar" at bounding box center [739, 102] width 117 height 20
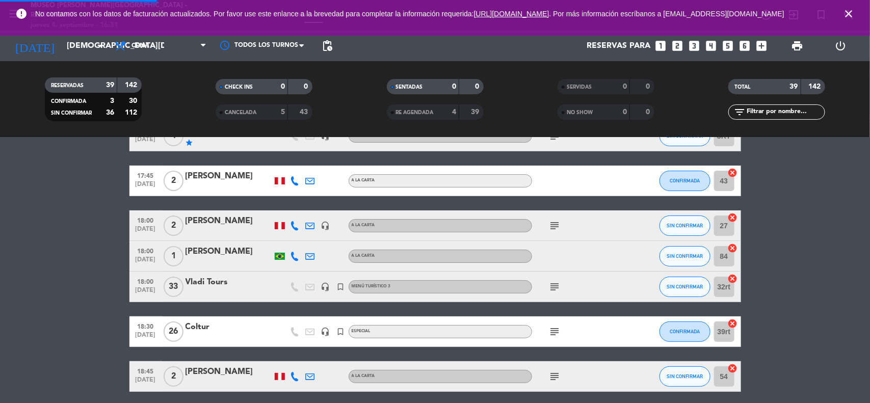
click at [850, 17] on icon "close" at bounding box center [849, 14] width 12 height 12
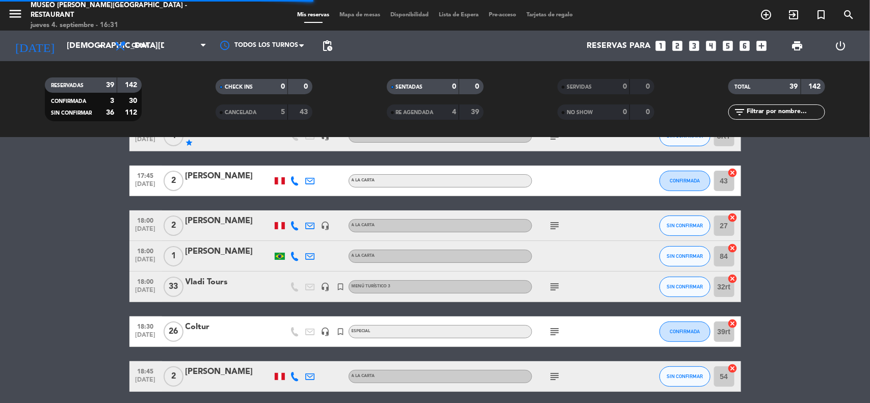
drag, startPoint x: 820, startPoint y: 241, endPoint x: 819, endPoint y: 247, distance: 6.6
click at [73, 42] on input "jue. 18 sep." at bounding box center [116, 46] width 108 height 20
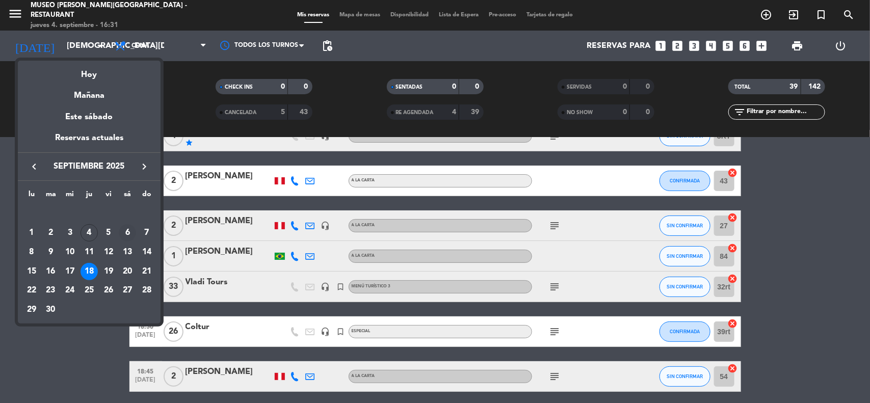
click at [128, 233] on div "6" at bounding box center [127, 232] width 17 height 17
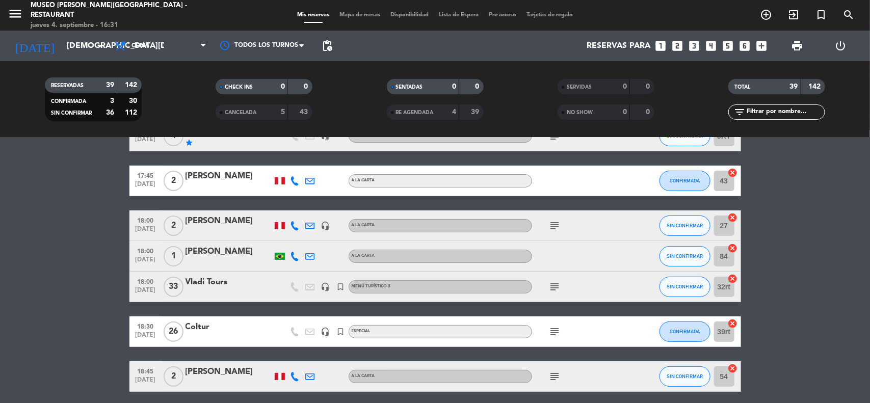
type input "[DATE]"
click at [153, 54] on span "Cena" at bounding box center [161, 46] width 102 height 22
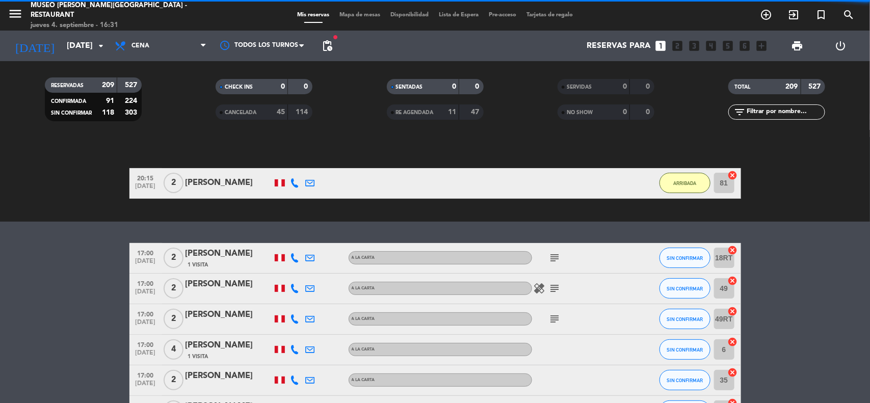
scroll to position [185, 0]
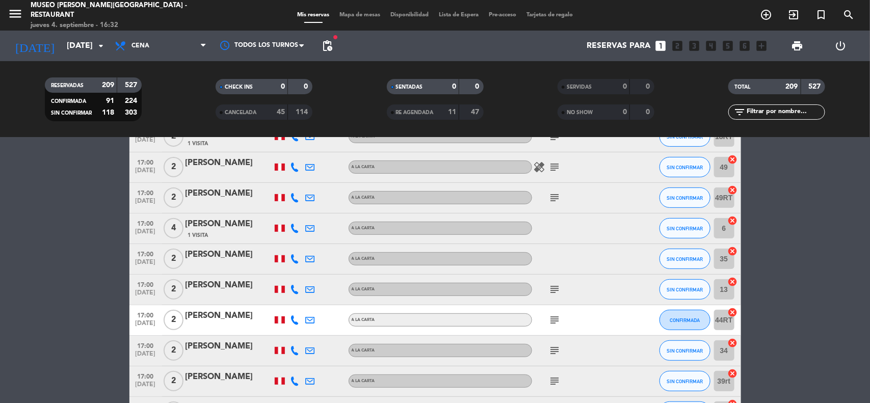
click at [159, 12] on div "menu Museo Larco Café - Restaurant jueves 4. septiembre - 16:32" at bounding box center [109, 16] width 218 height 30
click at [153, 47] on span "Cena" at bounding box center [161, 46] width 102 height 22
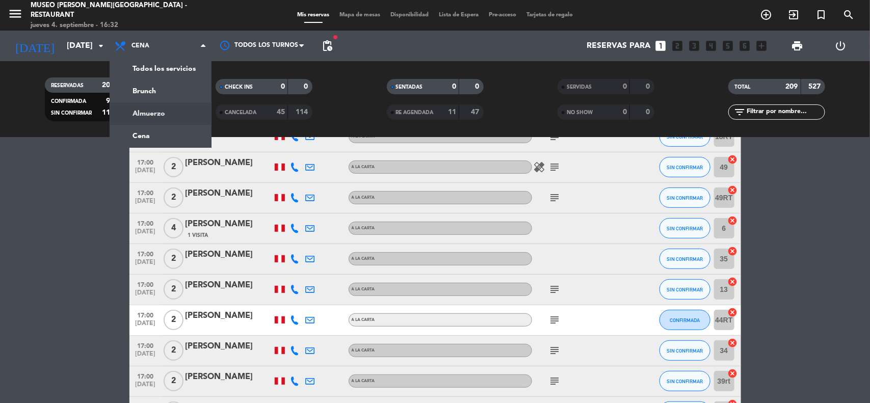
click at [152, 115] on div "menu Museo Larco Café - Restaurant jueves 4. septiembre - 16:32 Mis reservas Ma…" at bounding box center [435, 69] width 870 height 138
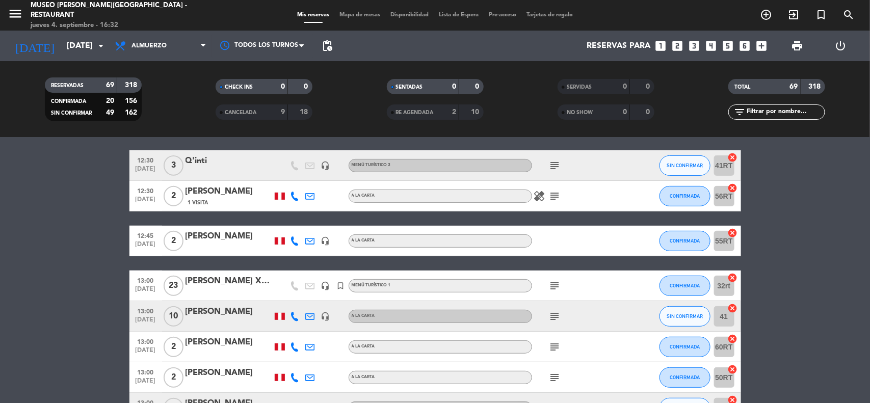
scroll to position [64, 0]
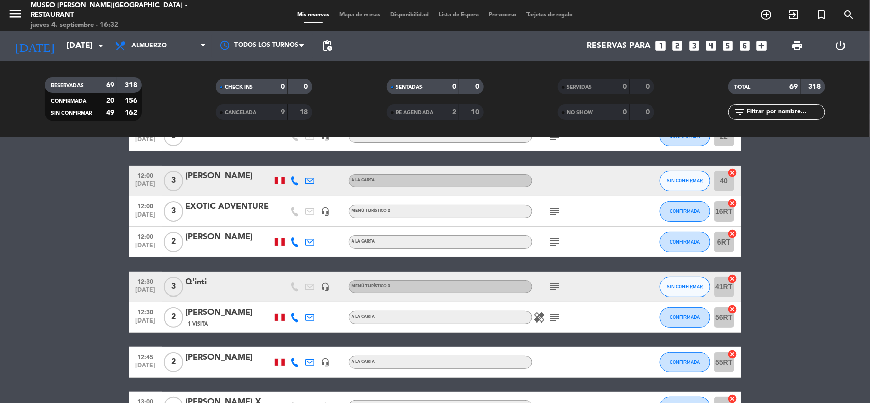
click at [768, 113] on input "text" at bounding box center [785, 112] width 79 height 11
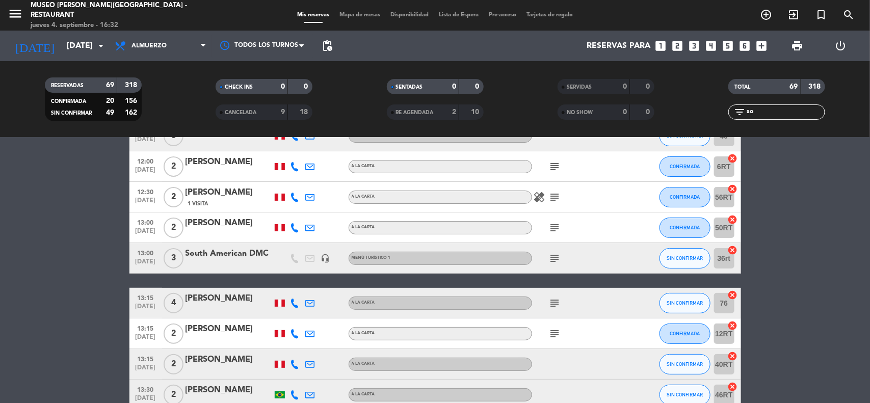
scroll to position [0, 0]
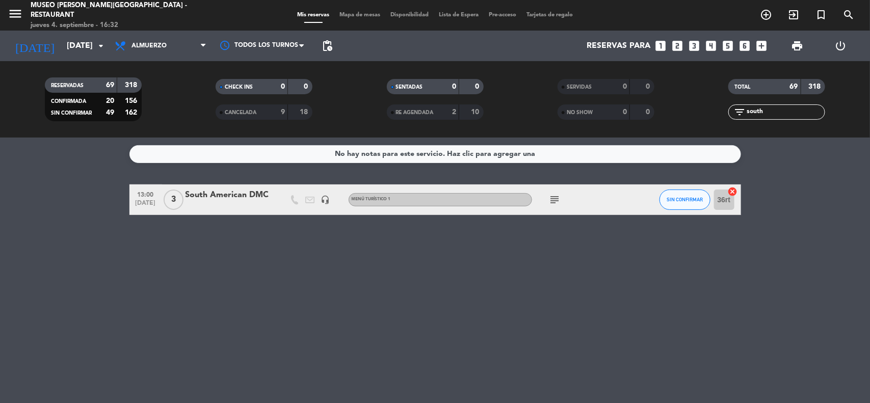
type input "south"
click at [247, 196] on div "South American DMC" at bounding box center [229, 195] width 87 height 13
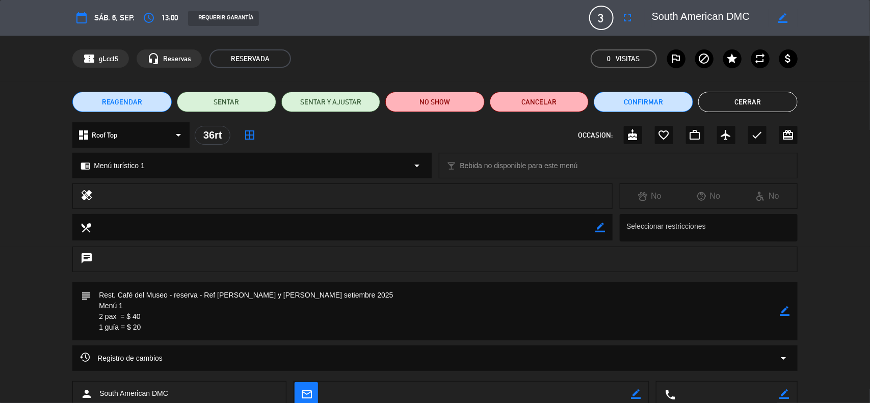
click at [784, 310] on icon "border_color" at bounding box center [785, 311] width 10 height 10
click at [197, 336] on textarea at bounding box center [435, 311] width 689 height 58
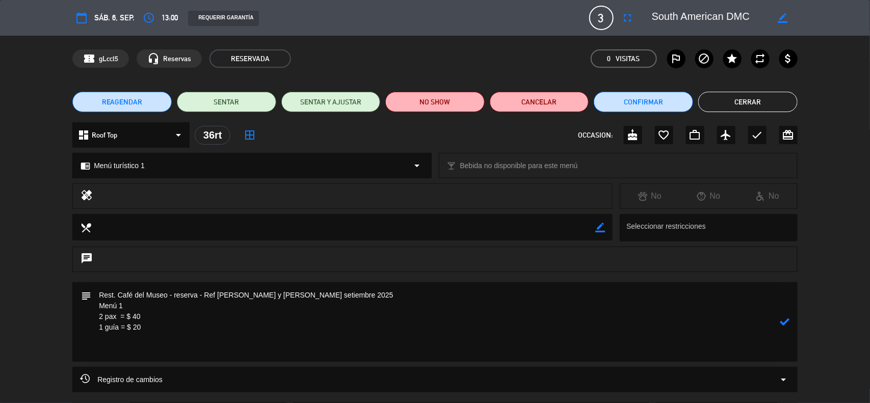
click at [126, 353] on textarea at bounding box center [435, 322] width 689 height 80
paste textarea "Incluye: 01 agua purificada premium No incluye: pisco sour ni bebida caliente"
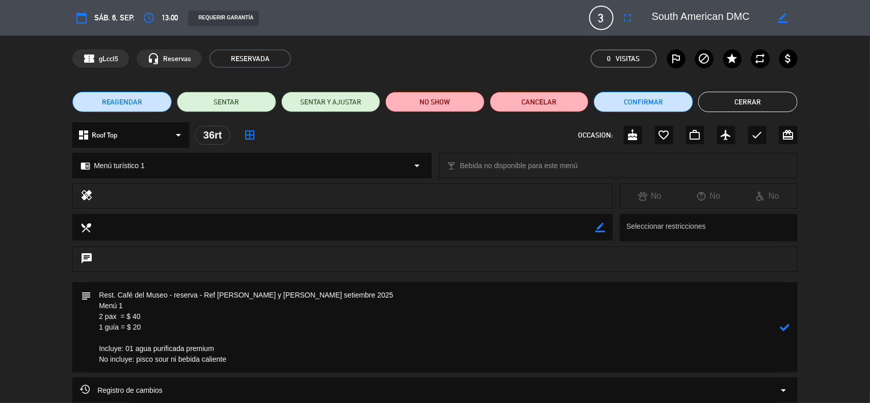
click at [783, 325] on icon at bounding box center [785, 328] width 10 height 10
click at [786, 326] on icon "border_color" at bounding box center [785, 328] width 10 height 10
click at [354, 295] on textarea at bounding box center [435, 327] width 689 height 90
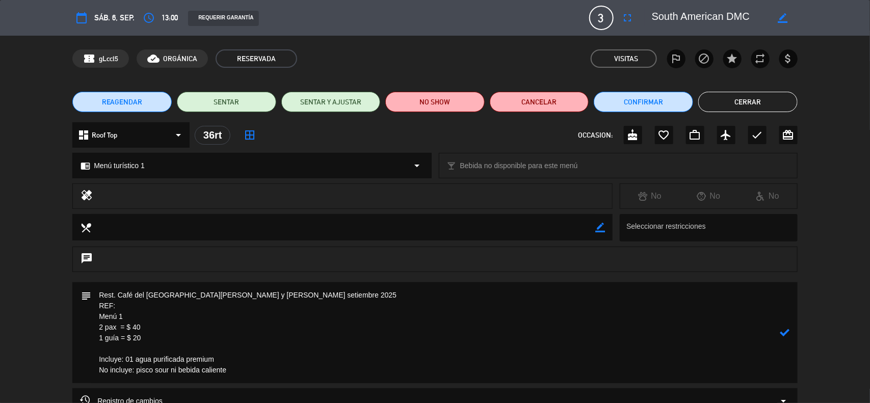
paste textarea "Ref Linda y Jacques"
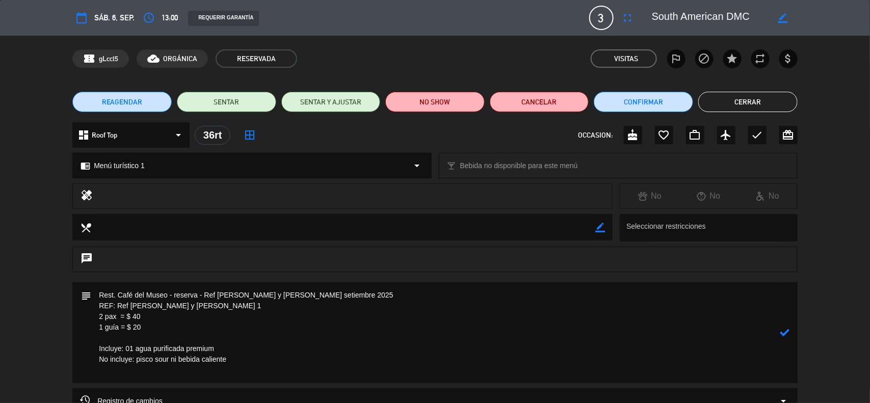
click at [93, 297] on textarea at bounding box center [435, 332] width 689 height 101
drag, startPoint x: 322, startPoint y: 296, endPoint x: 272, endPoint y: 297, distance: 50.5
click at [272, 297] on textarea at bounding box center [435, 332] width 689 height 101
click at [210, 311] on textarea at bounding box center [435, 332] width 689 height 101
paste textarea "setiembre 2025"
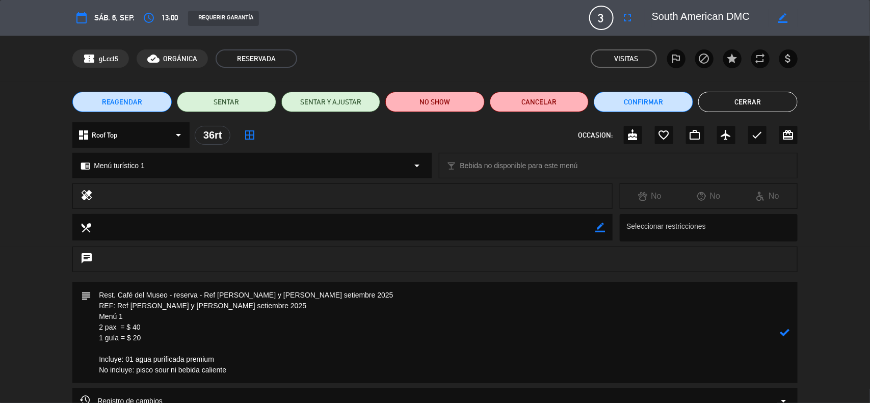
click at [97, 297] on textarea at bounding box center [435, 332] width 689 height 101
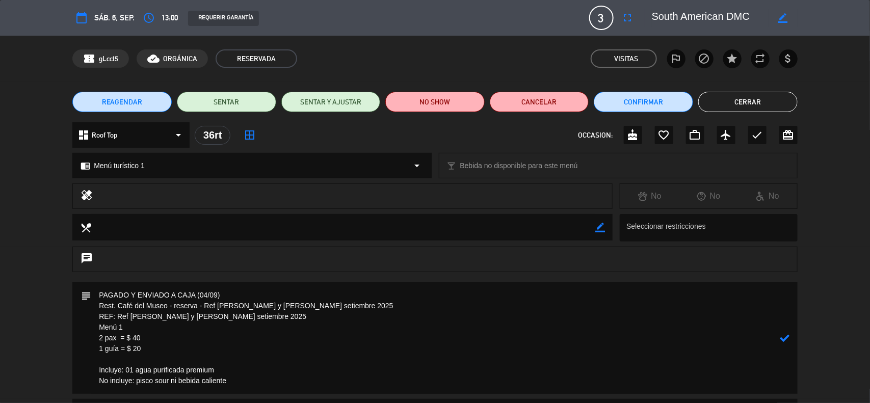
type textarea "PAGADO Y ENVIADO A CAJA (04/09) Rest. Café del Museo - reserva - Ref Linda y Ja…"
click at [781, 335] on icon at bounding box center [785, 338] width 10 height 10
click at [783, 336] on icon "border_color" at bounding box center [785, 338] width 10 height 10
click at [783, 336] on icon at bounding box center [785, 338] width 10 height 10
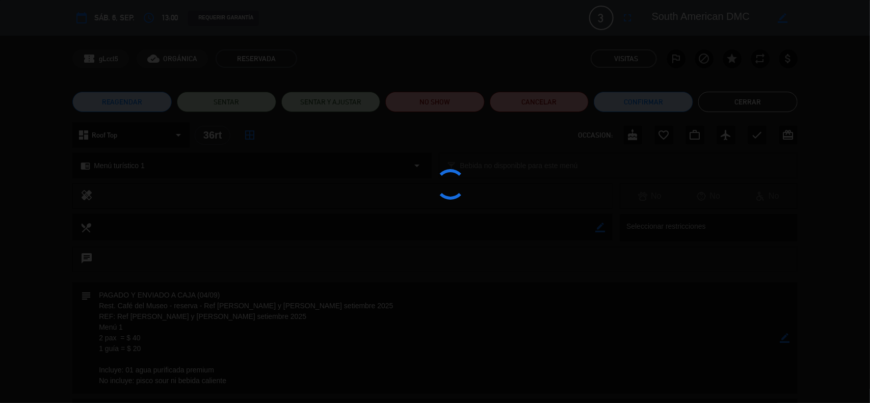
click at [783, 336] on div at bounding box center [435, 201] width 870 height 403
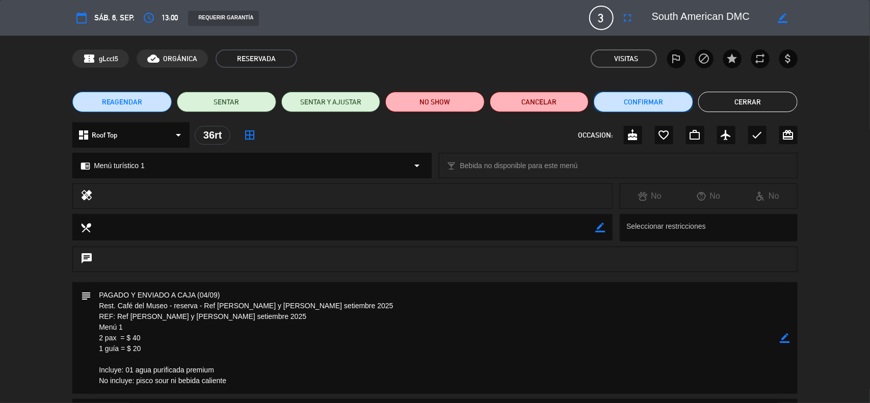
click at [622, 111] on button "Confirmar" at bounding box center [643, 102] width 99 height 20
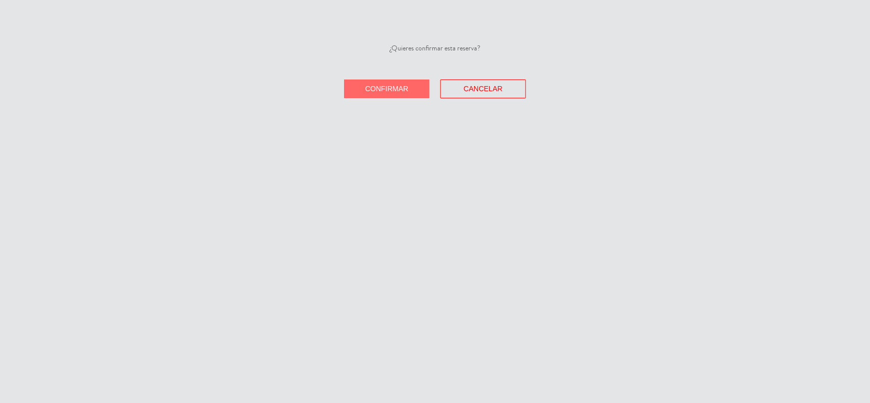
click at [407, 88] on span "Confirmar" at bounding box center [386, 89] width 43 height 8
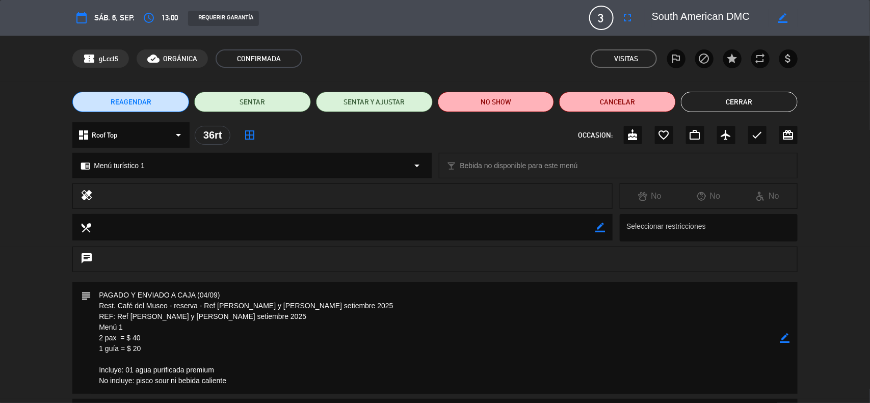
drag, startPoint x: 151, startPoint y: 352, endPoint x: 93, endPoint y: 319, distance: 67.1
click at [93, 319] on textarea at bounding box center [435, 338] width 689 height 112
click at [786, 335] on icon "border_color" at bounding box center [785, 338] width 10 height 10
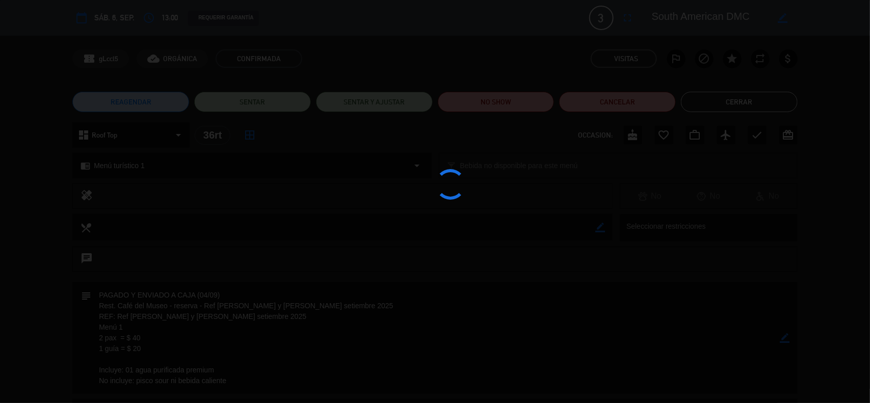
click at [786, 335] on div at bounding box center [435, 201] width 870 height 403
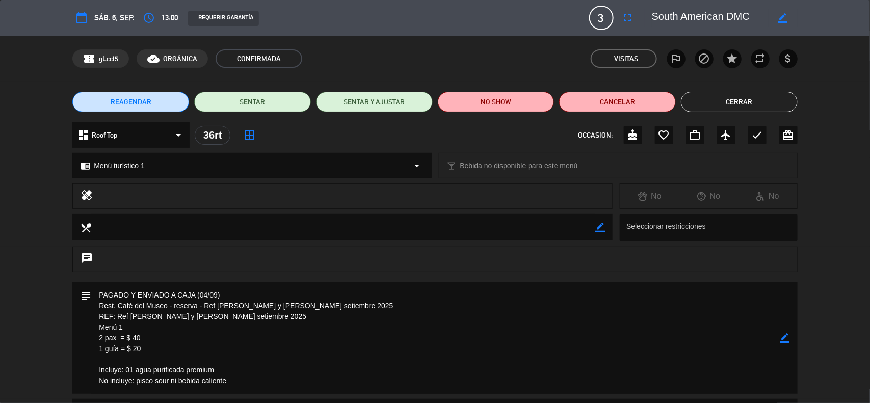
click at [779, 334] on textarea at bounding box center [435, 338] width 689 height 112
click at [780, 335] on icon "border_color" at bounding box center [785, 338] width 10 height 10
click at [780, 335] on icon at bounding box center [785, 338] width 10 height 10
click at [0, 0] on div at bounding box center [0, 0] width 0 height 0
click at [786, 341] on icon "border_color" at bounding box center [785, 338] width 10 height 10
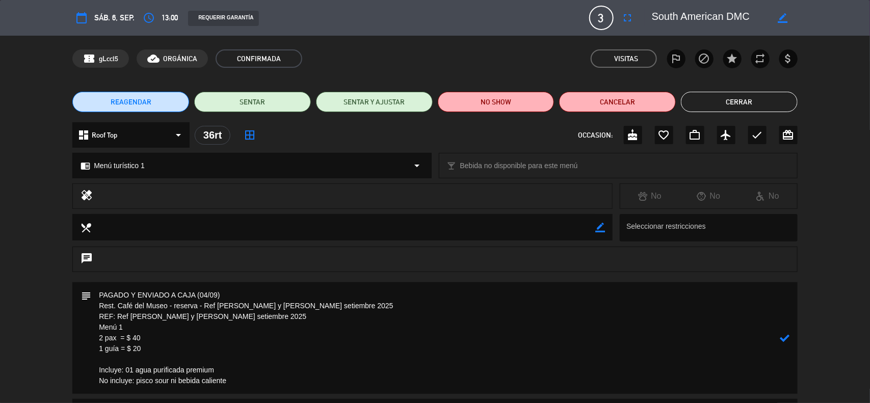
click at [785, 341] on icon at bounding box center [785, 338] width 10 height 10
